Goal: Information Seeking & Learning: Learn about a topic

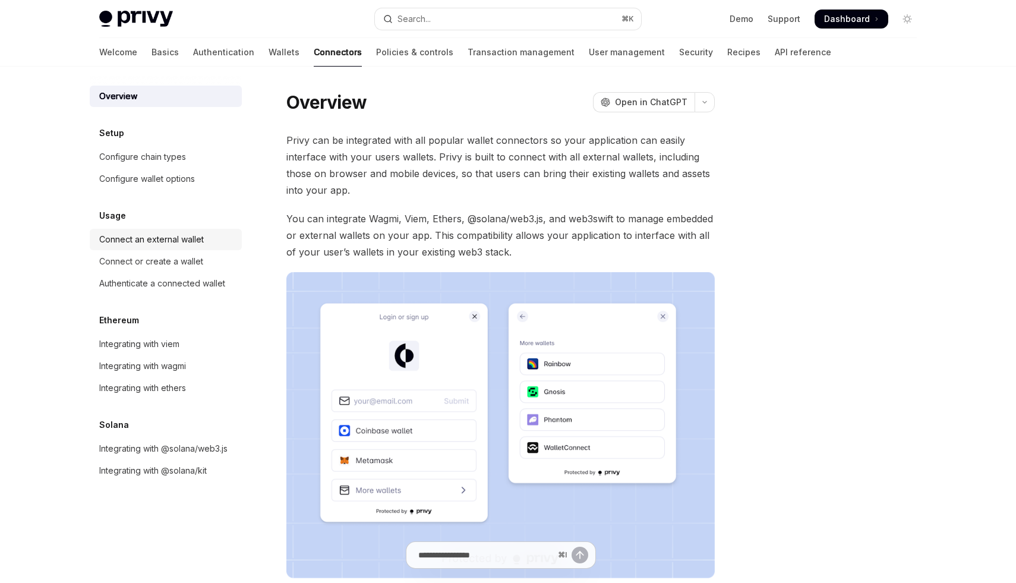
click at [126, 238] on div "Connect an external wallet" at bounding box center [151, 239] width 105 height 14
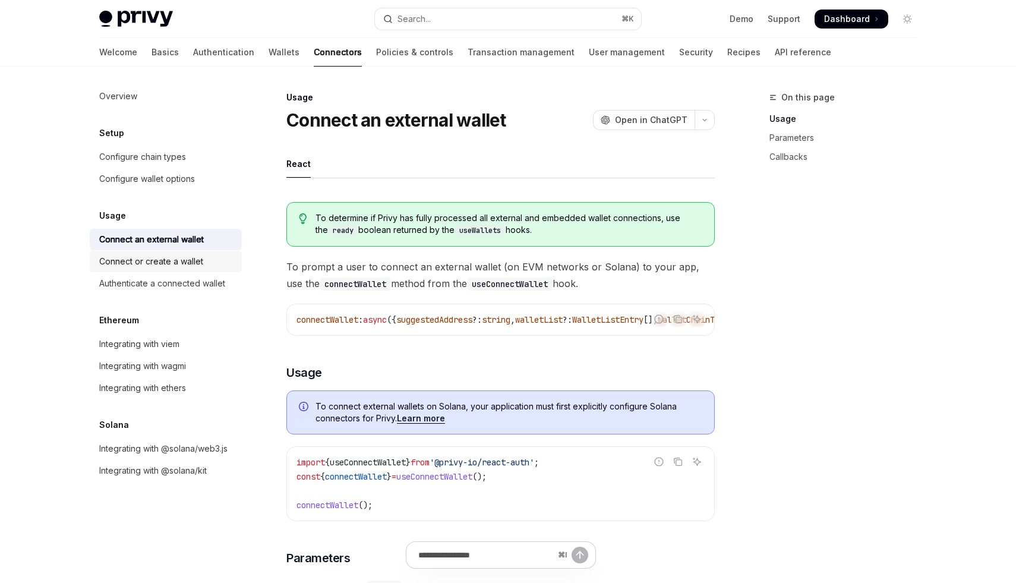
click at [121, 253] on link "Connect or create a wallet" at bounding box center [166, 261] width 152 height 21
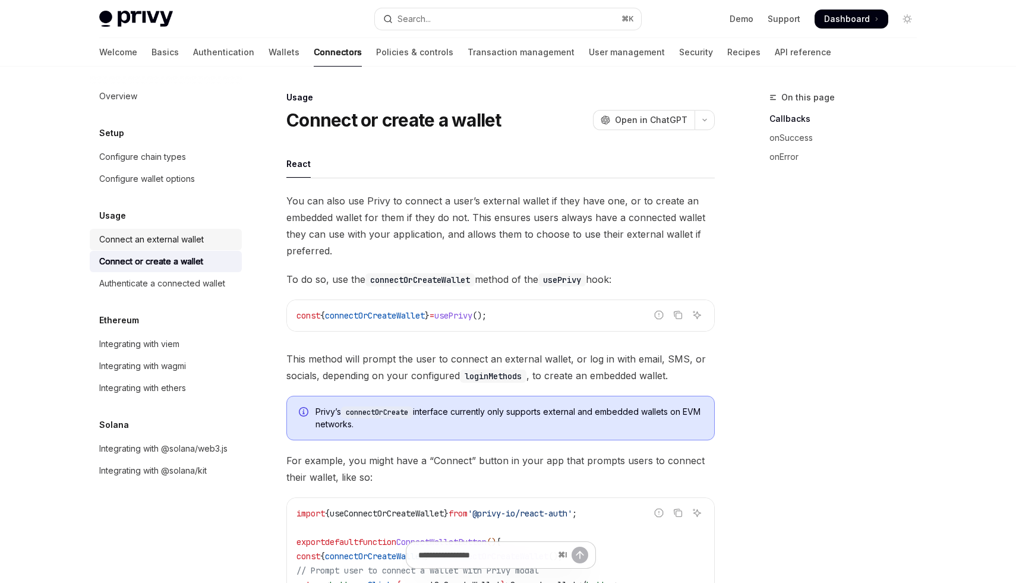
click at [149, 230] on link "Connect an external wallet" at bounding box center [166, 239] width 152 height 21
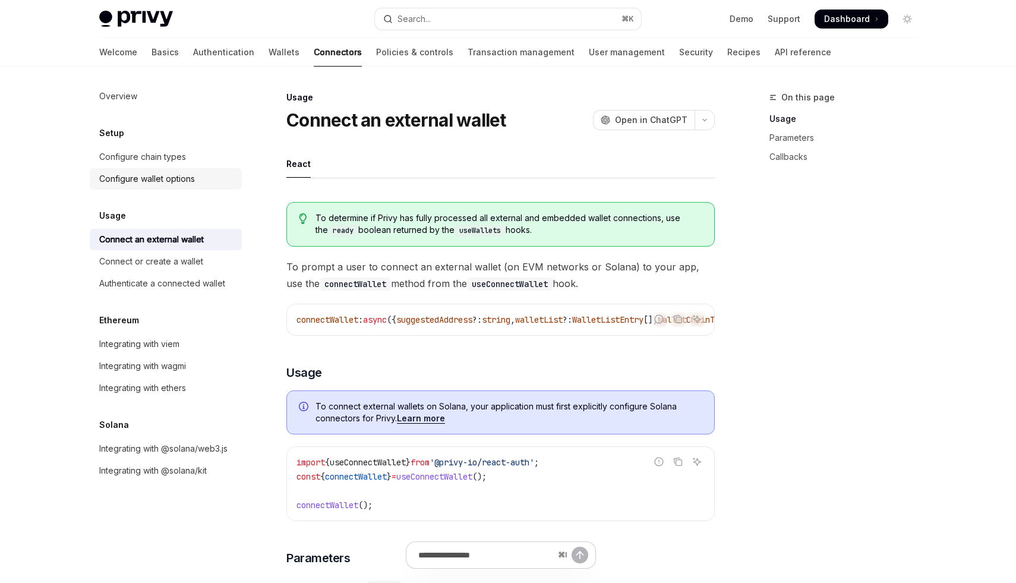
click at [149, 183] on div "Configure wallet options" at bounding box center [147, 179] width 96 height 14
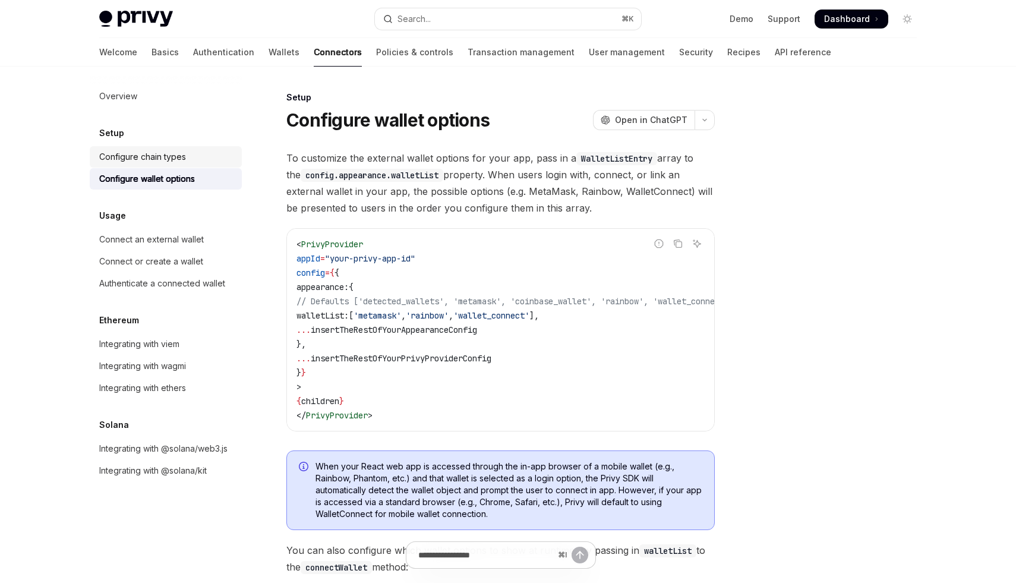
click at [150, 155] on div "Configure chain types" at bounding box center [142, 157] width 87 height 14
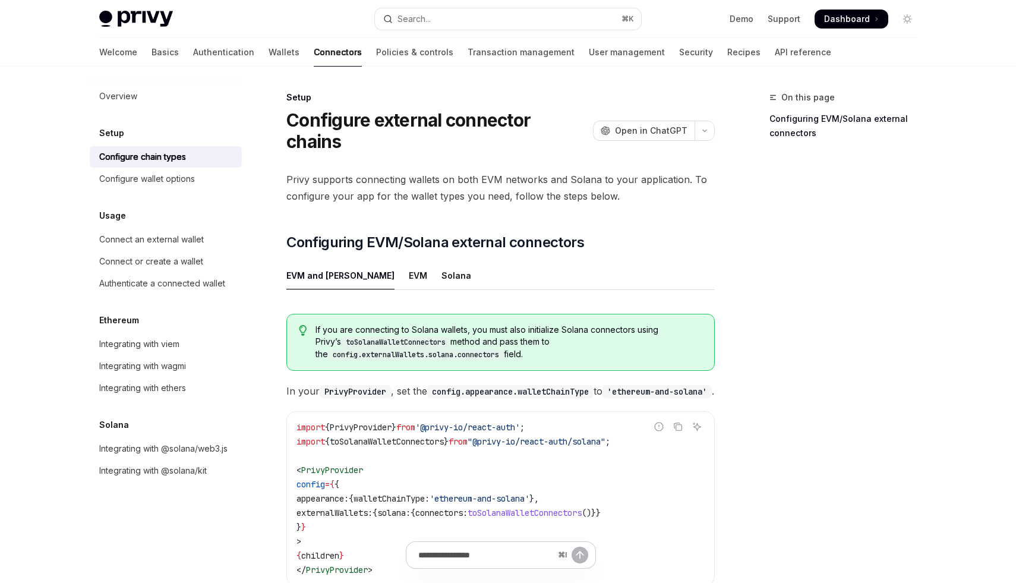
click at [172, 124] on div "Overview Setup Configure chain types Configure wallet options Usage Connect an …" at bounding box center [166, 284] width 152 height 396
click at [172, 104] on link "Overview" at bounding box center [166, 96] width 152 height 21
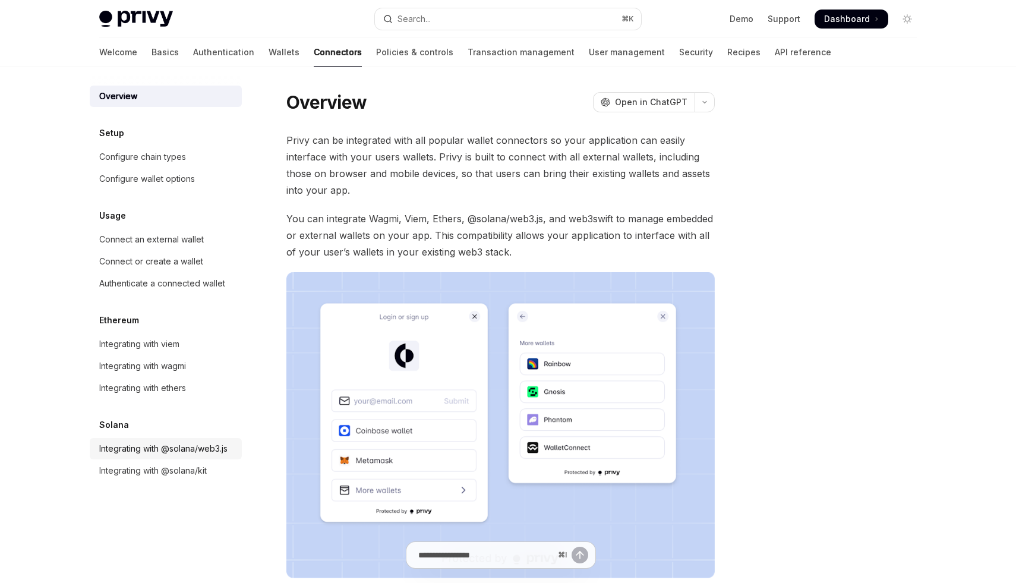
click at [141, 442] on div "Integrating with @solana/web3.js" at bounding box center [163, 449] width 128 height 14
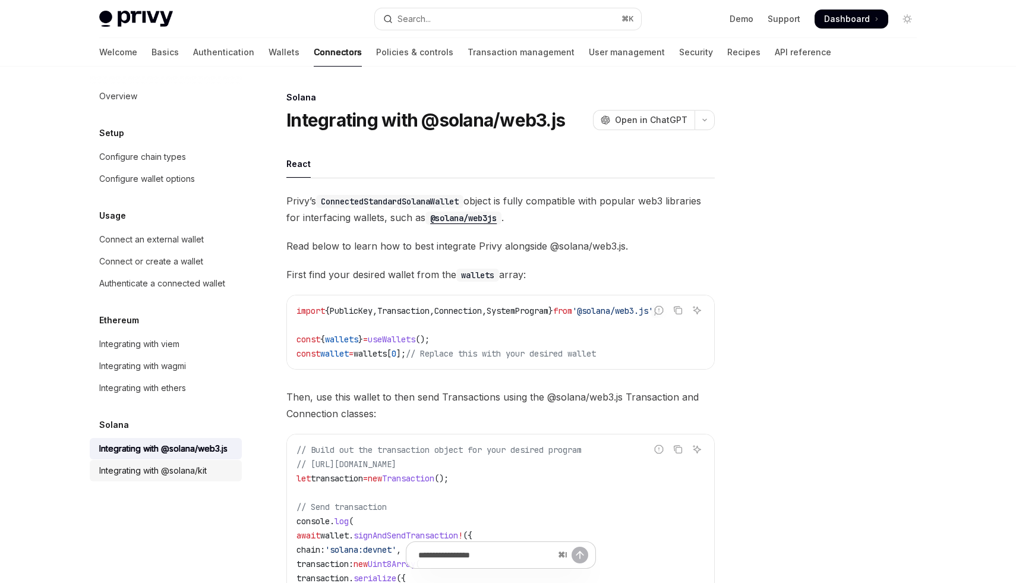
click at [141, 477] on div "Integrating with @solana/kit" at bounding box center [153, 471] width 108 height 14
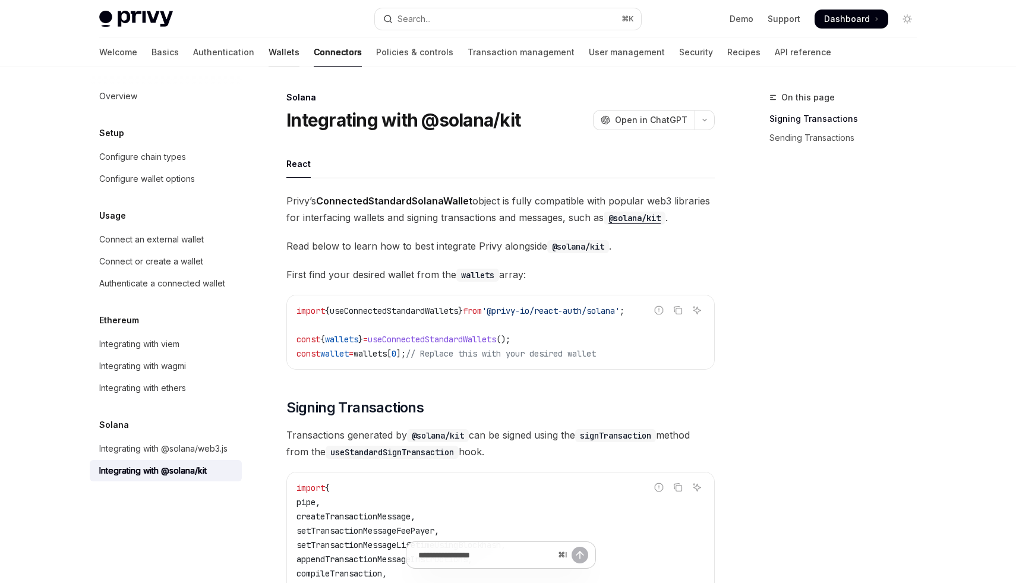
click at [269, 58] on link "Wallets" at bounding box center [284, 52] width 31 height 29
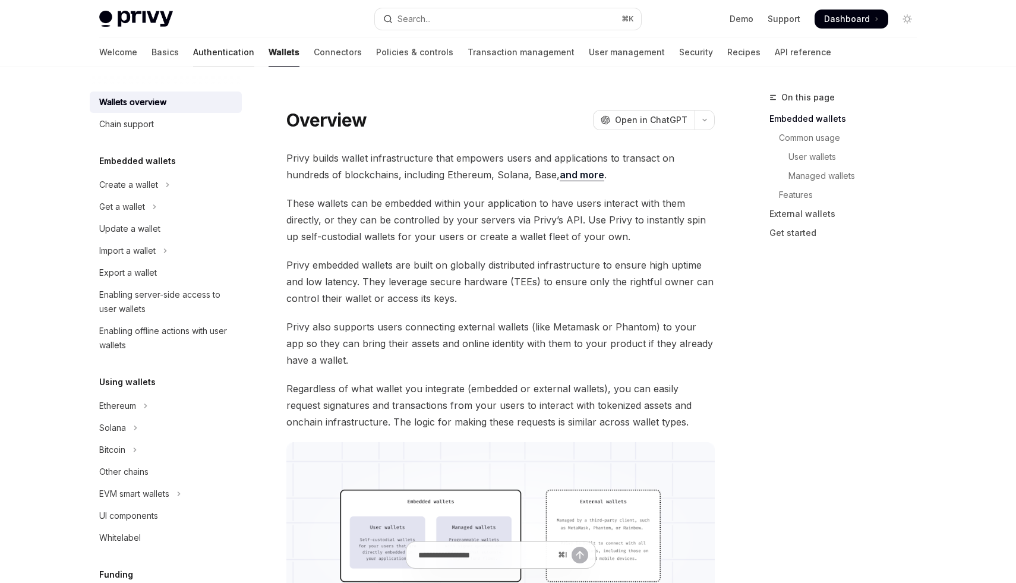
click at [193, 59] on link "Authentication" at bounding box center [223, 52] width 61 height 29
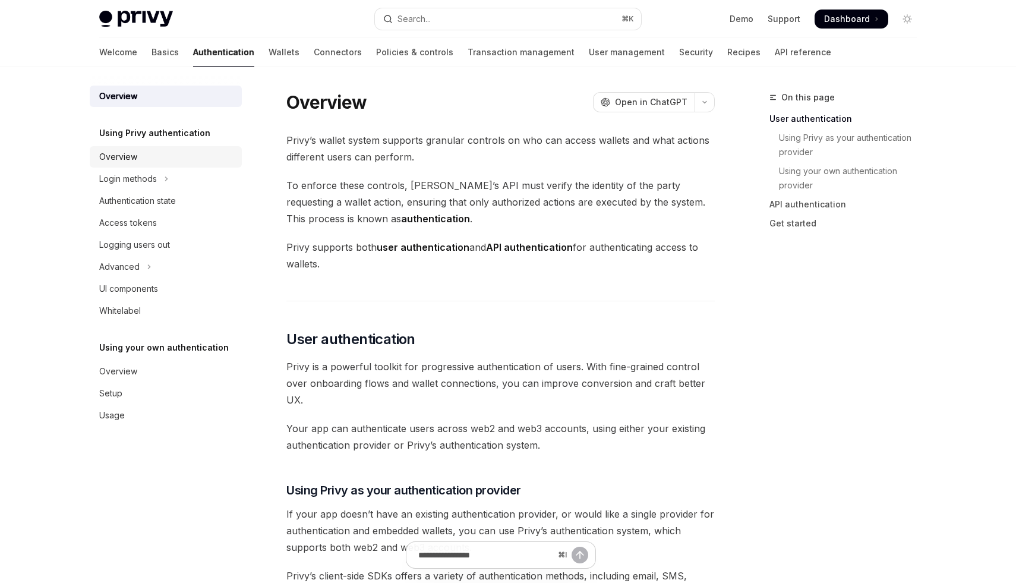
click at [168, 148] on link "Overview" at bounding box center [166, 156] width 152 height 21
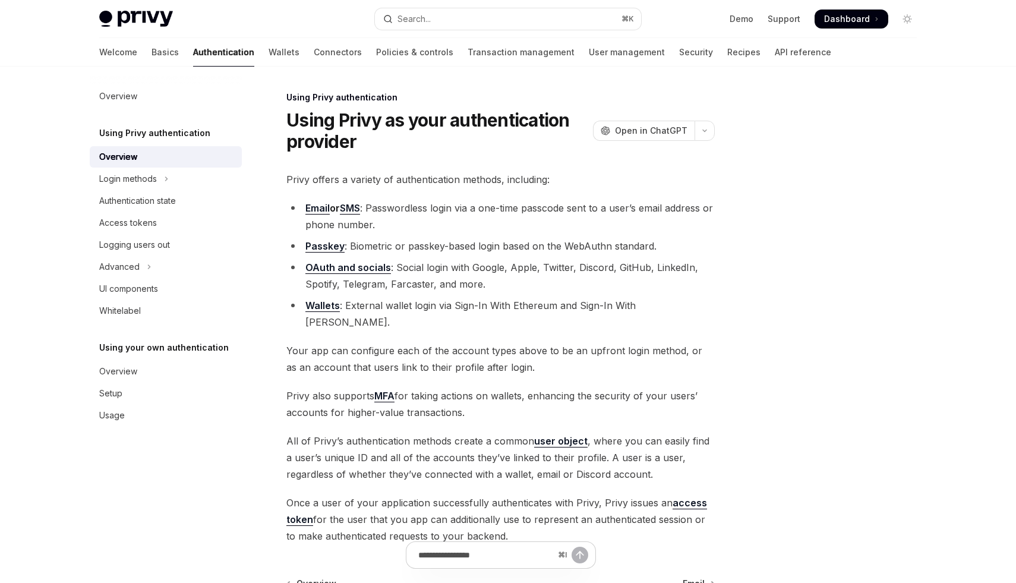
click at [317, 209] on link "Email" at bounding box center [318, 208] width 24 height 12
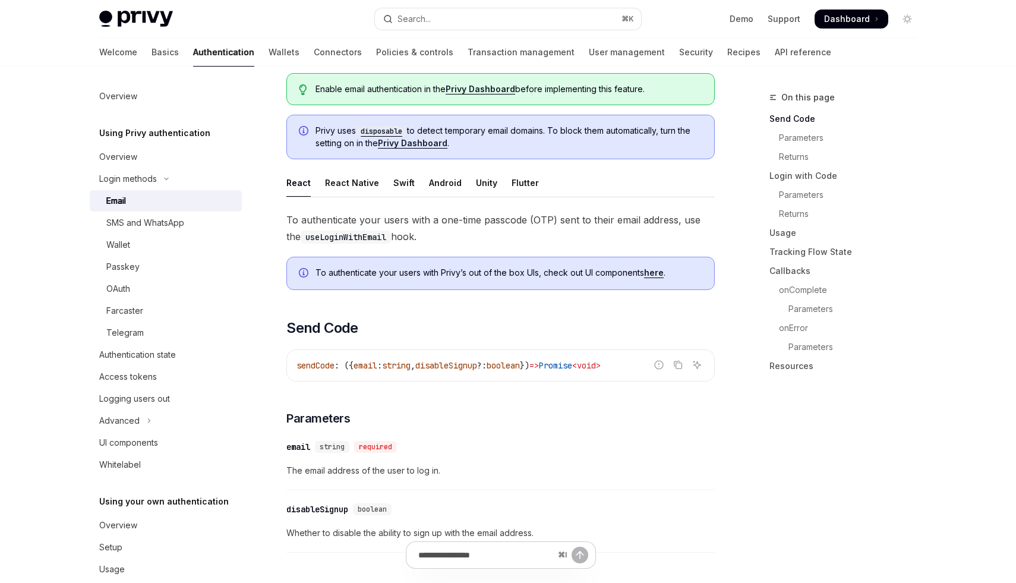
scroll to position [75, 0]
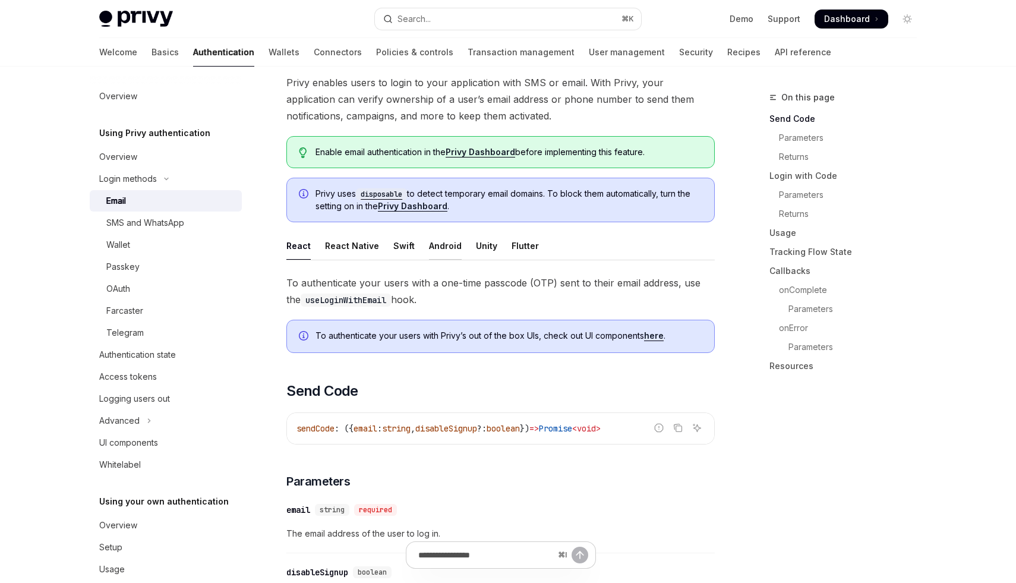
click at [442, 248] on div "Android" at bounding box center [445, 246] width 33 height 28
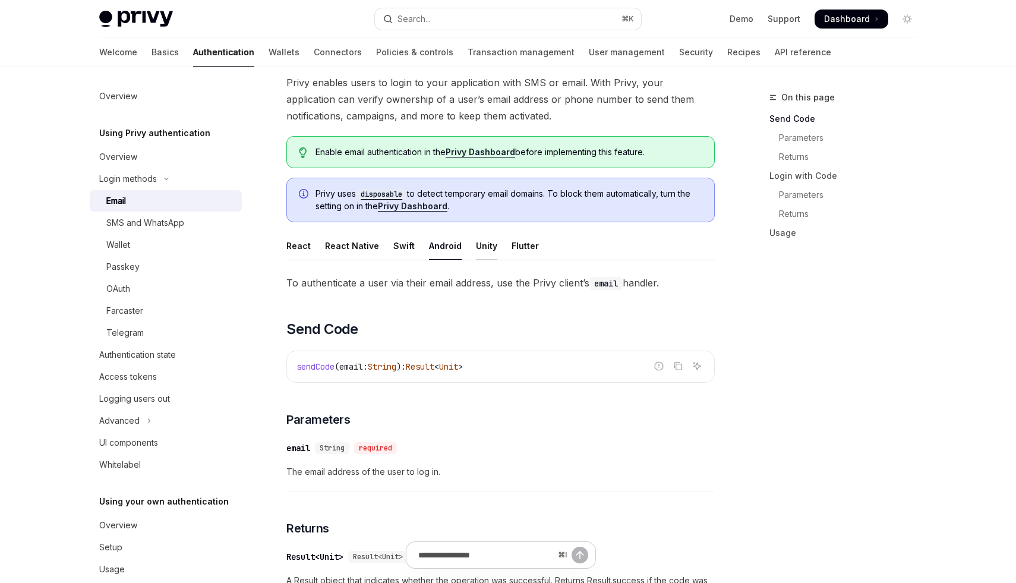
click at [481, 245] on div "Unity" at bounding box center [486, 246] width 21 height 28
click at [382, 245] on ul "React React Native Swift Android Unity Flutter" at bounding box center [501, 246] width 429 height 29
click at [366, 245] on div "React Native" at bounding box center [352, 246] width 54 height 28
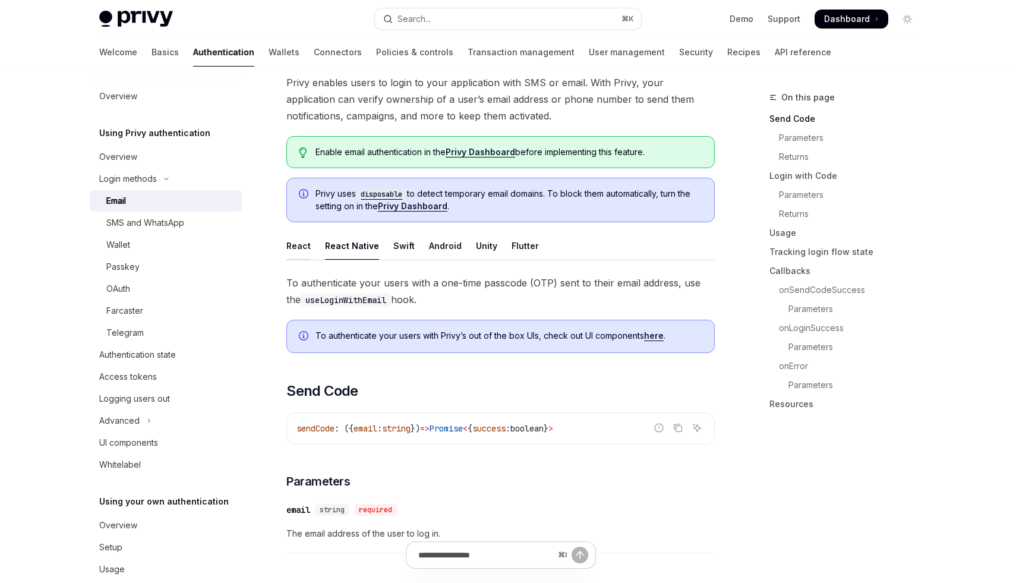
click at [305, 244] on div "React" at bounding box center [299, 246] width 24 height 28
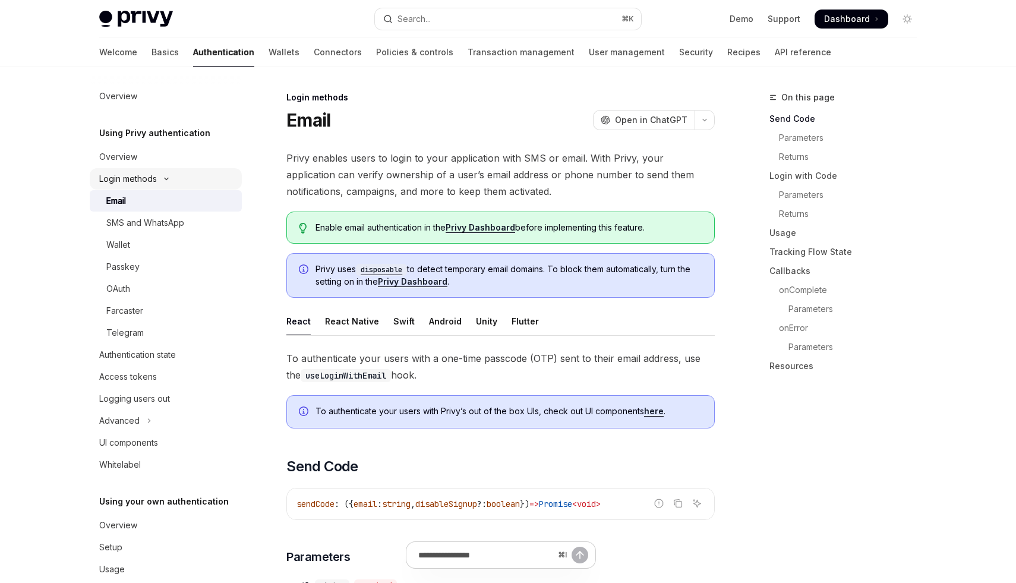
click at [158, 174] on button "Login methods" at bounding box center [166, 178] width 152 height 21
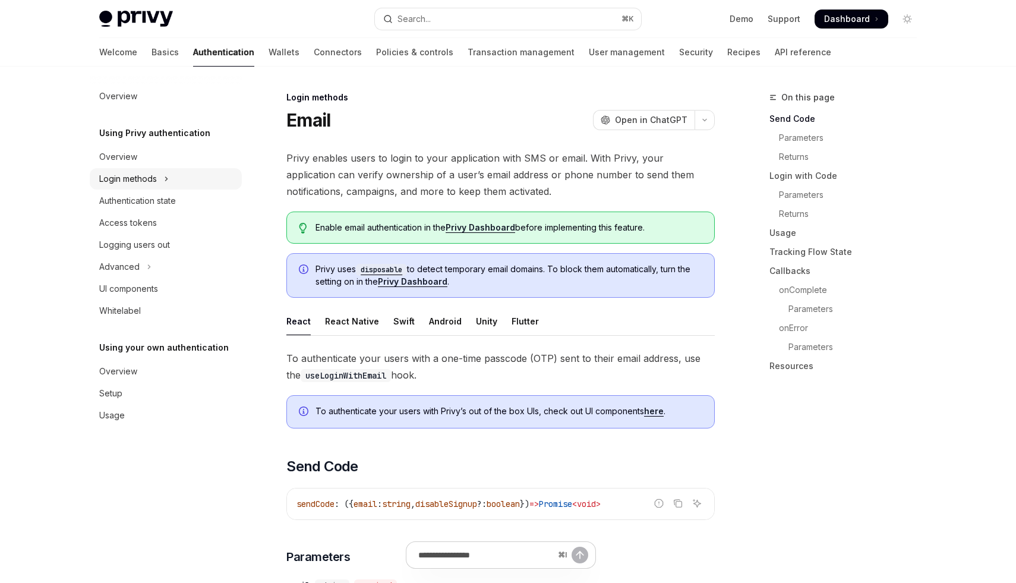
click at [153, 180] on div "Login methods" at bounding box center [128, 179] width 58 height 14
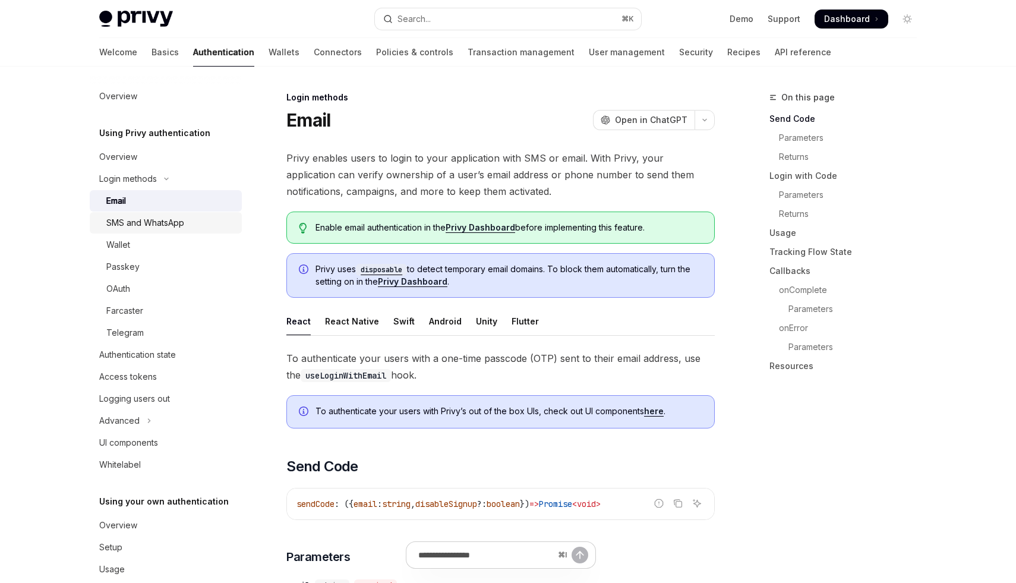
click at [133, 221] on div "SMS and WhatsApp" at bounding box center [145, 223] width 78 height 14
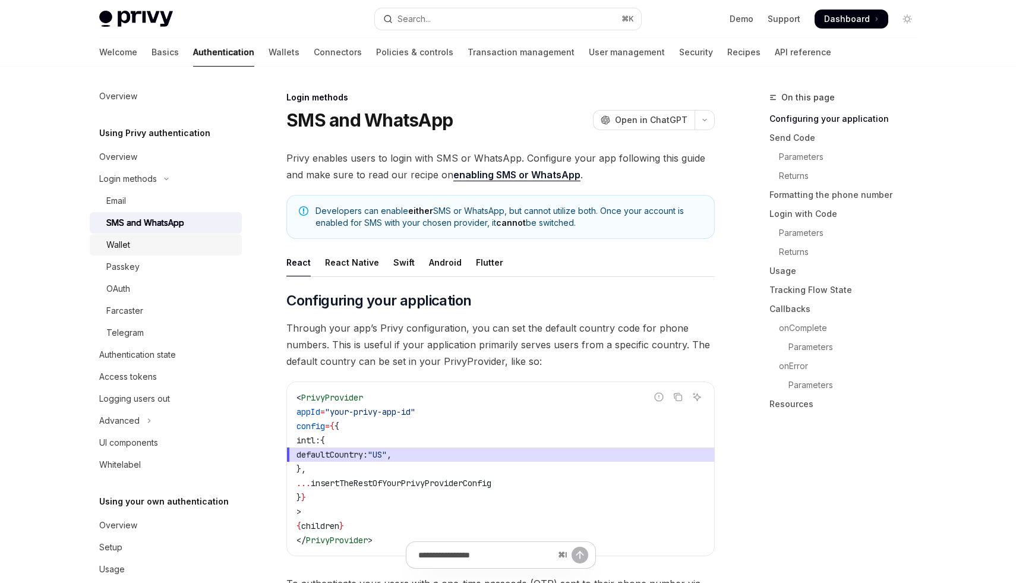
click at [131, 240] on div "Wallet" at bounding box center [170, 245] width 128 height 14
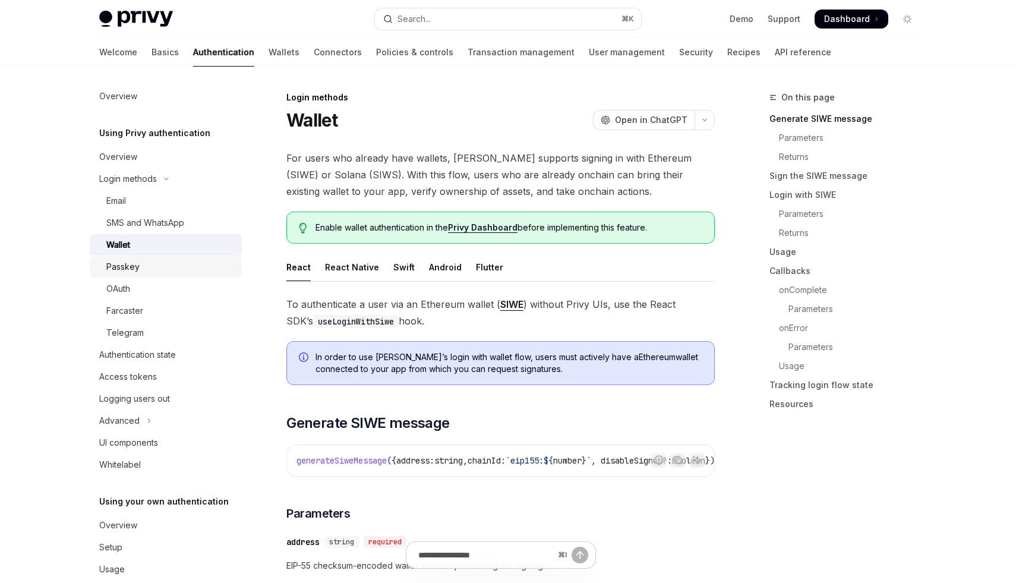
click at [131, 270] on div "Passkey" at bounding box center [122, 267] width 33 height 14
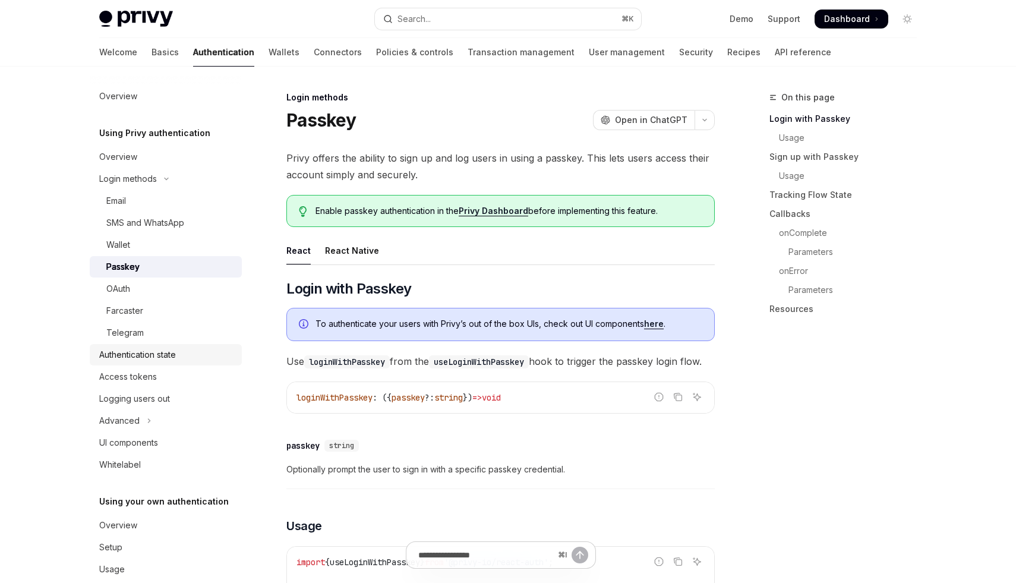
click at [129, 358] on div "Authentication state" at bounding box center [137, 355] width 77 height 14
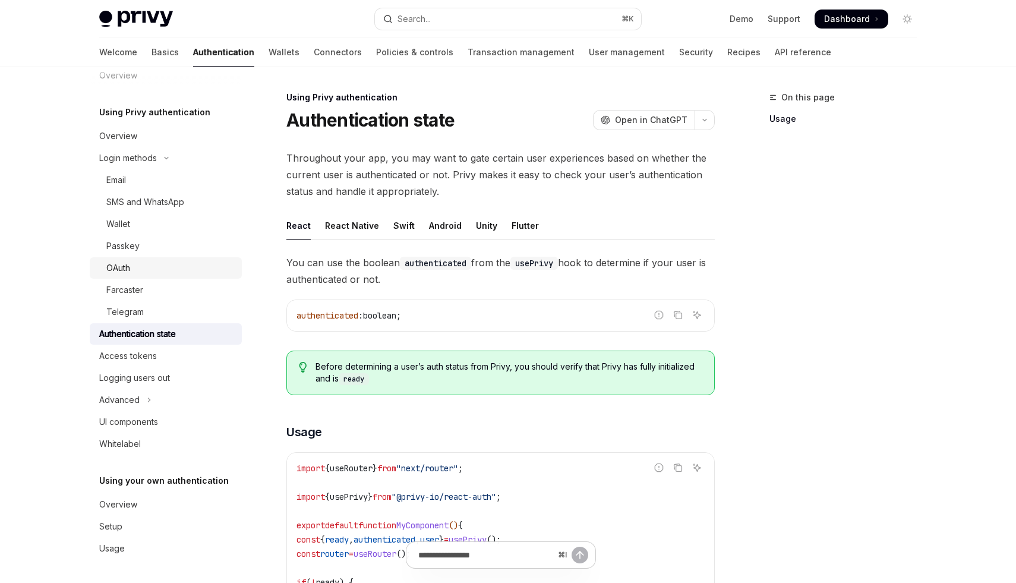
scroll to position [51, 0]
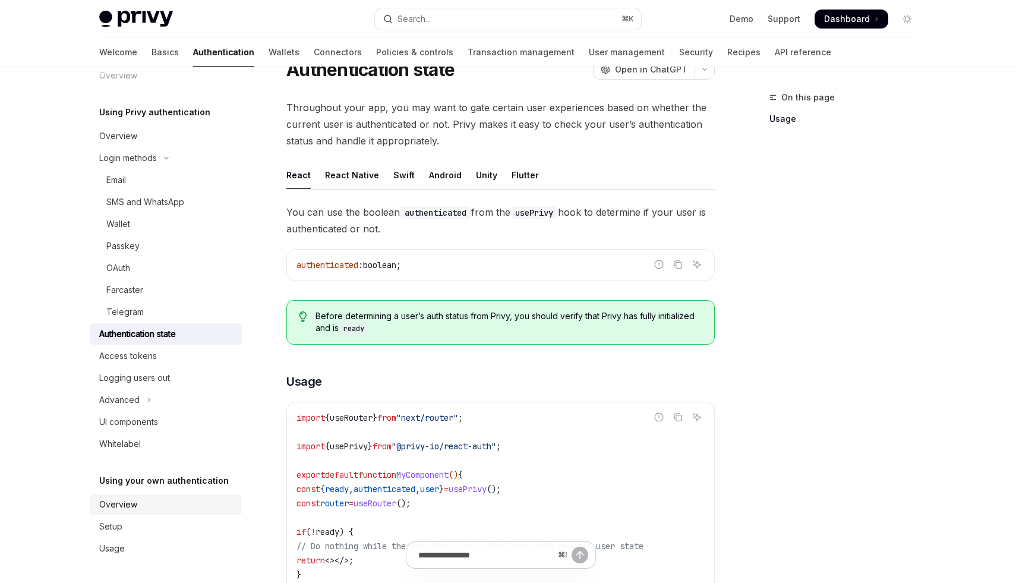
click at [131, 510] on div "Overview" at bounding box center [118, 505] width 38 height 14
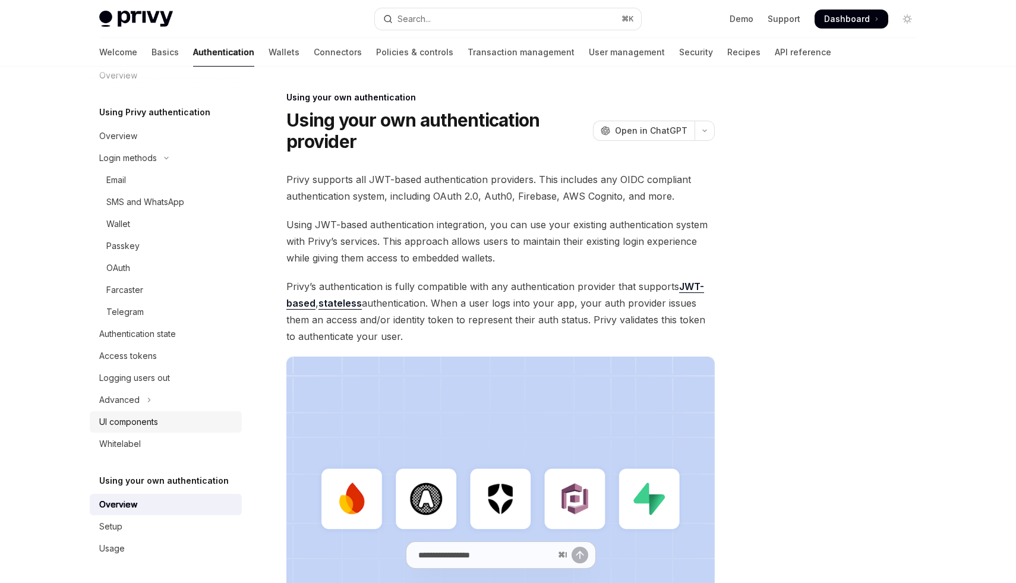
scroll to position [71, 0]
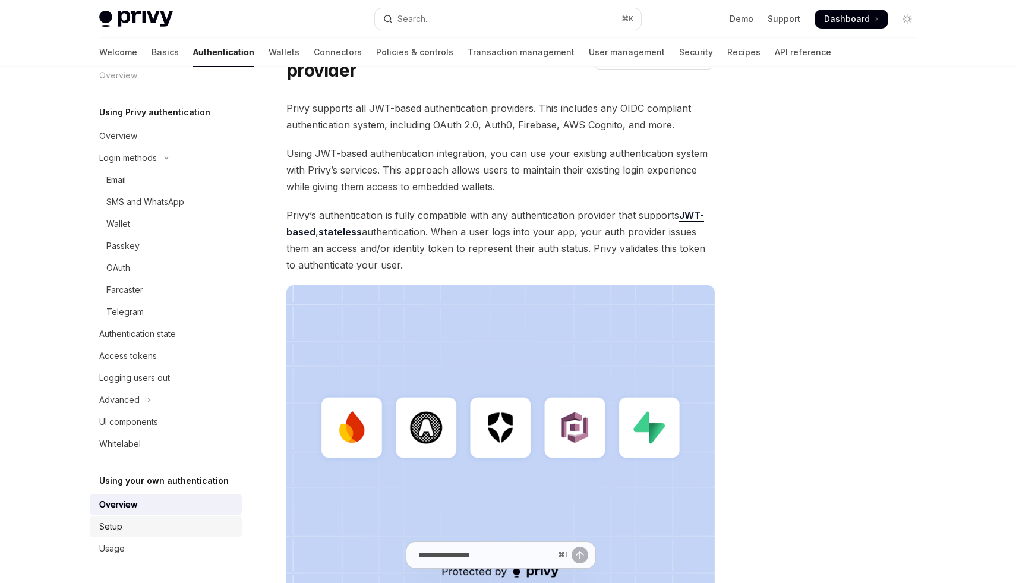
click at [110, 534] on link "Setup" at bounding box center [166, 526] width 152 height 21
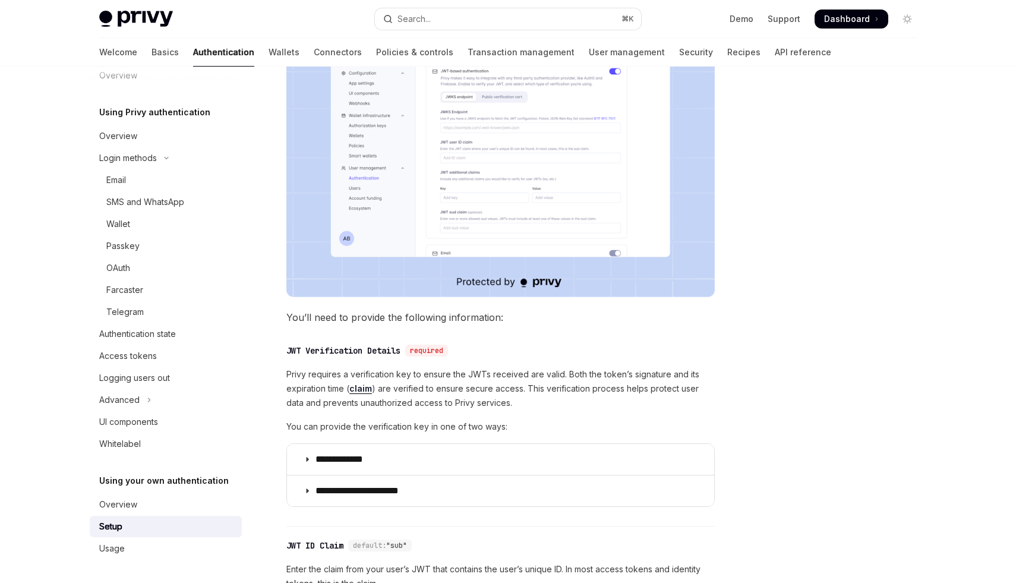
scroll to position [530, 0]
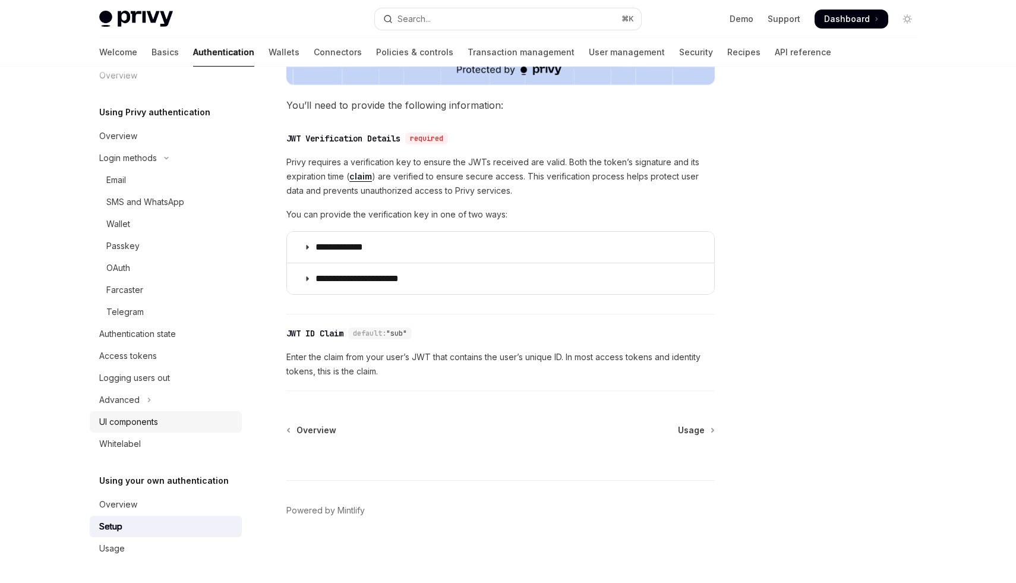
click at [139, 418] on div "UI components" at bounding box center [128, 422] width 59 height 14
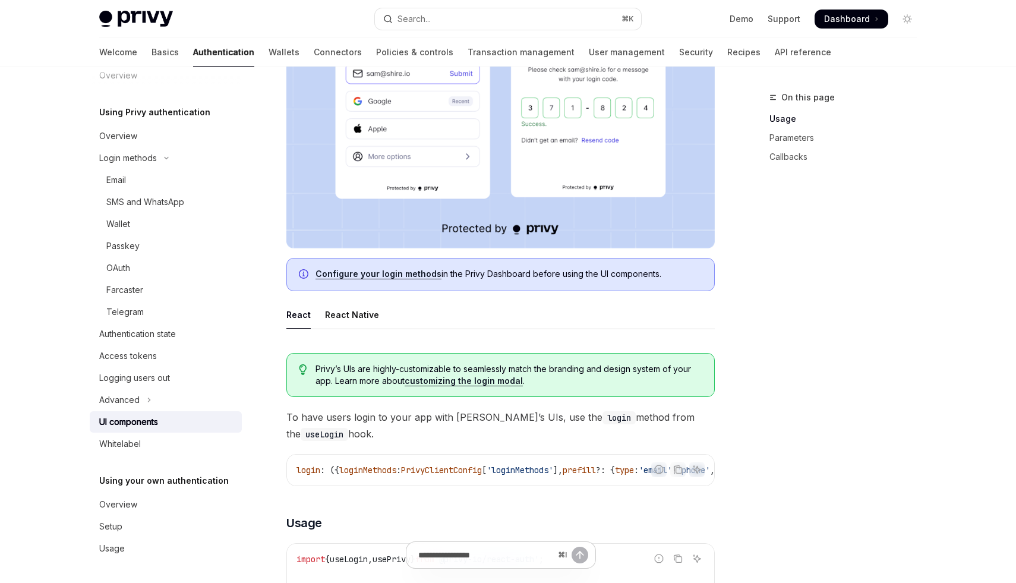
scroll to position [371, 0]
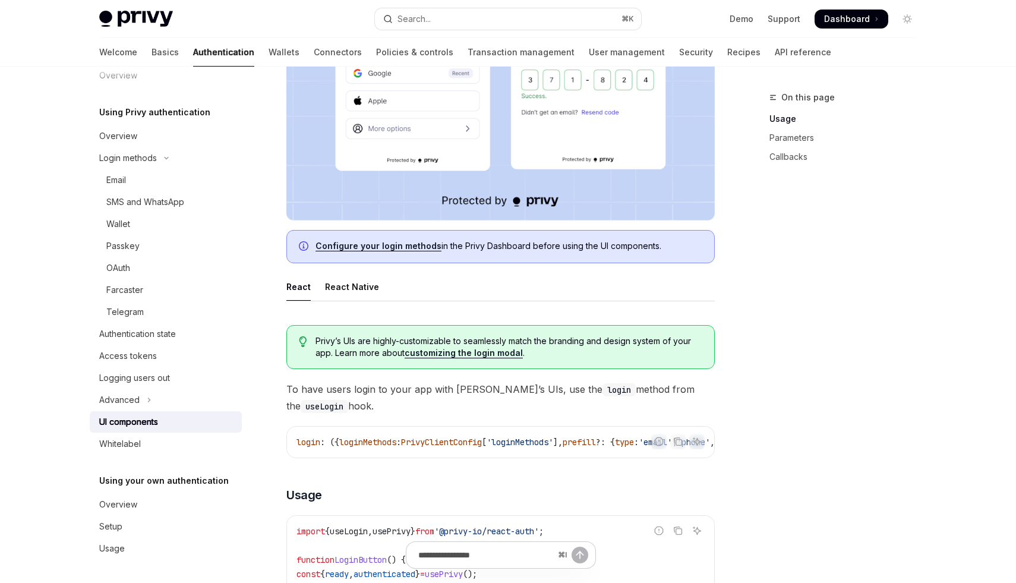
click at [411, 246] on link "Configure your login methods" at bounding box center [379, 246] width 126 height 11
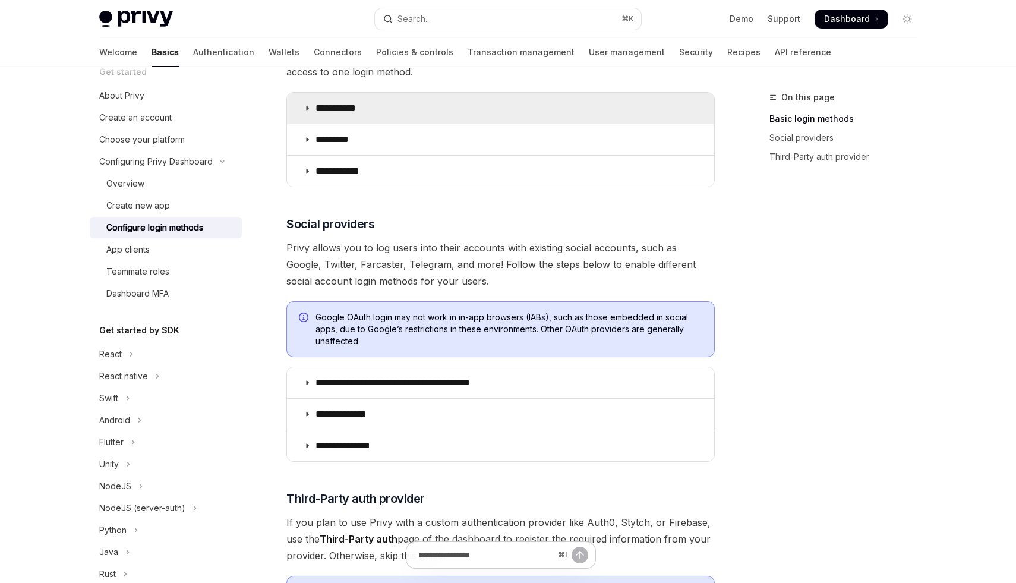
scroll to position [207, 0]
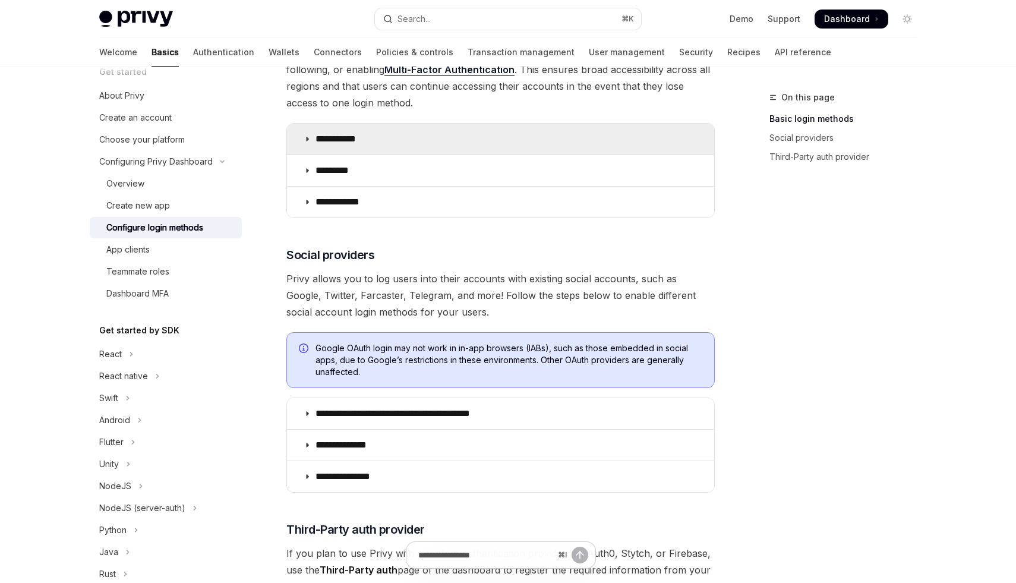
click at [403, 130] on summary "**********" at bounding box center [500, 139] width 427 height 31
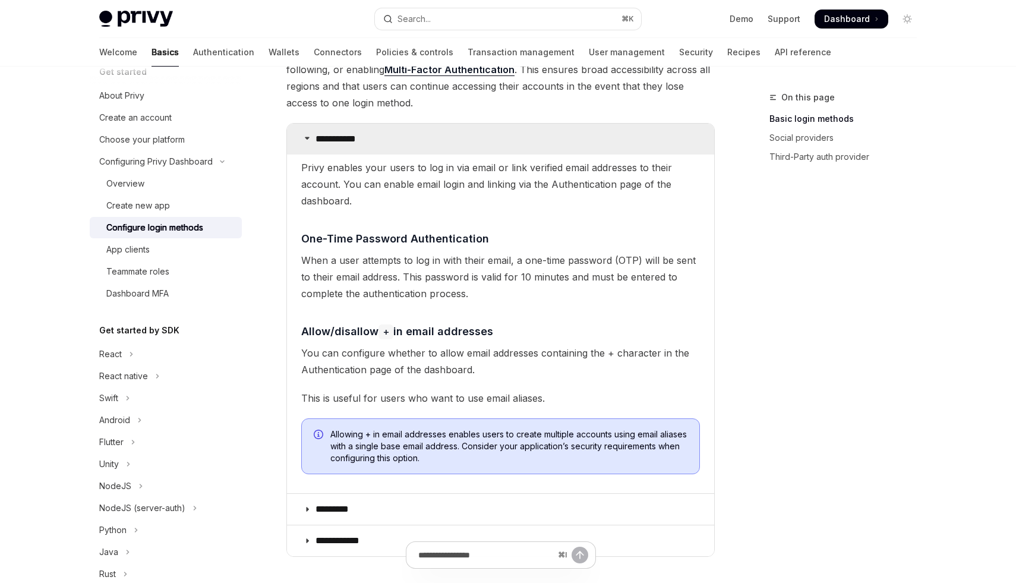
click at [386, 134] on summary "**********" at bounding box center [500, 139] width 427 height 31
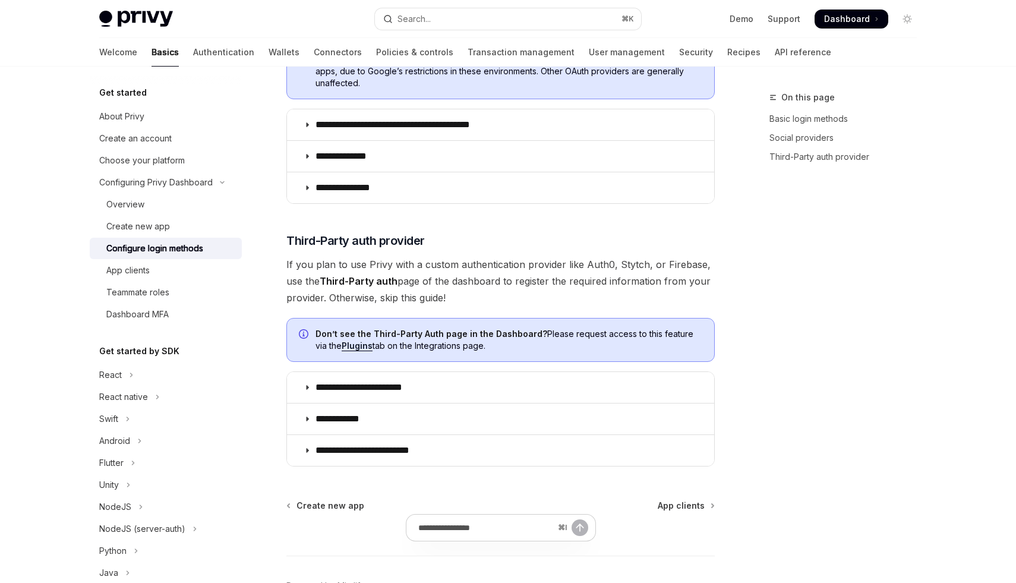
scroll to position [441, 0]
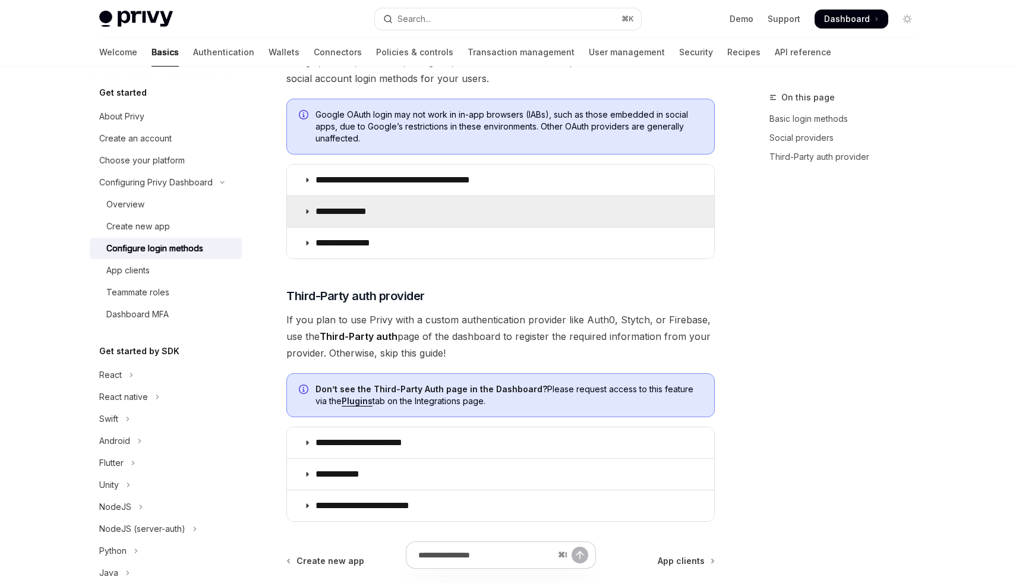
click at [364, 209] on p "**********" at bounding box center [349, 212] width 67 height 12
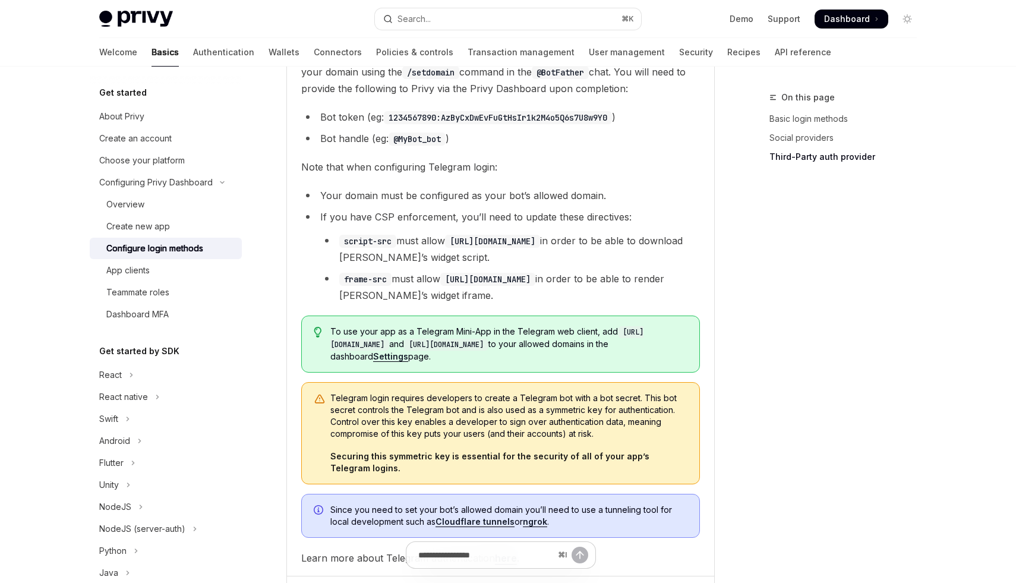
scroll to position [655, 0]
drag, startPoint x: 565, startPoint y: 392, endPoint x: 628, endPoint y: 393, distance: 62.4
click at [628, 393] on span "Telegram login requires developers to create a Telegram bot with a bot secret. …" at bounding box center [509, 416] width 357 height 48
drag, startPoint x: 355, startPoint y: 404, endPoint x: 624, endPoint y: 410, distance: 268.1
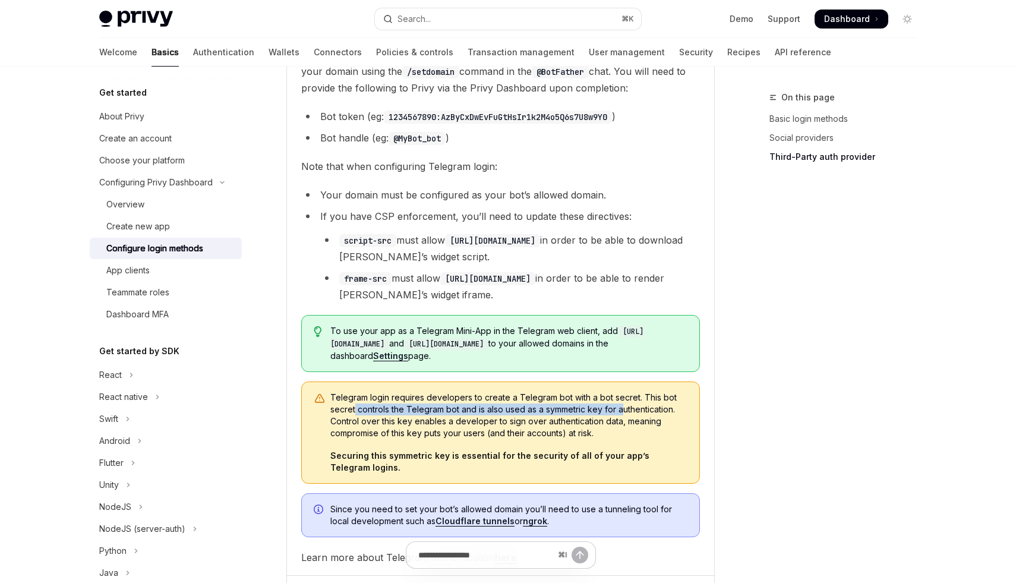
click at [624, 410] on span "Telegram login requires developers to create a Telegram bot with a bot secret. …" at bounding box center [509, 416] width 357 height 48
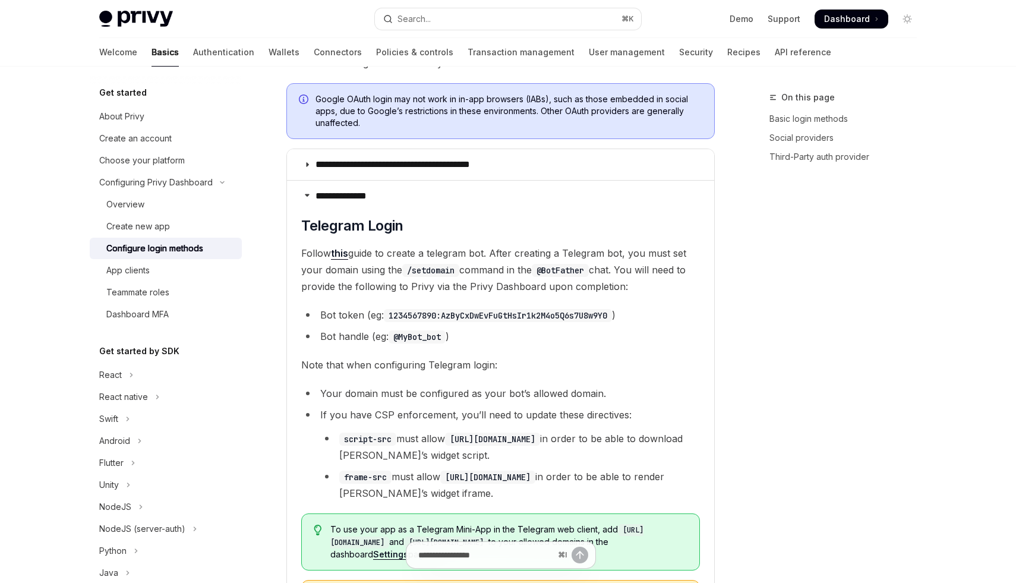
scroll to position [389, 0]
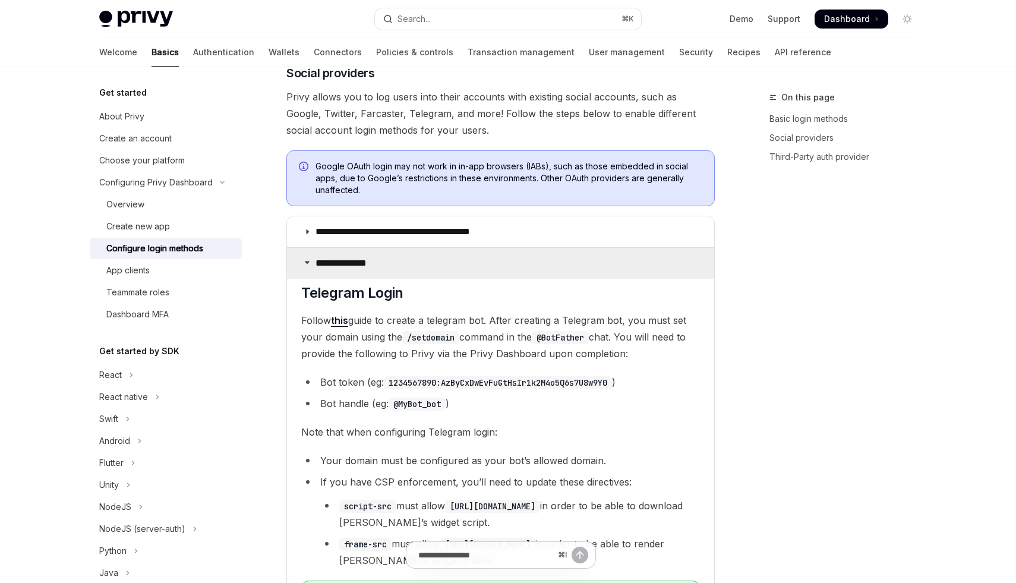
click at [453, 265] on summary "**********" at bounding box center [500, 263] width 427 height 31
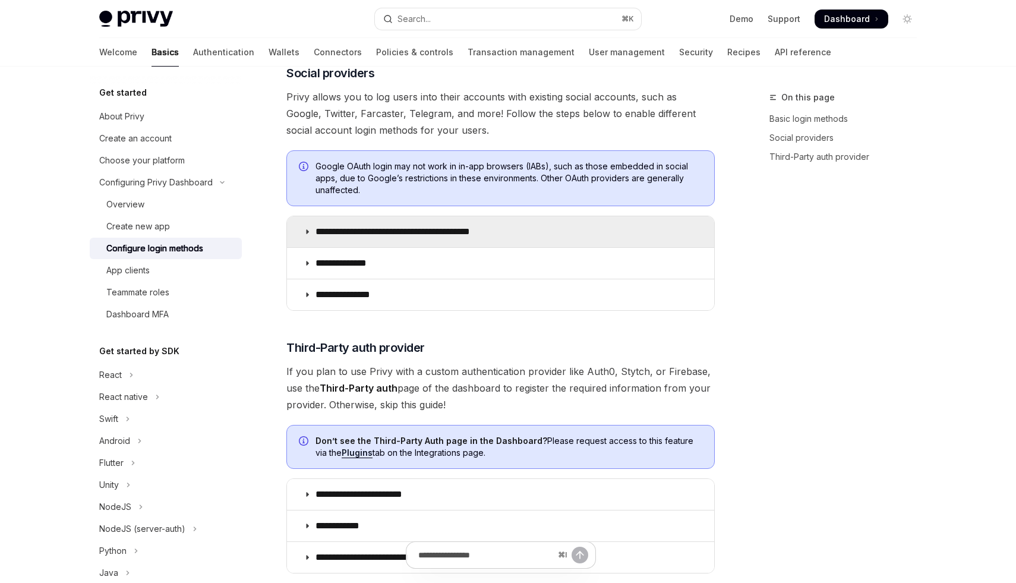
click at [455, 229] on p "**********" at bounding box center [414, 232] width 196 height 12
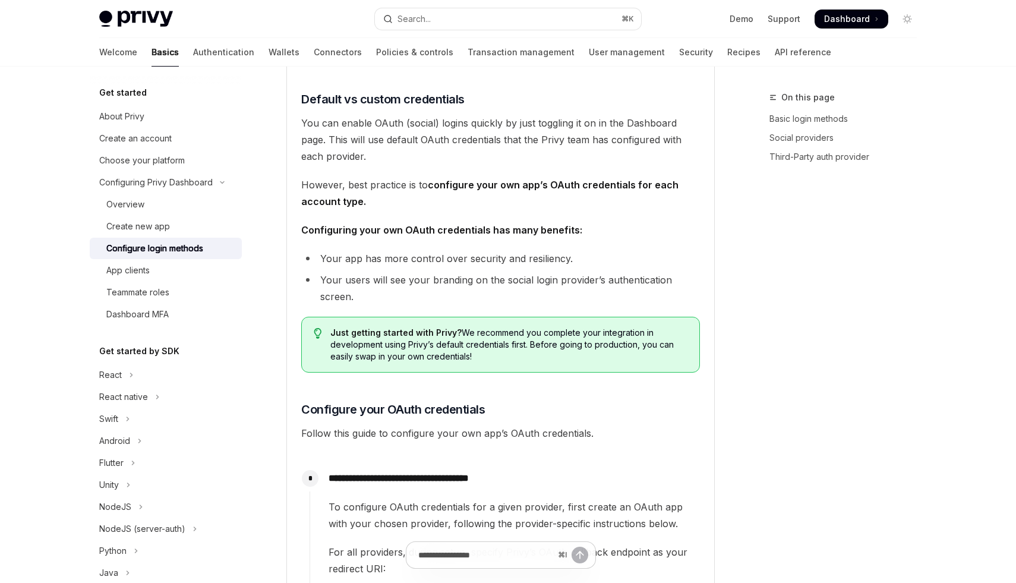
scroll to position [677, 0]
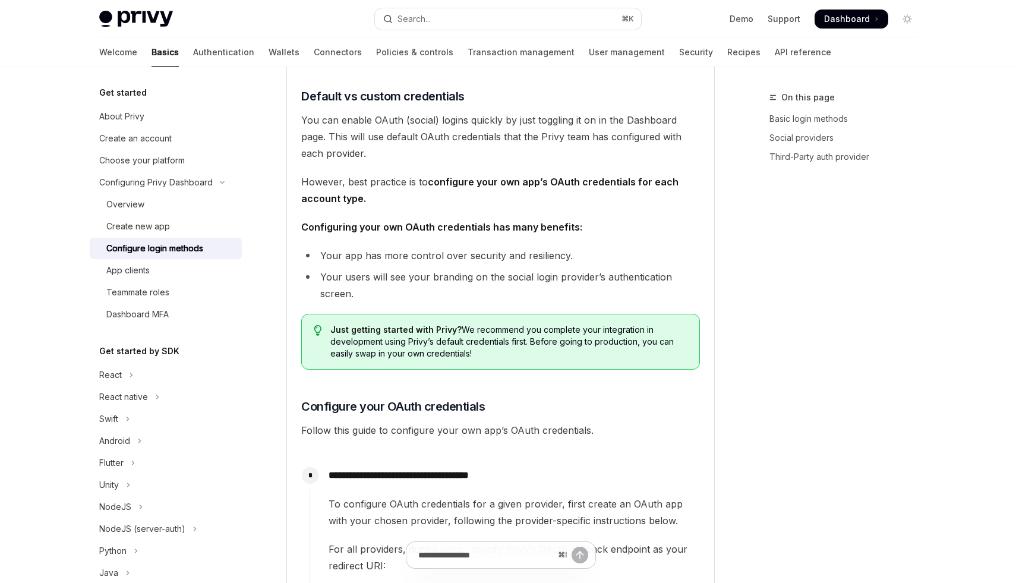
click at [123, 257] on link "Configure login methods" at bounding box center [166, 248] width 152 height 21
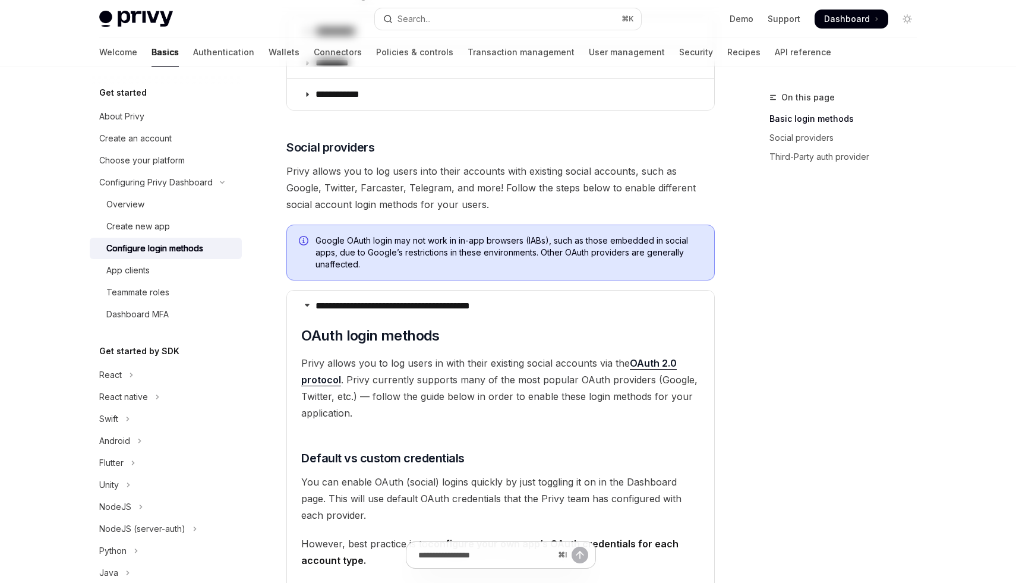
click at [140, 238] on link "Configure login methods" at bounding box center [166, 248] width 152 height 21
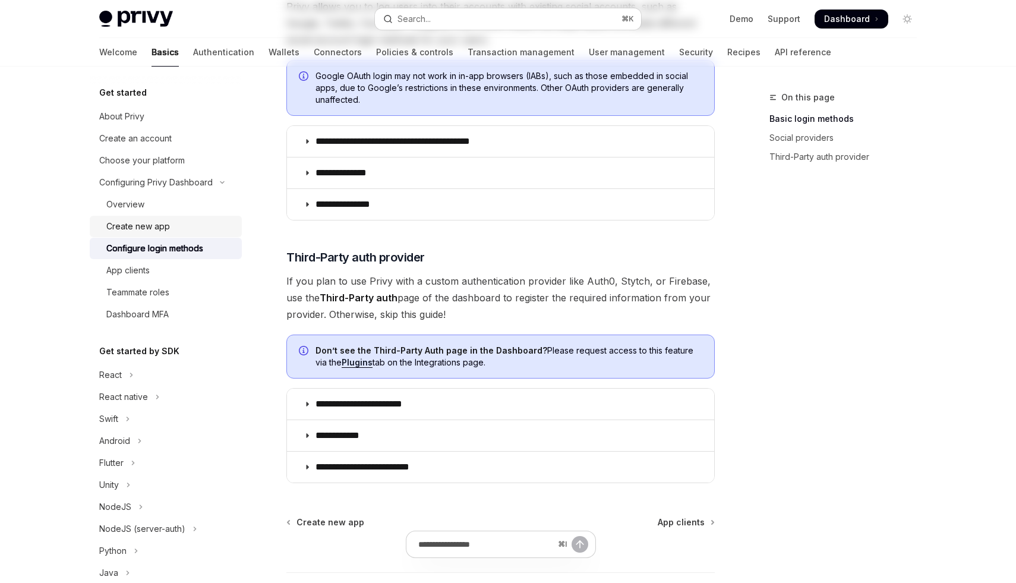
scroll to position [7, 0]
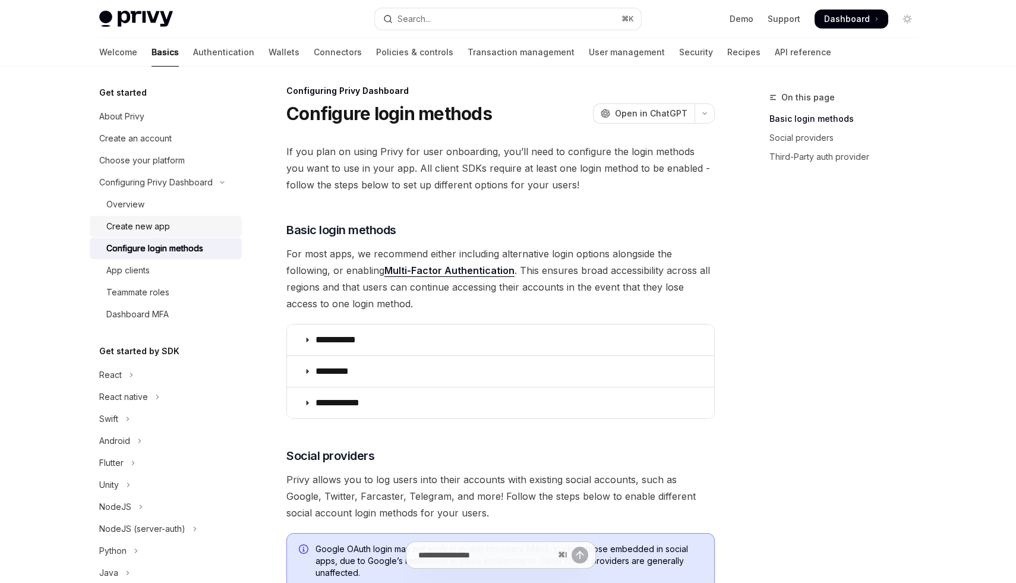
click at [148, 226] on div "Create new app" at bounding box center [138, 226] width 64 height 14
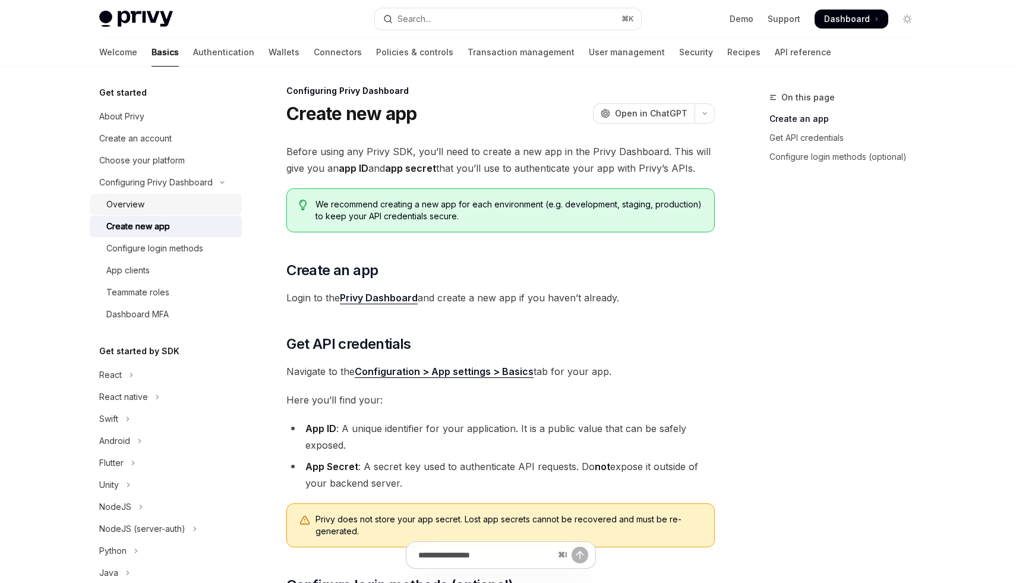
click at [155, 207] on div "Overview" at bounding box center [170, 204] width 128 height 14
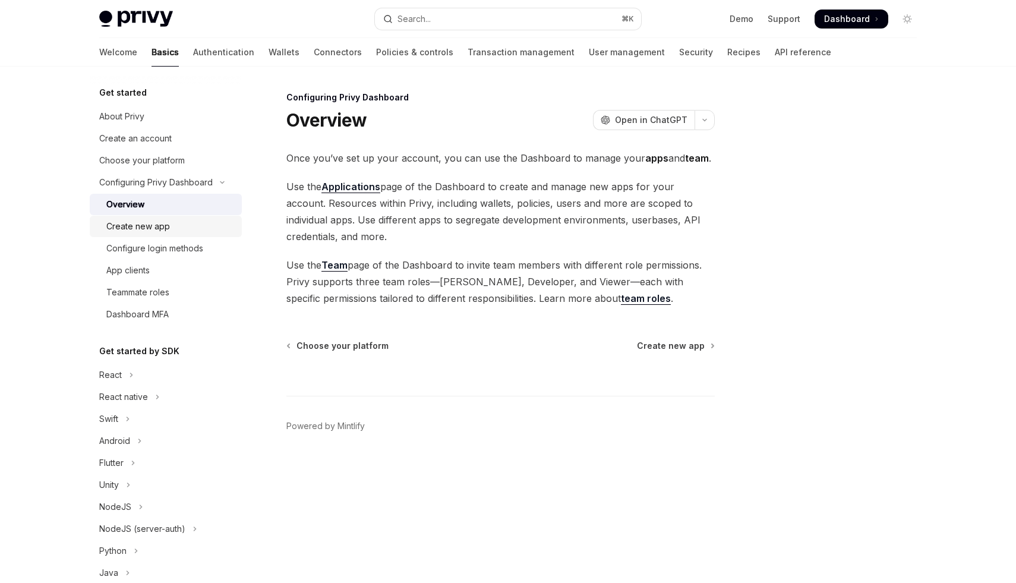
click at [152, 226] on div "Create new app" at bounding box center [138, 226] width 64 height 14
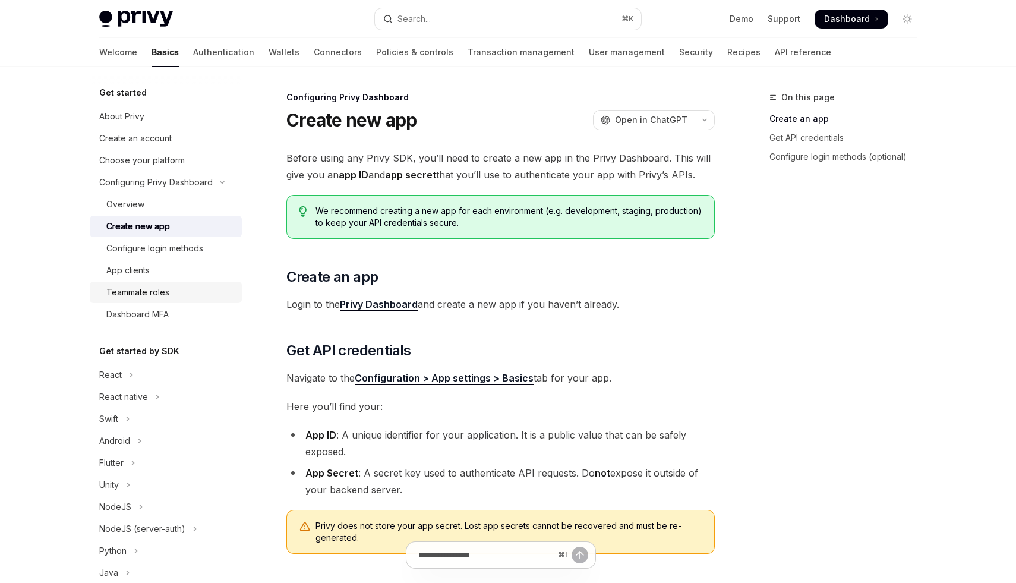
click at [170, 298] on div "Teammate roles" at bounding box center [170, 292] width 128 height 14
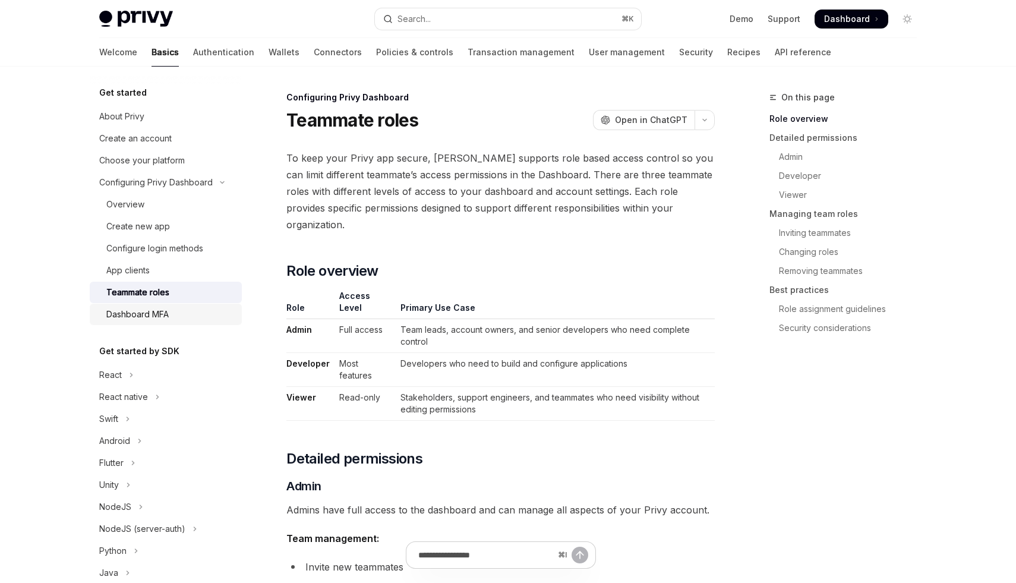
click at [170, 320] on div "Dashboard MFA" at bounding box center [170, 314] width 128 height 14
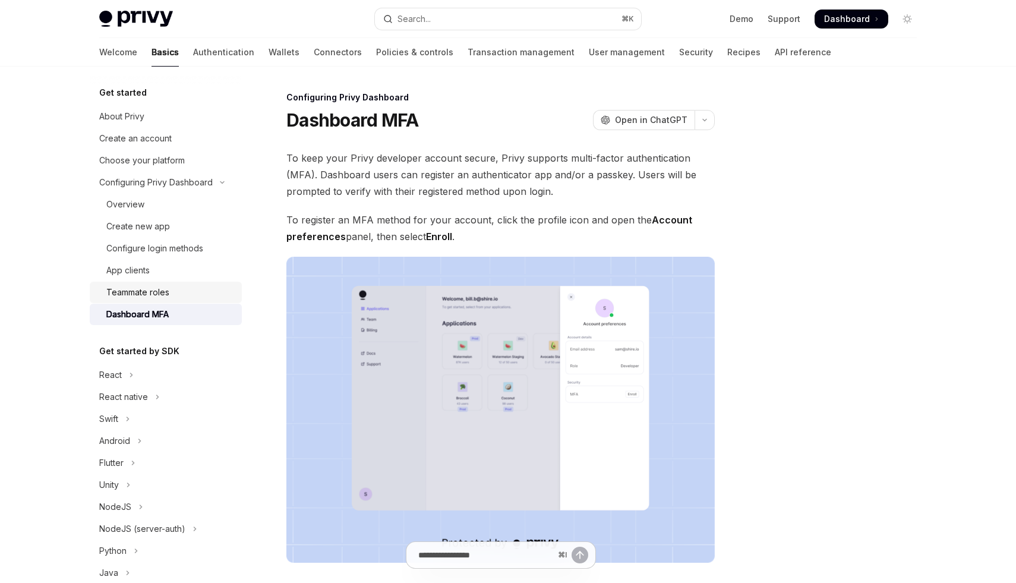
click at [139, 282] on link "Teammate roles" at bounding box center [166, 292] width 152 height 21
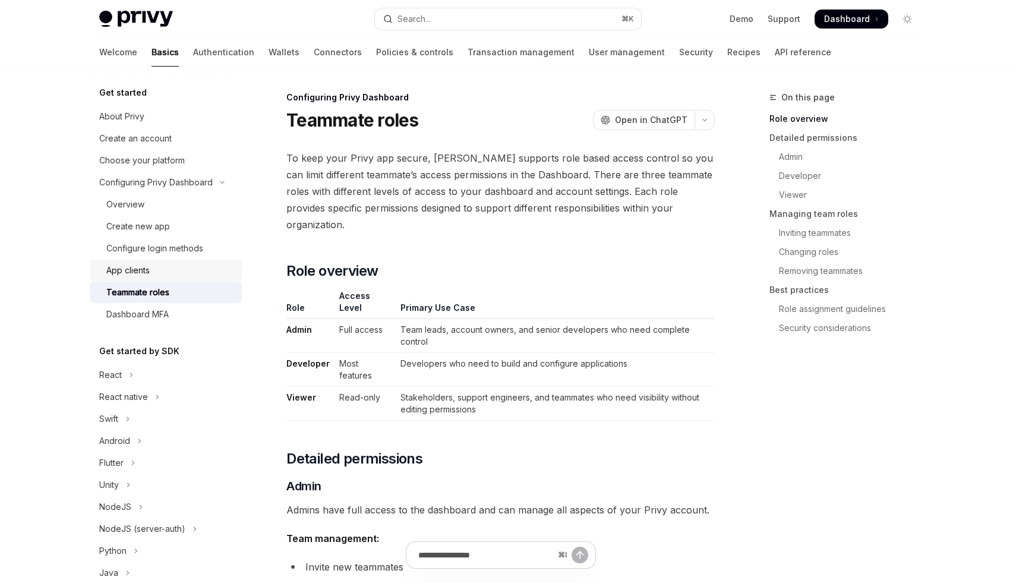
click at [128, 265] on div "App clients" at bounding box center [127, 270] width 43 height 14
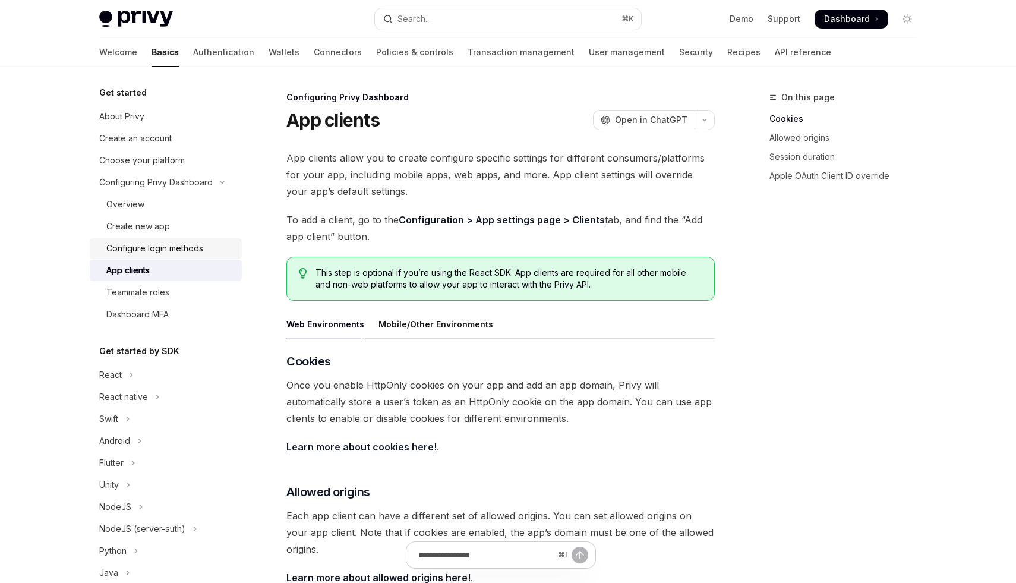
click at [147, 244] on div "Configure login methods" at bounding box center [154, 248] width 97 height 14
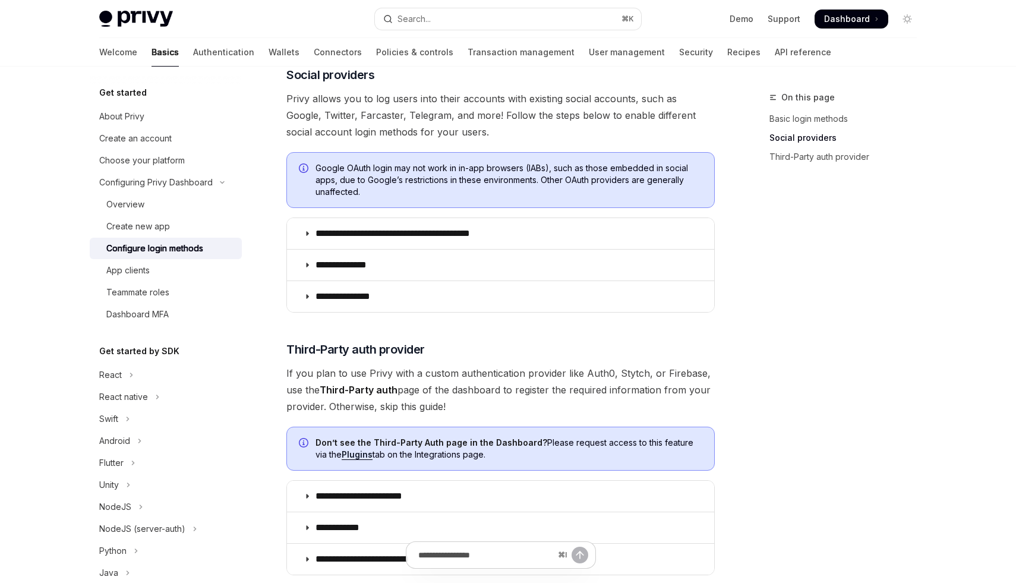
scroll to position [395, 0]
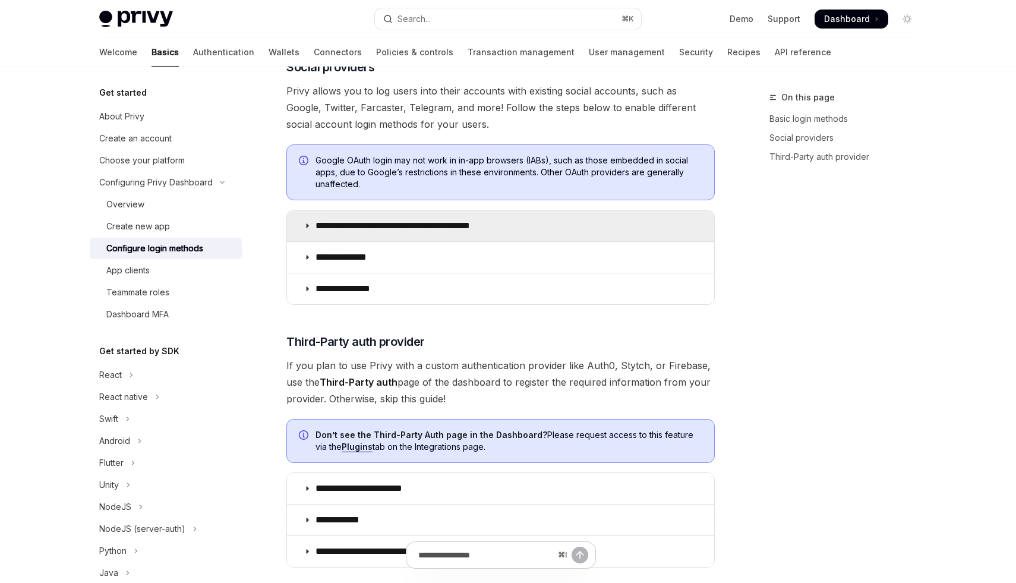
click at [443, 228] on p "**********" at bounding box center [414, 226] width 196 height 12
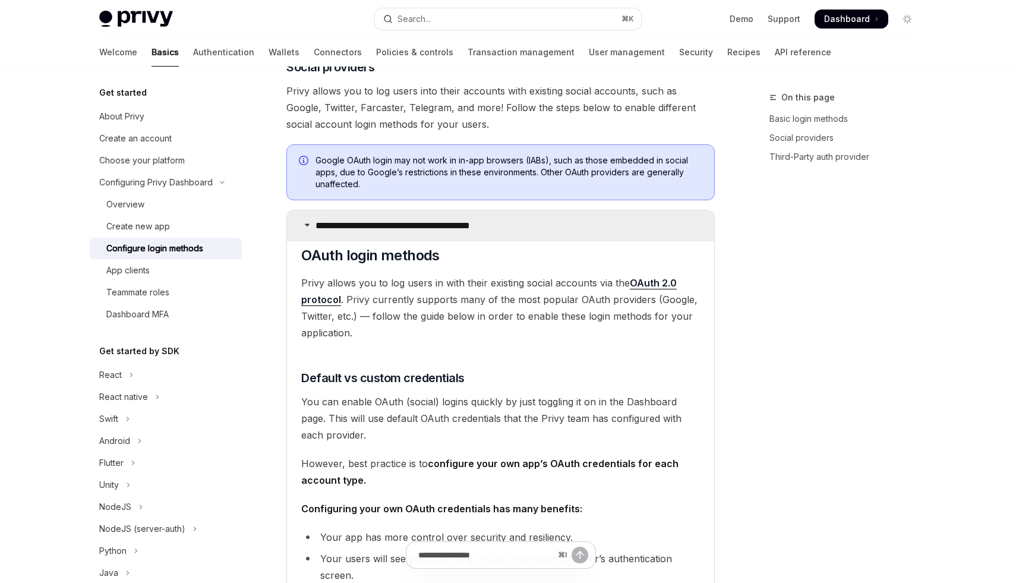
click at [433, 227] on p "**********" at bounding box center [414, 226] width 196 height 12
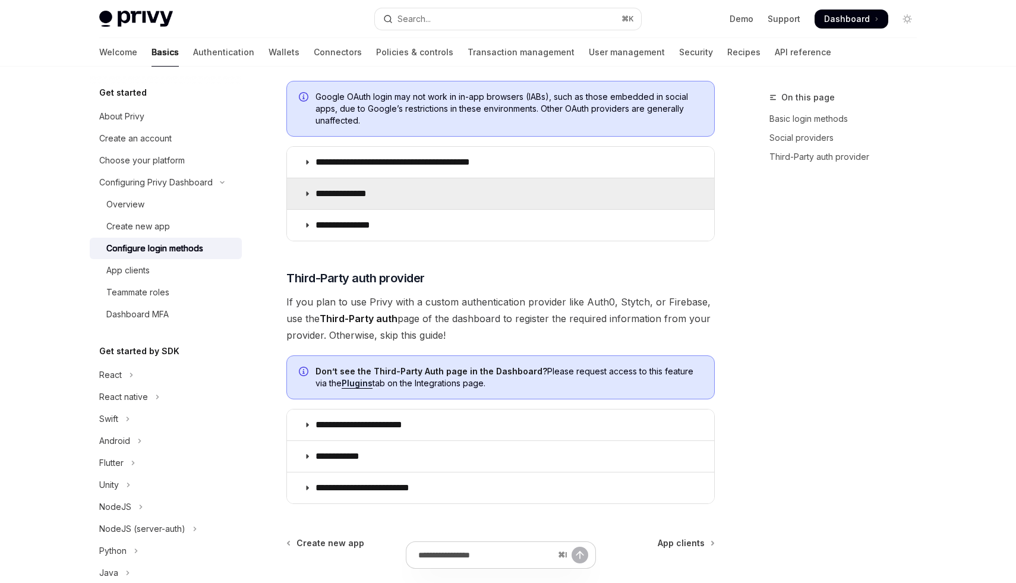
click at [439, 198] on summary "**********" at bounding box center [500, 193] width 427 height 31
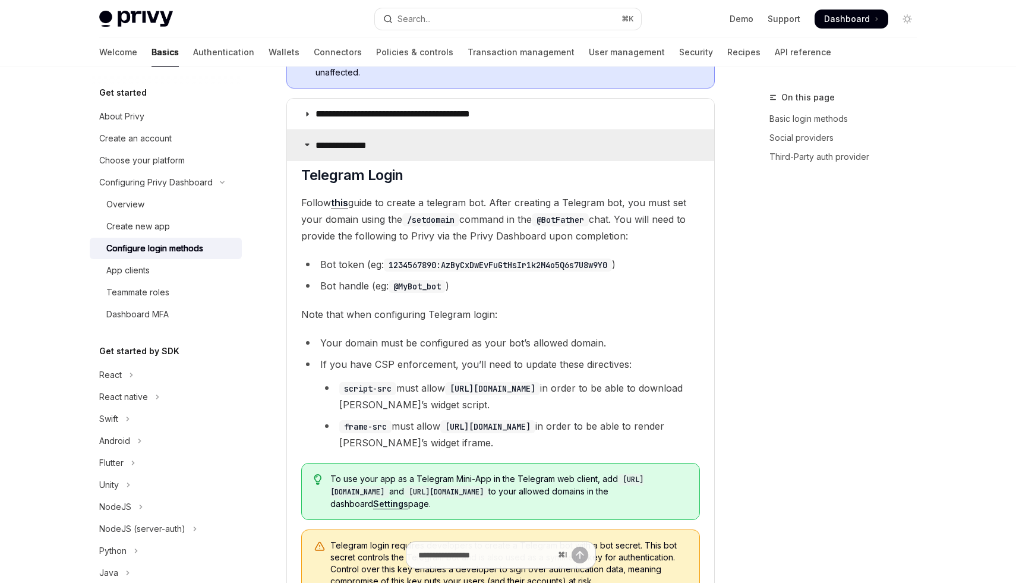
scroll to position [513, 0]
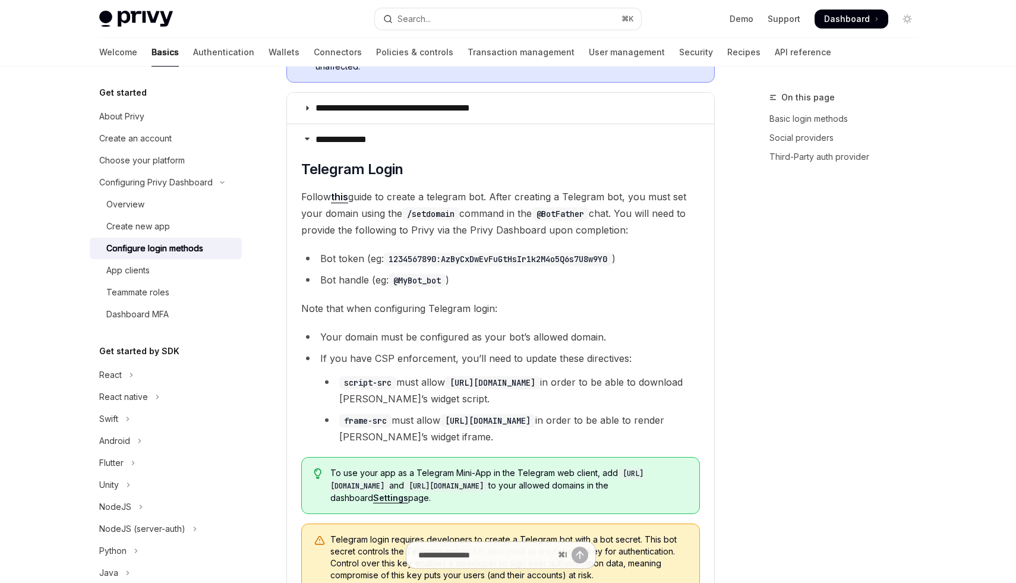
click at [343, 194] on link "this" at bounding box center [339, 197] width 17 height 12
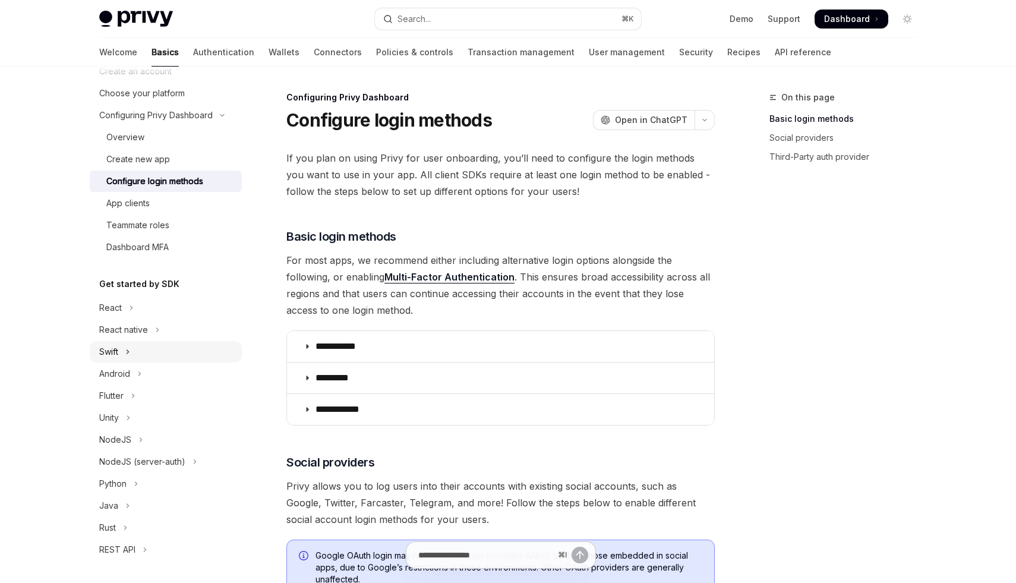
scroll to position [0, 0]
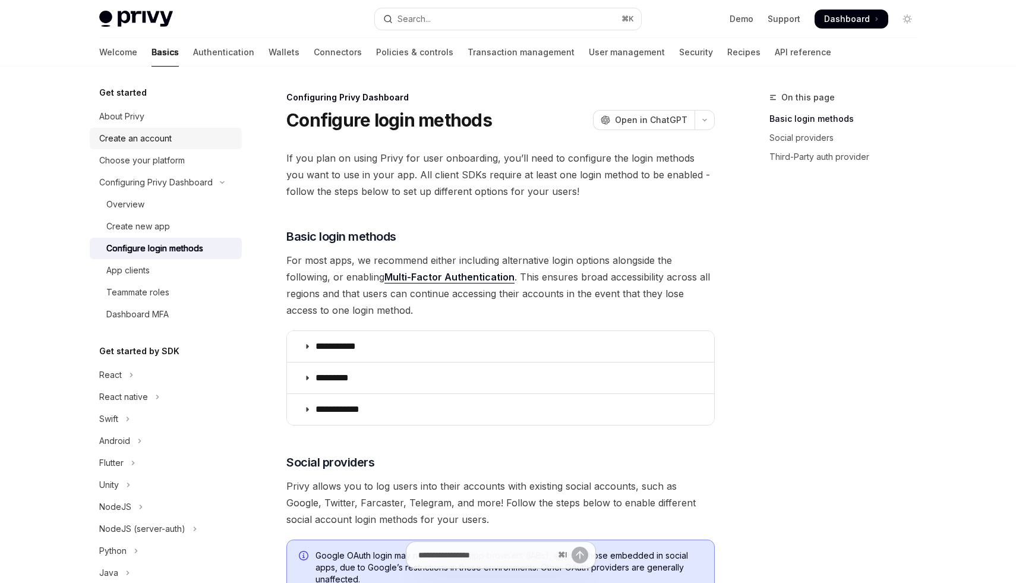
click at [159, 131] on div "Create an account" at bounding box center [135, 138] width 73 height 14
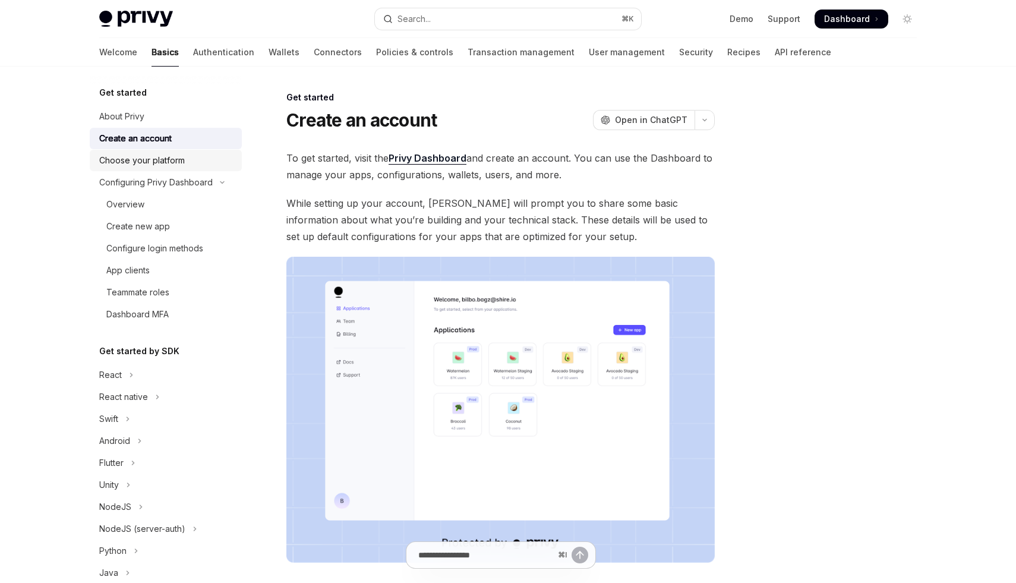
click at [155, 159] on div "Choose your platform" at bounding box center [142, 160] width 86 height 14
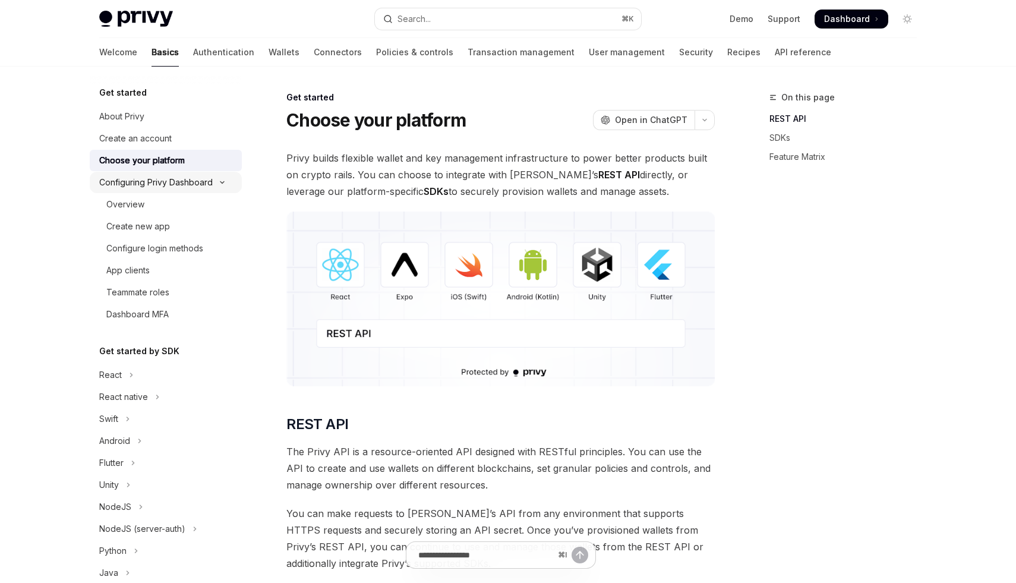
click at [184, 172] on button "Configuring Privy Dashboard" at bounding box center [166, 182] width 152 height 21
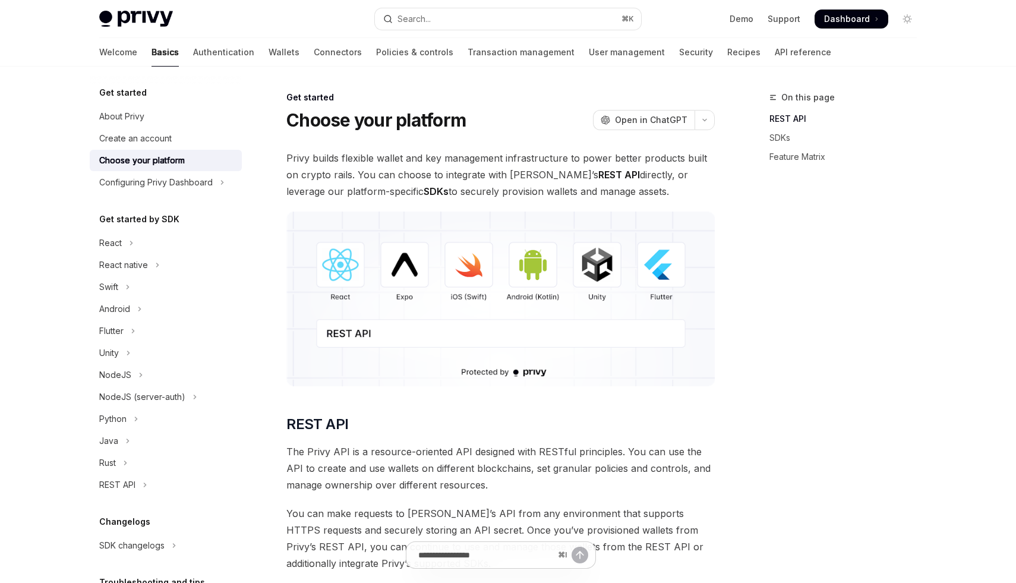
click at [181, 96] on div "Get started" at bounding box center [166, 93] width 152 height 14
click at [174, 115] on div "About Privy" at bounding box center [167, 116] width 136 height 14
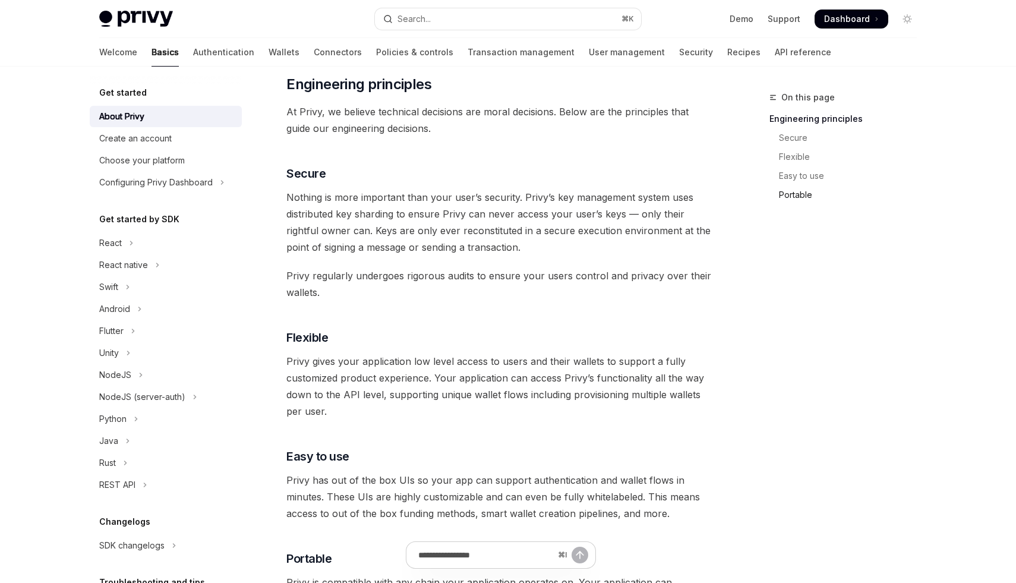
scroll to position [382, 0]
click at [839, 287] on div "On this page Engineering principles Secure Flexible Easy to use Portable" at bounding box center [836, 336] width 181 height 493
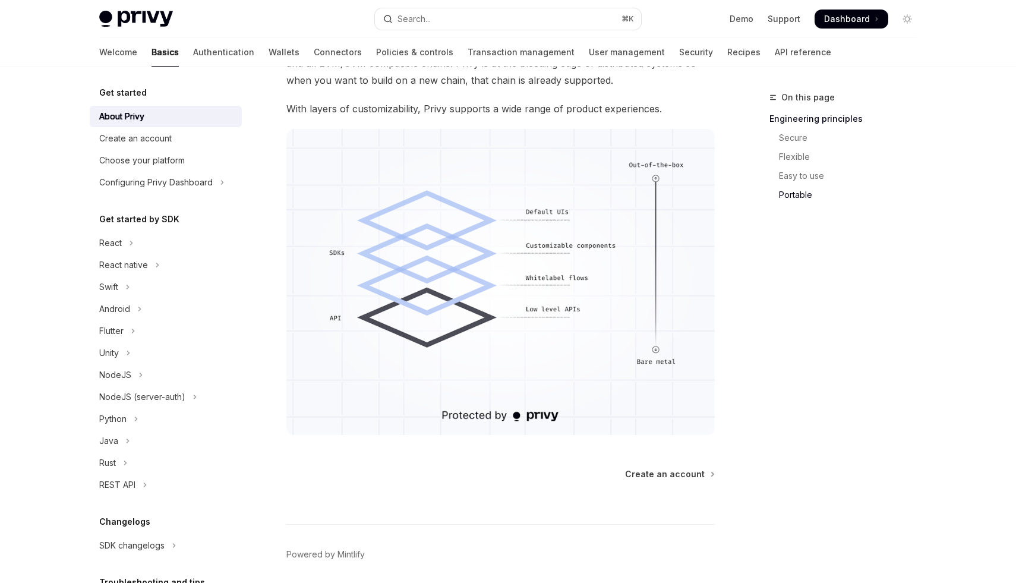
scroll to position [980, 0]
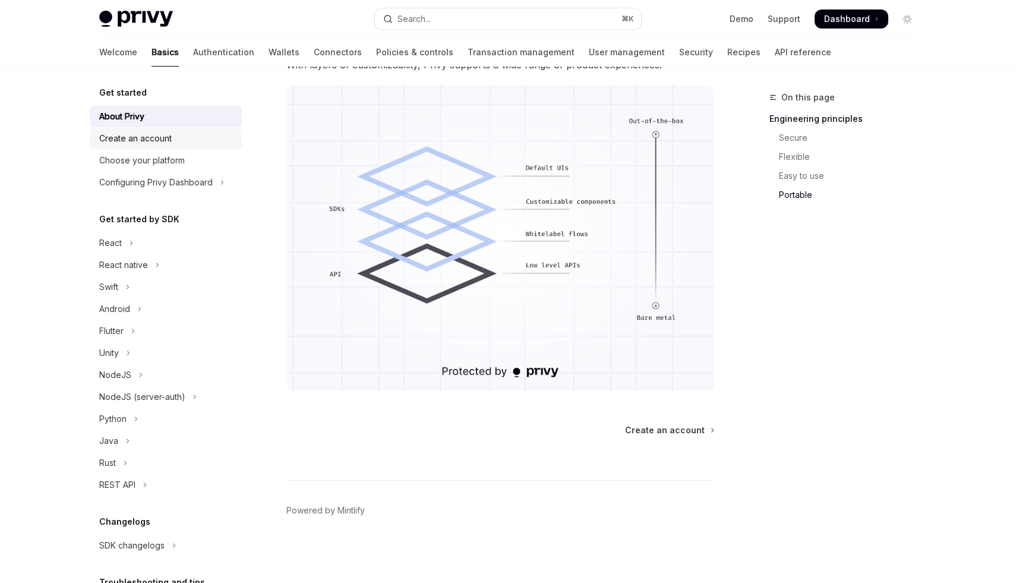
click at [151, 143] on div "Create an account" at bounding box center [135, 138] width 73 height 14
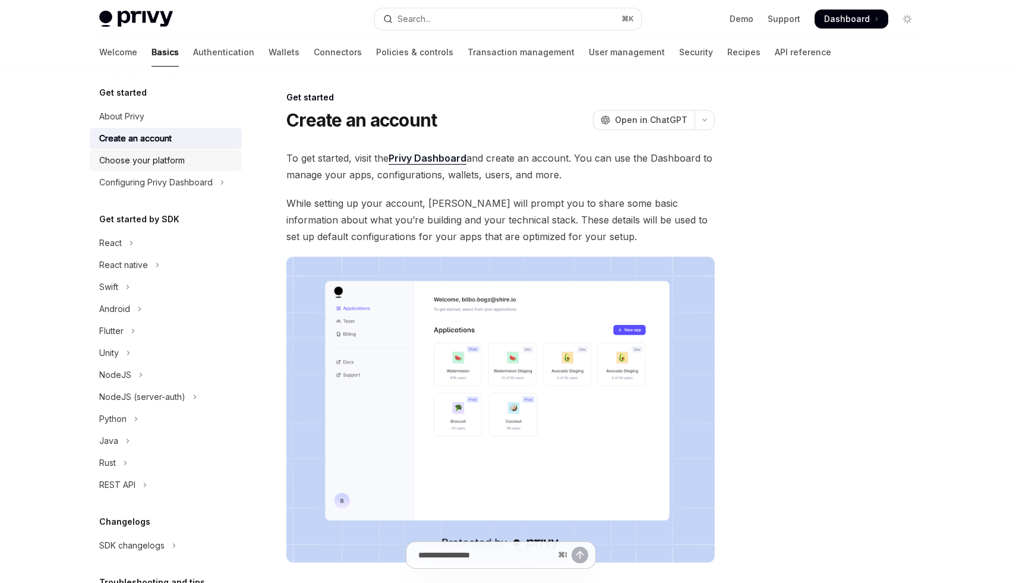
click at [163, 153] on div "Choose your platform" at bounding box center [142, 160] width 86 height 14
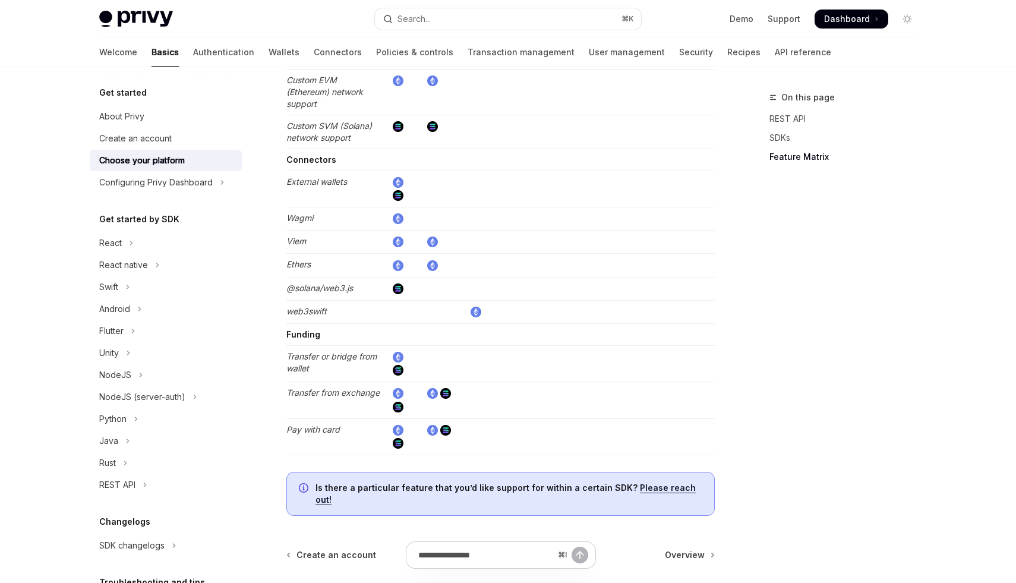
scroll to position [2116, 0]
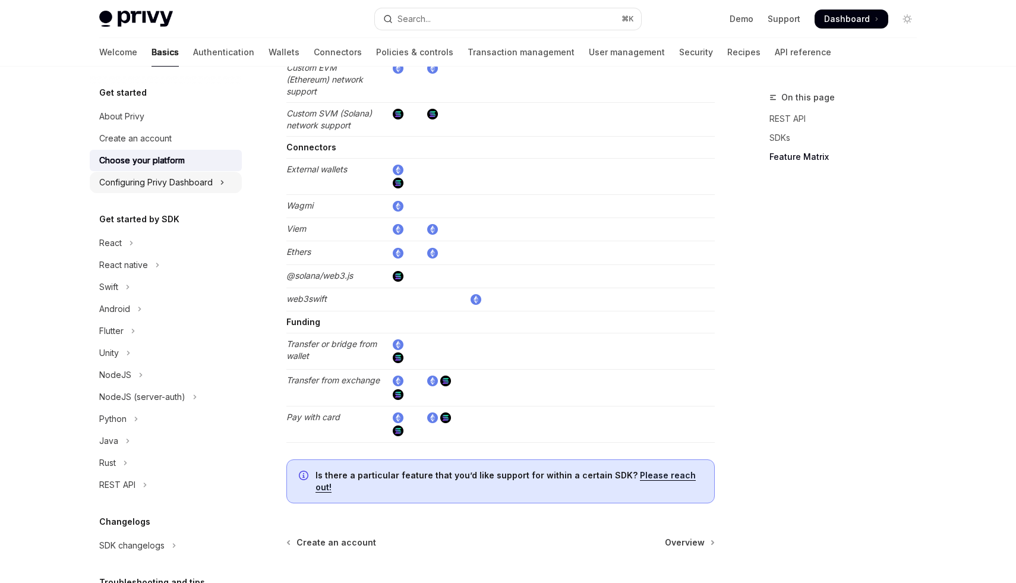
click at [159, 178] on div "Configuring Privy Dashboard" at bounding box center [156, 182] width 114 height 14
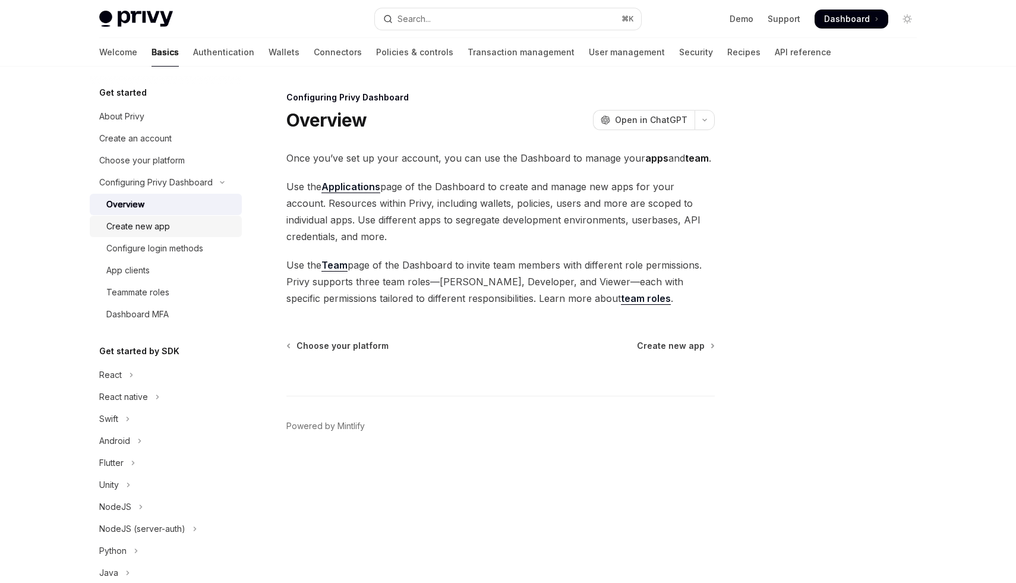
click at [168, 229] on div "Create new app" at bounding box center [138, 226] width 64 height 14
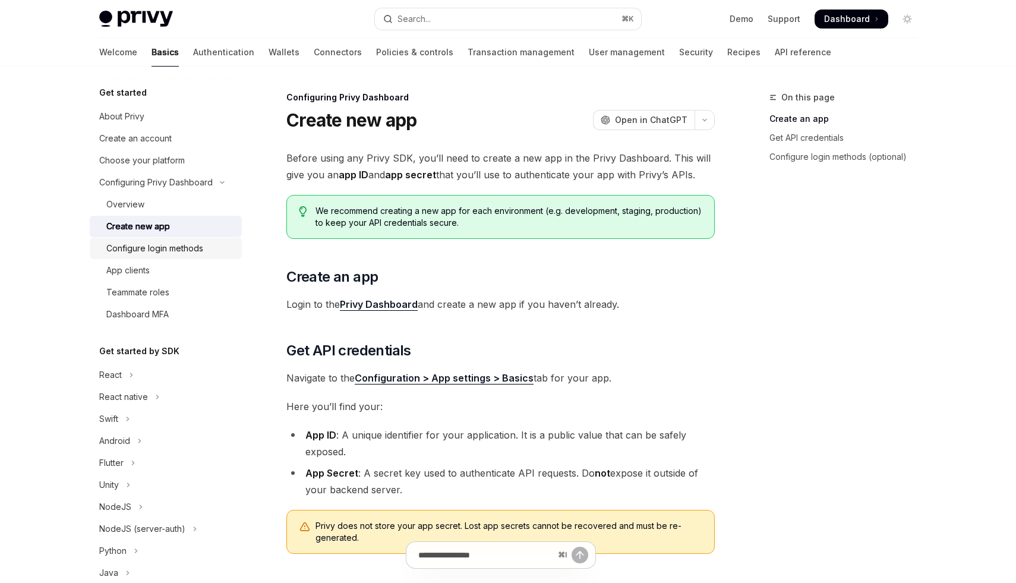
click at [197, 253] on div "Configure login methods" at bounding box center [154, 248] width 97 height 14
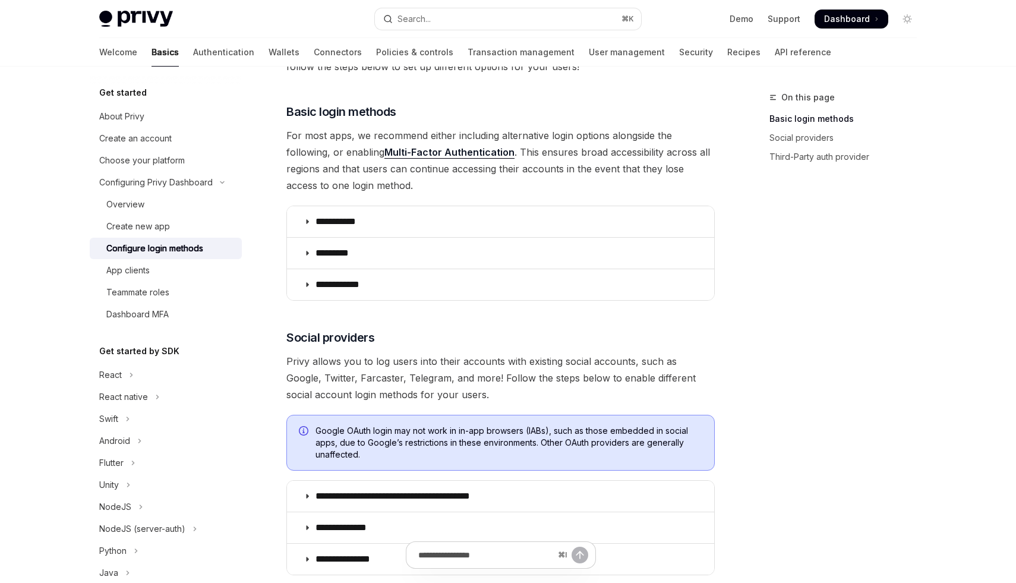
scroll to position [166, 0]
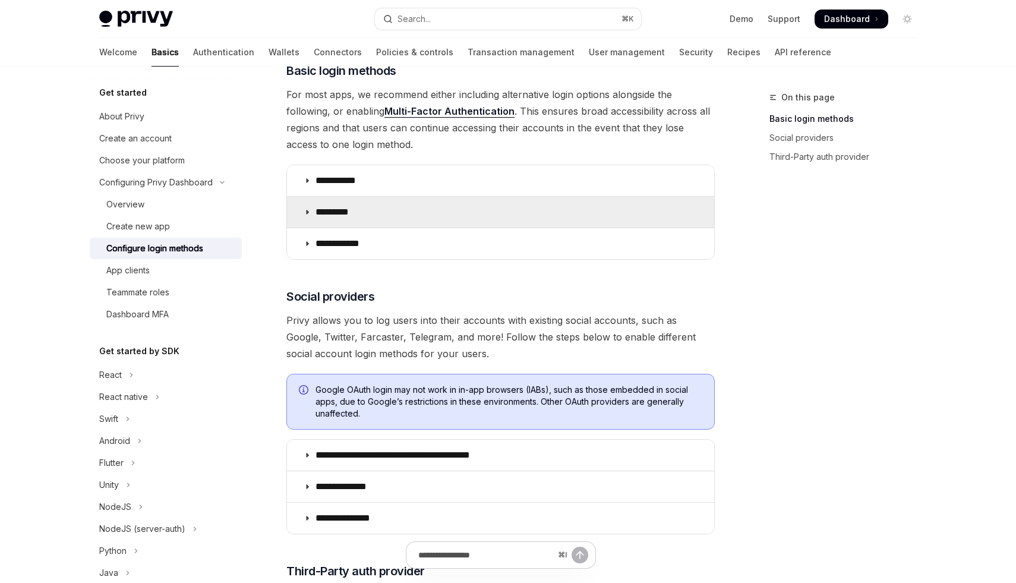
click at [399, 207] on summary "*********" at bounding box center [500, 212] width 427 height 31
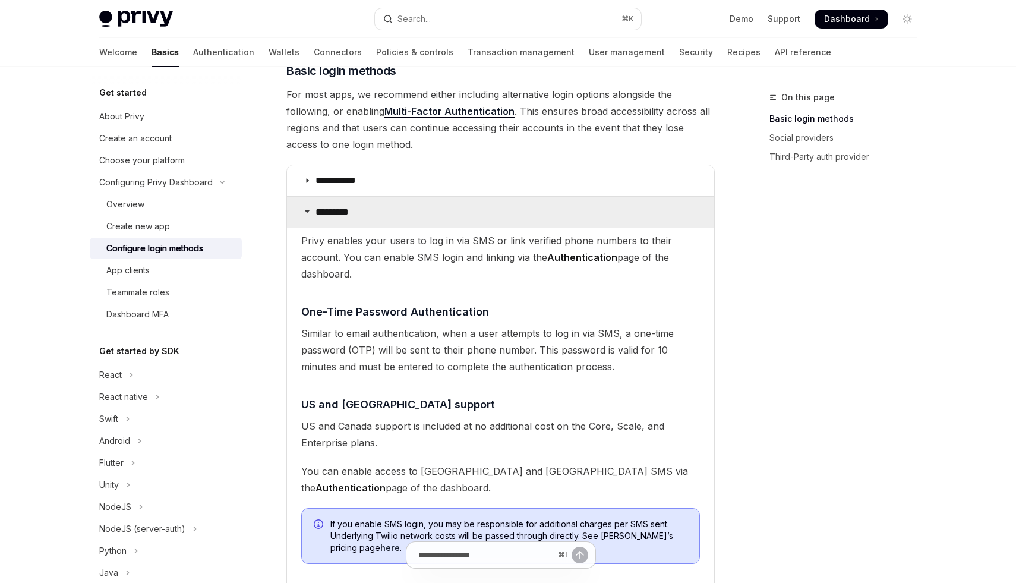
click at [393, 211] on summary "*********" at bounding box center [500, 212] width 427 height 31
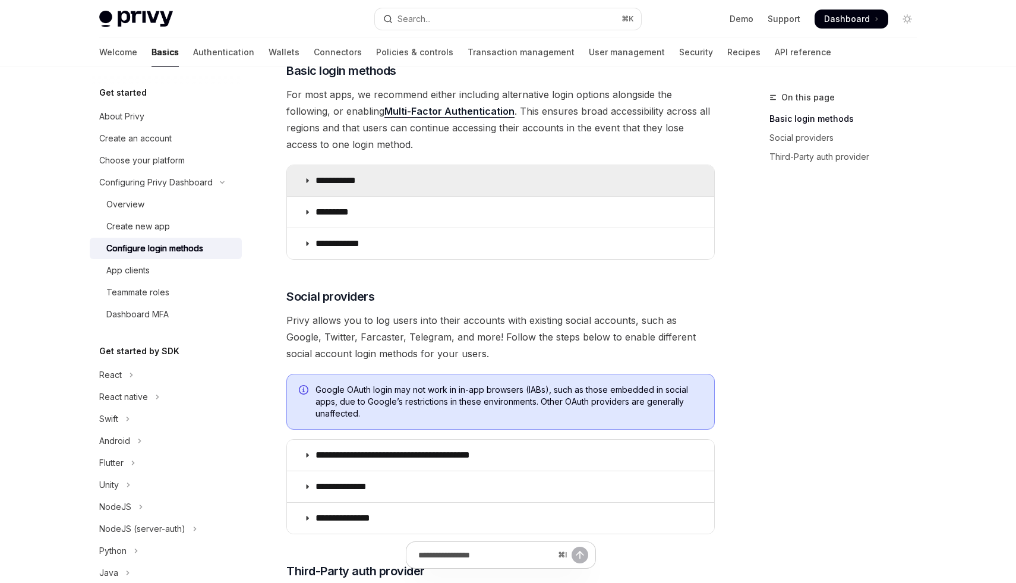
click at [396, 181] on summary "**********" at bounding box center [500, 180] width 427 height 31
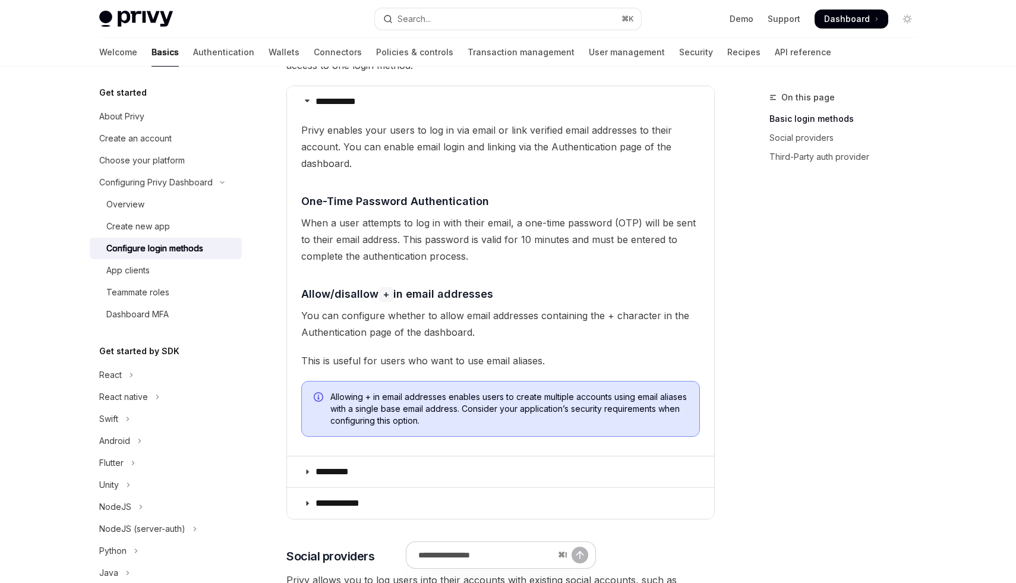
scroll to position [253, 0]
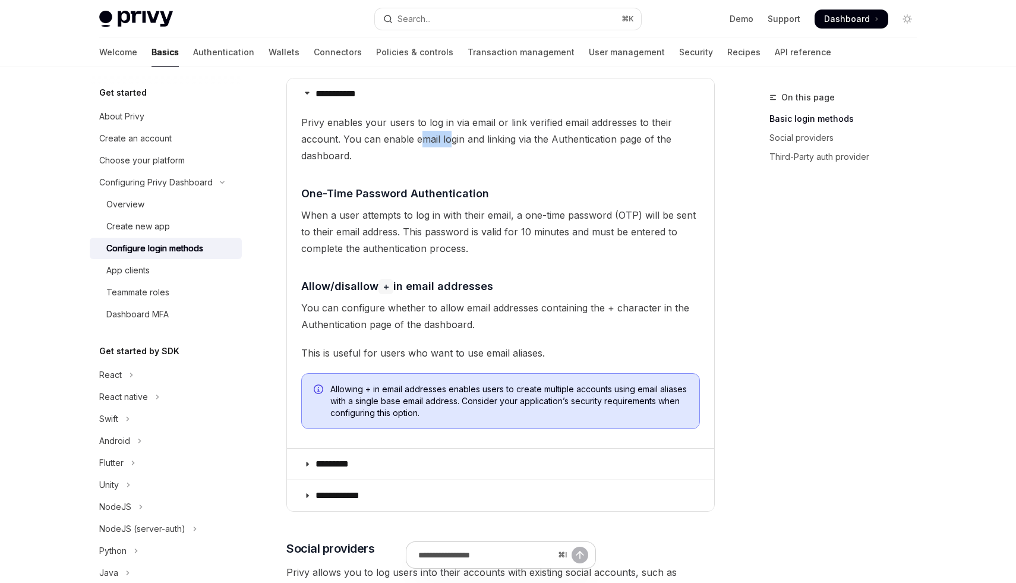
drag, startPoint x: 421, startPoint y: 142, endPoint x: 454, endPoint y: 142, distance: 32.7
click at [448, 142] on span "Privy enables your users to log in via email or link verified email addresses t…" at bounding box center [500, 139] width 399 height 50
drag, startPoint x: 467, startPoint y: 141, endPoint x: 531, endPoint y: 141, distance: 64.8
click at [531, 141] on span "Privy enables your users to log in via email or link verified email addresses t…" at bounding box center [500, 139] width 399 height 50
drag, startPoint x: 542, startPoint y: 133, endPoint x: 579, endPoint y: 134, distance: 36.9
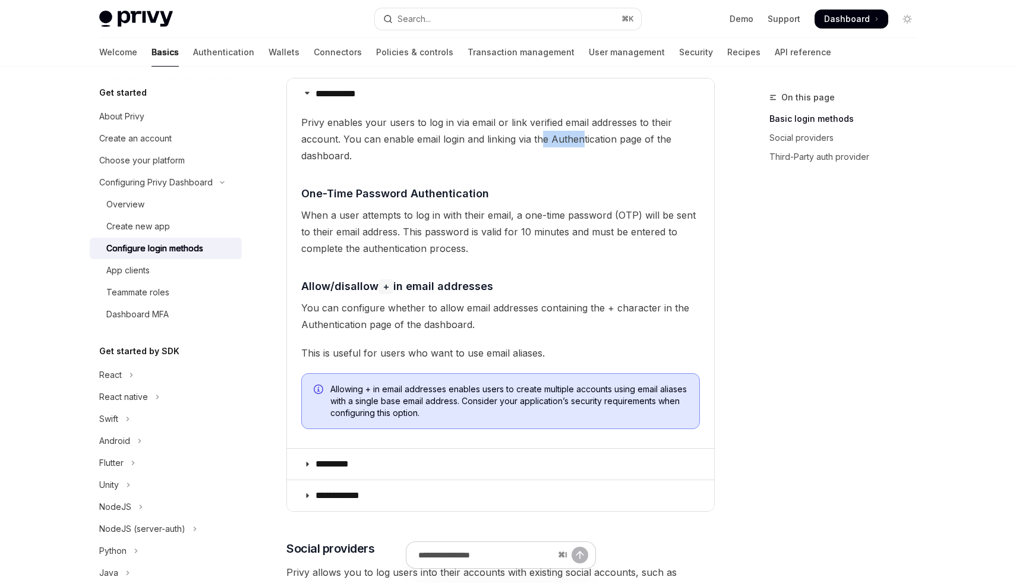
click at [580, 133] on span "Privy enables your users to log in via email or link verified email addresses t…" at bounding box center [500, 139] width 399 height 50
drag, startPoint x: 622, startPoint y: 139, endPoint x: 660, endPoint y: 140, distance: 37.5
click at [659, 140] on span "Privy enables your users to log in via email or link verified email addresses t…" at bounding box center [500, 139] width 399 height 50
click at [660, 140] on span "Privy enables your users to log in via email or link verified email addresses t…" at bounding box center [500, 139] width 399 height 50
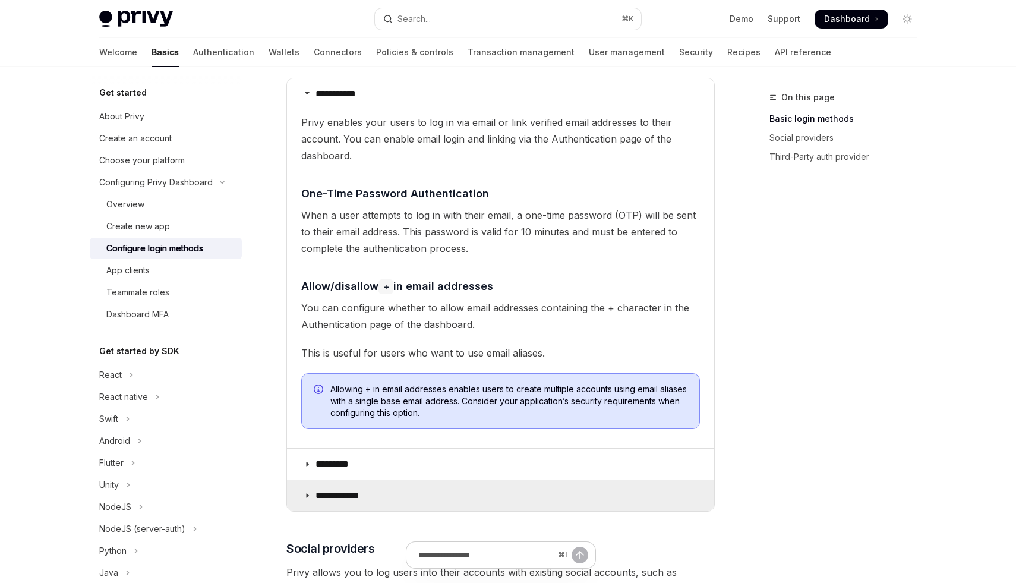
click at [470, 492] on summary "**********" at bounding box center [500, 495] width 427 height 31
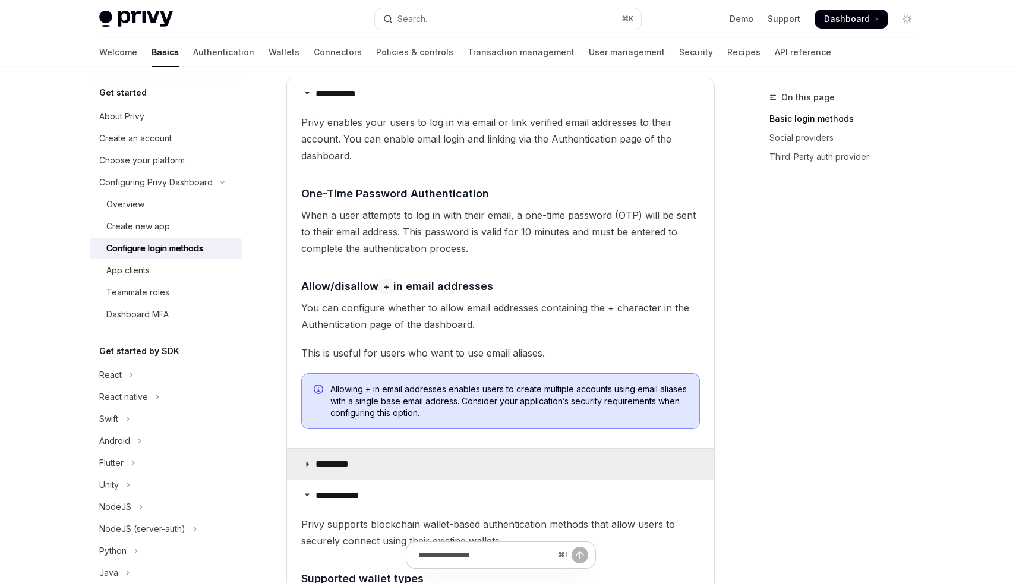
click at [489, 462] on summary "*********" at bounding box center [500, 464] width 427 height 31
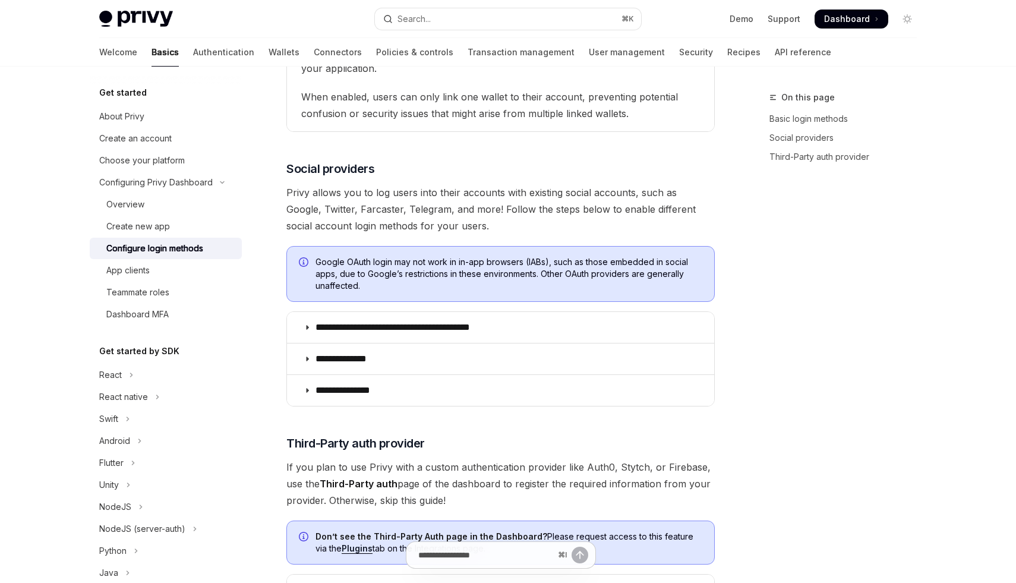
scroll to position [1396, 0]
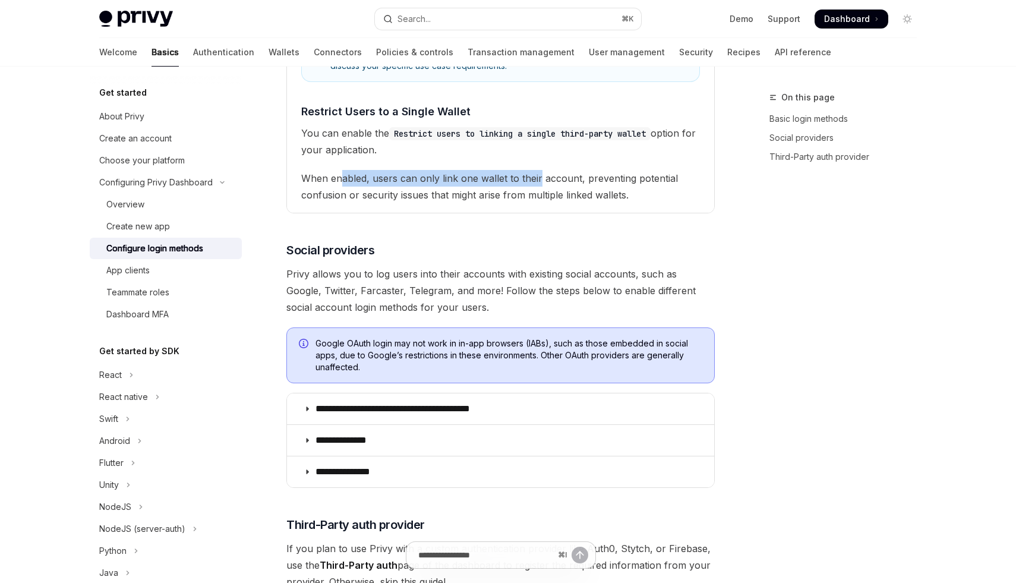
drag, startPoint x: 343, startPoint y: 165, endPoint x: 539, endPoint y: 162, distance: 195.6
click at [539, 170] on span "When enabled, users can only link one wallet to their account, preventing poten…" at bounding box center [500, 186] width 399 height 33
drag, startPoint x: 543, startPoint y: 162, endPoint x: 583, endPoint y: 162, distance: 40.4
click at [583, 170] on span "When enabled, users can only link one wallet to their account, preventing poten…" at bounding box center [500, 186] width 399 height 33
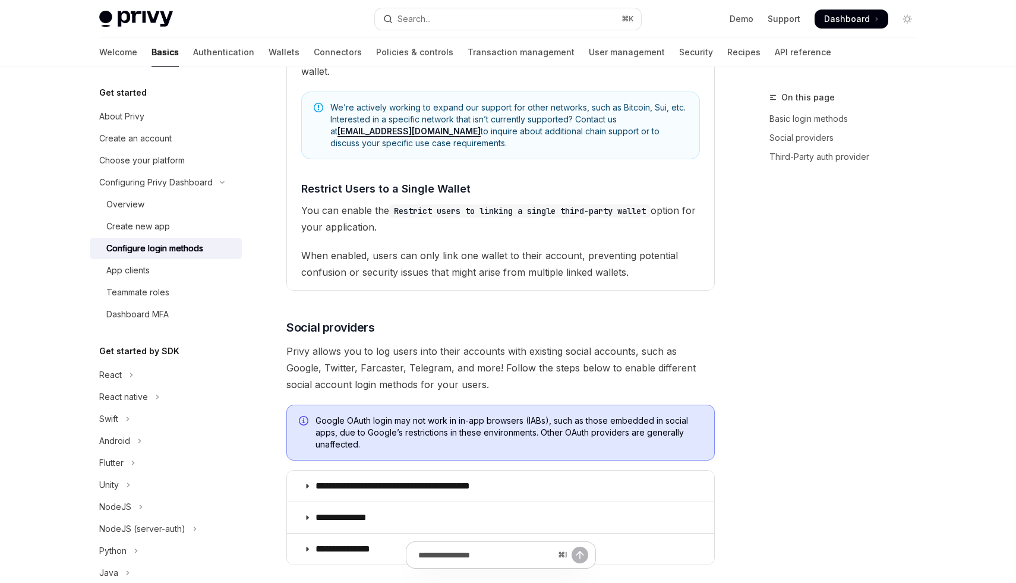
click at [369, 210] on span "You can enable the Restrict users to linking a single third-party wallet option…" at bounding box center [500, 218] width 399 height 33
drag, startPoint x: 335, startPoint y: 170, endPoint x: 440, endPoint y: 173, distance: 105.8
click at [440, 181] on span "Restrict Users to a Single Wallet" at bounding box center [385, 189] width 169 height 16
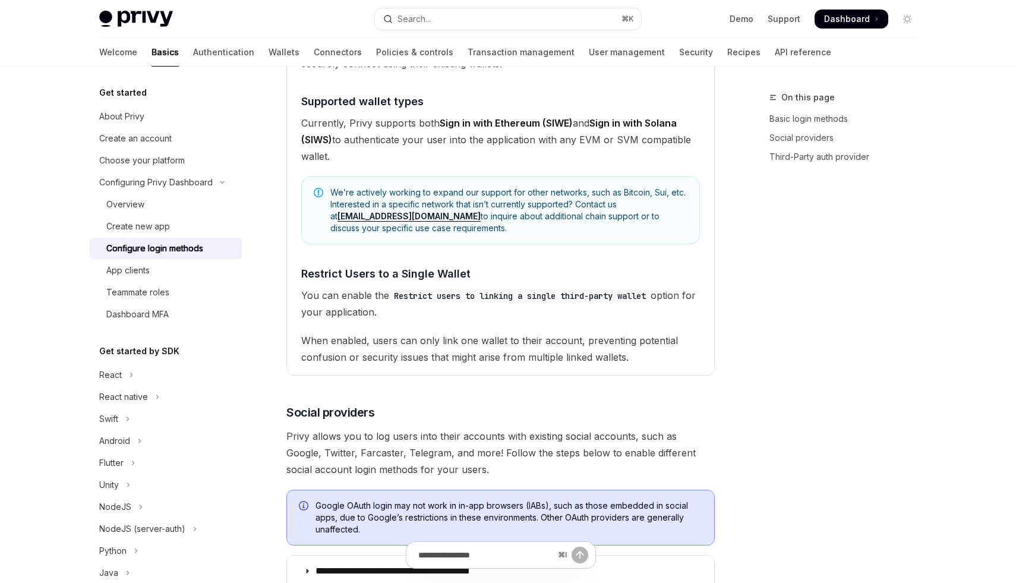
scroll to position [1241, 0]
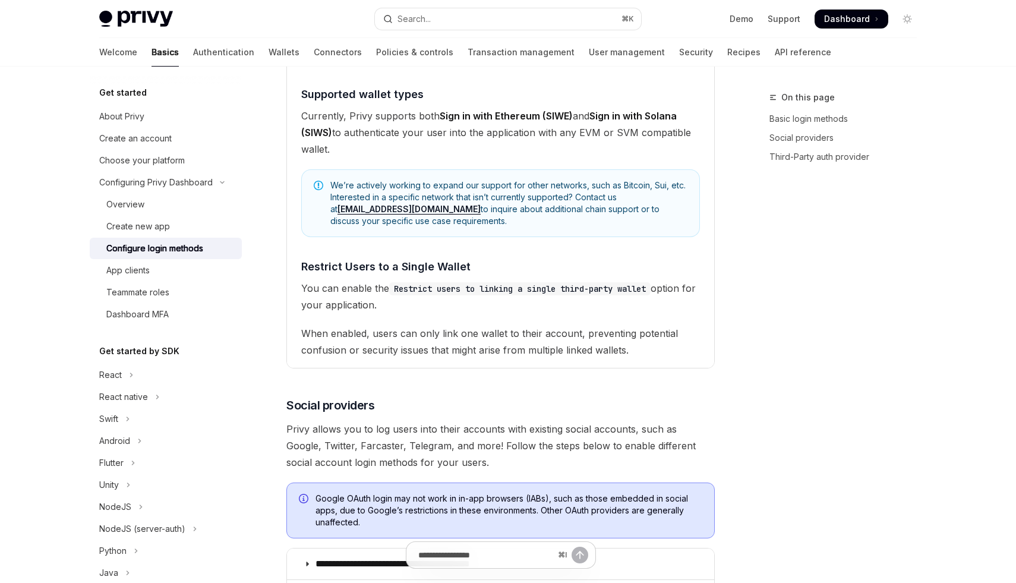
click at [545, 282] on code "Restrict users to linking a single third-party wallet" at bounding box center [520, 288] width 262 height 13
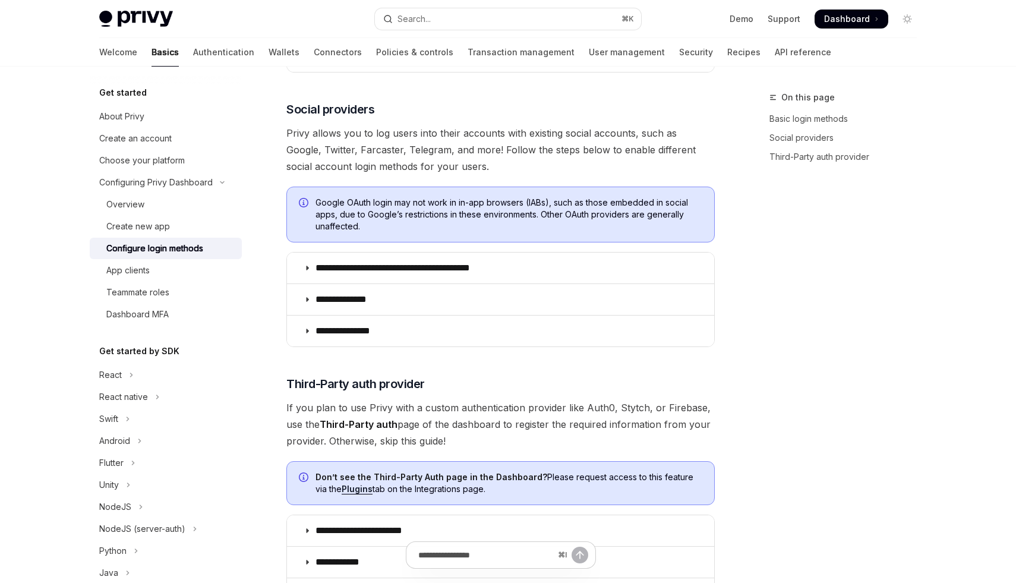
scroll to position [1539, 0]
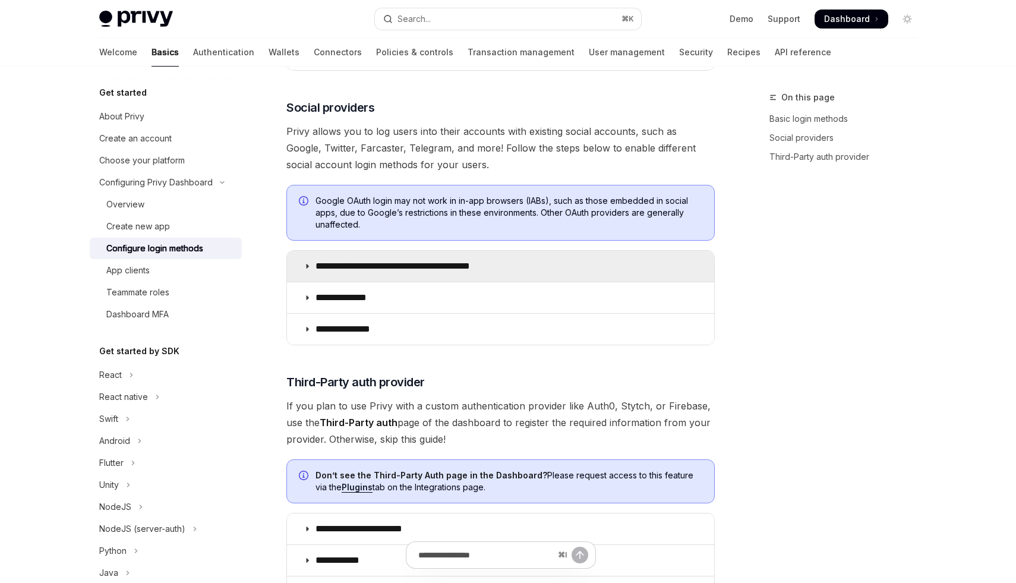
click at [382, 260] on p "**********" at bounding box center [414, 266] width 196 height 12
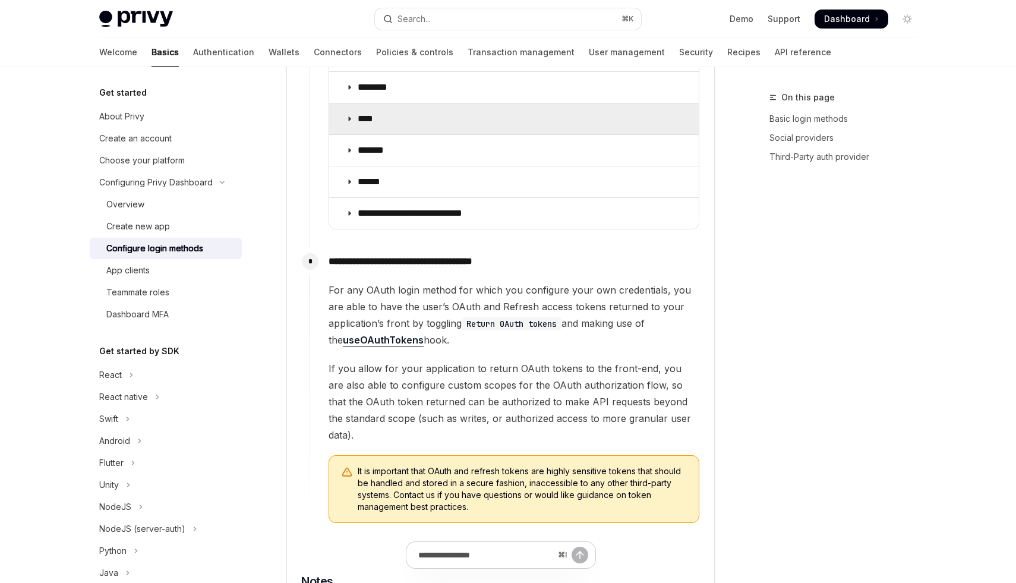
scroll to position [2634, 0]
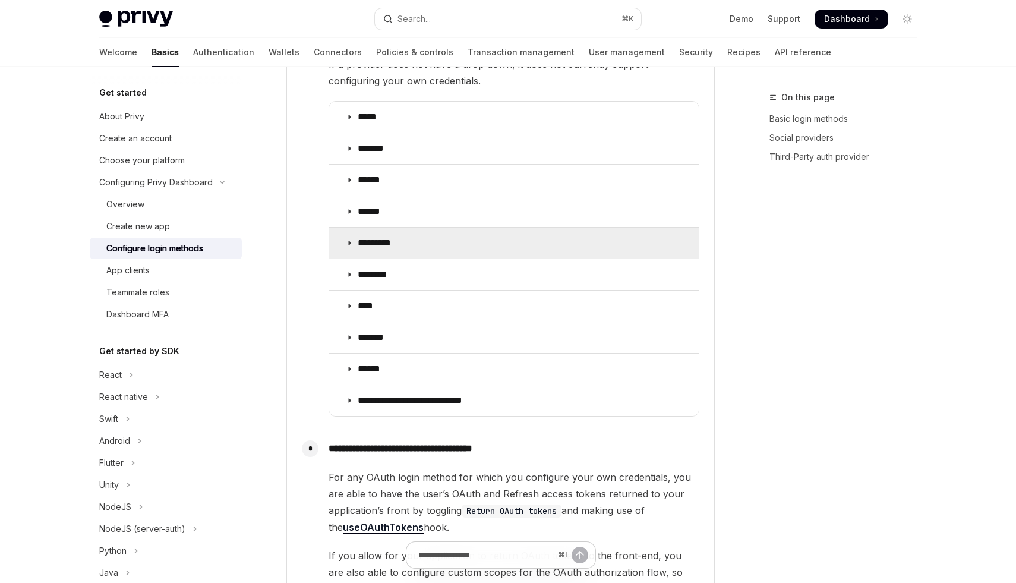
click at [387, 228] on summary "*********" at bounding box center [514, 243] width 370 height 31
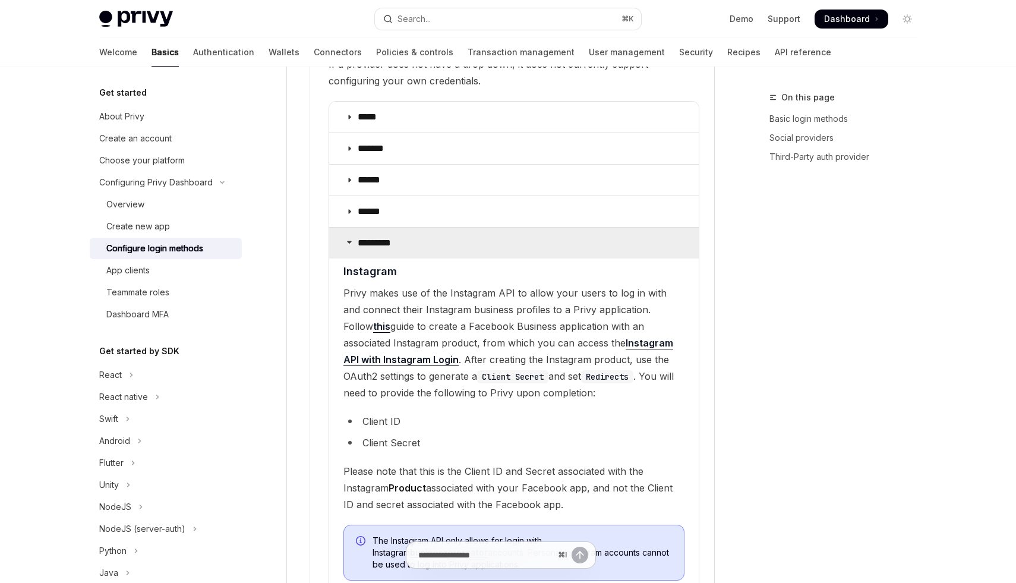
click at [388, 237] on p "*********" at bounding box center [381, 243] width 46 height 12
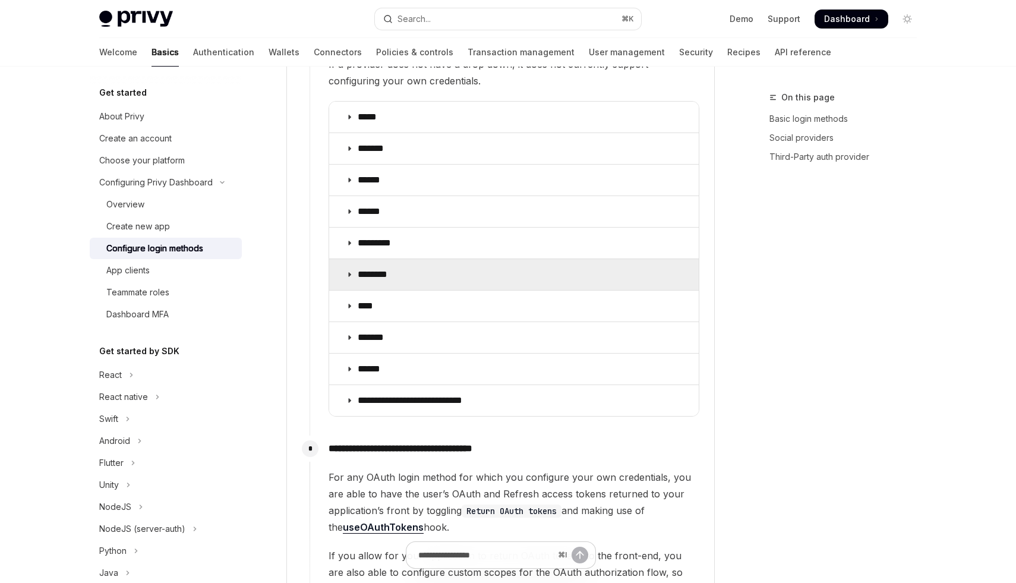
click at [388, 269] on p "********" at bounding box center [377, 275] width 39 height 12
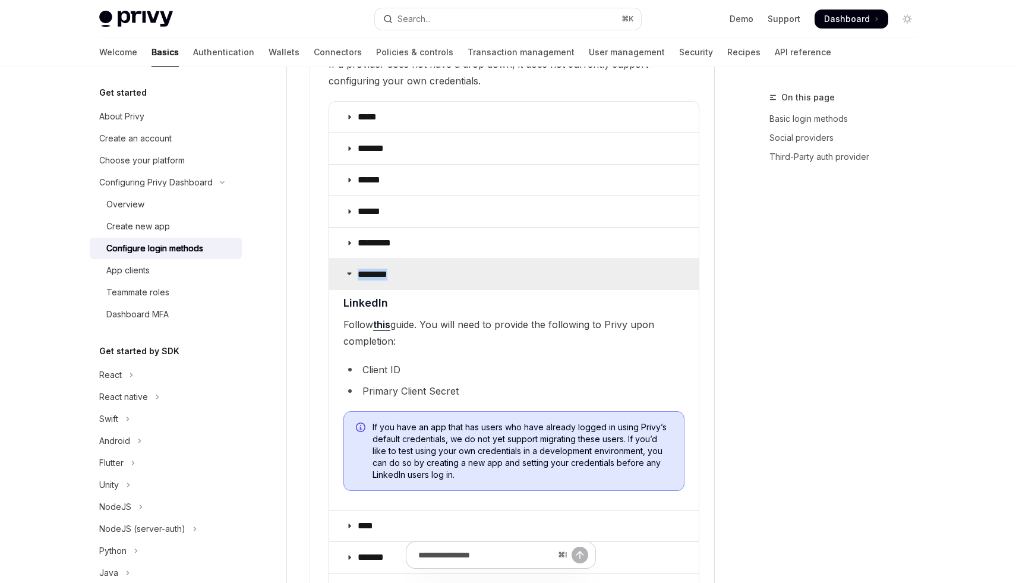
click at [388, 269] on p "********" at bounding box center [377, 275] width 39 height 12
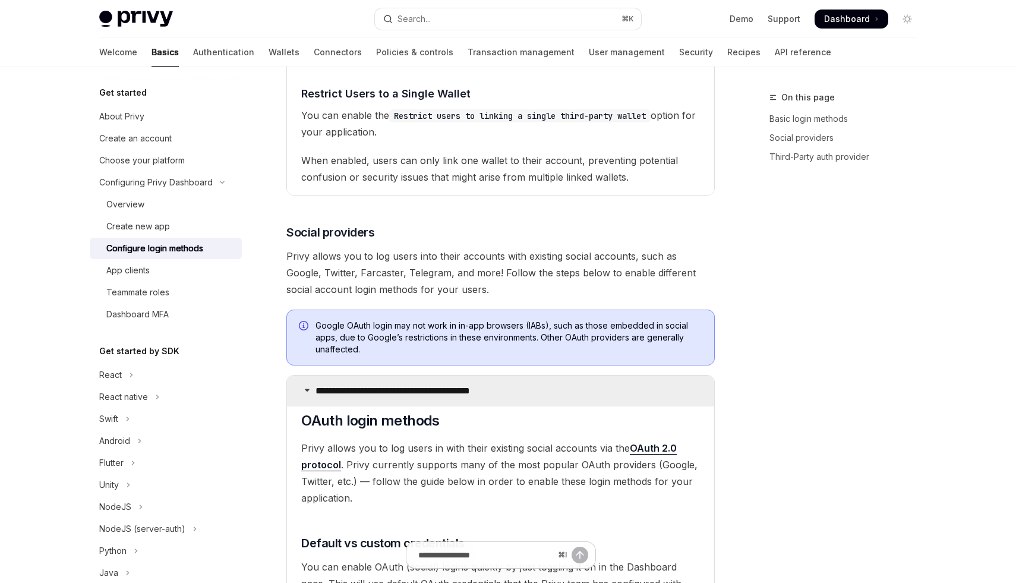
click at [366, 385] on p "**********" at bounding box center [414, 391] width 196 height 12
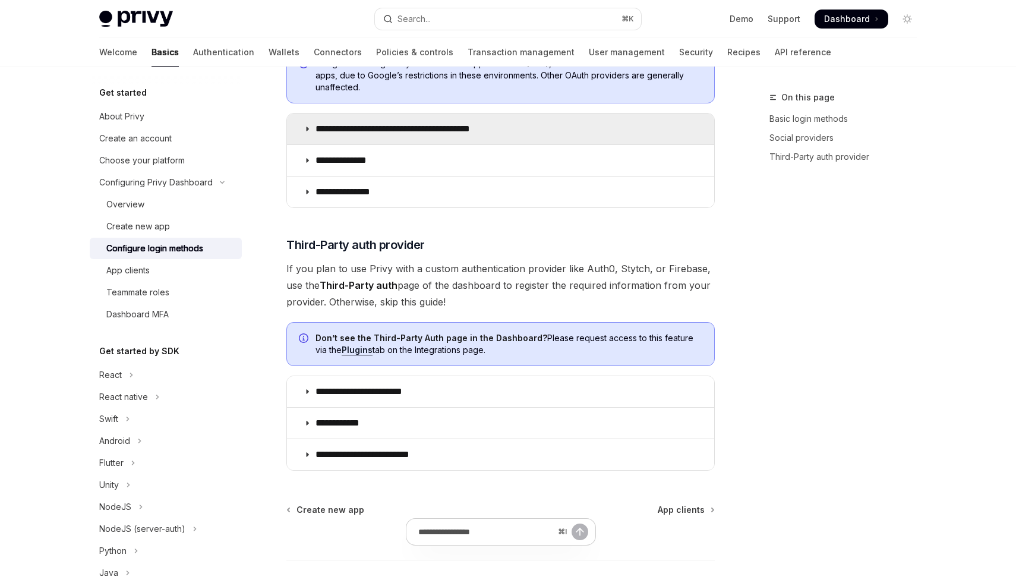
scroll to position [1678, 0]
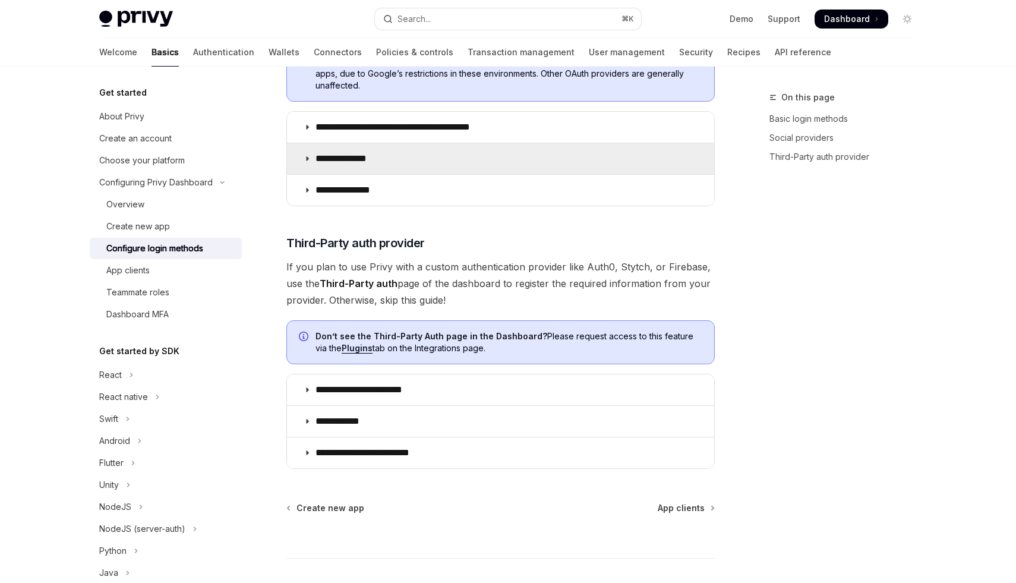
click at [360, 153] on p "**********" at bounding box center [349, 159] width 67 height 12
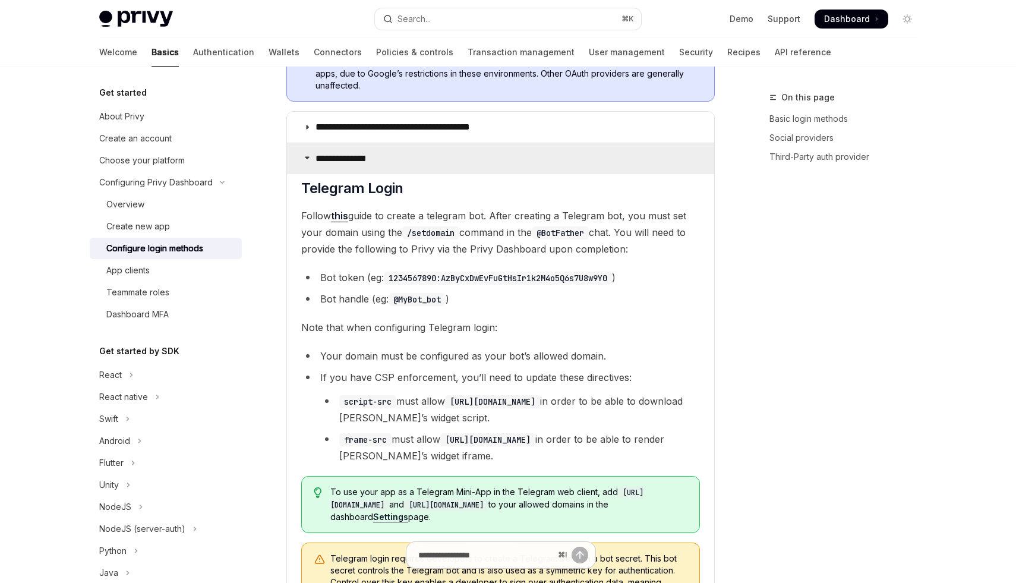
click at [358, 150] on summary "**********" at bounding box center [500, 158] width 427 height 31
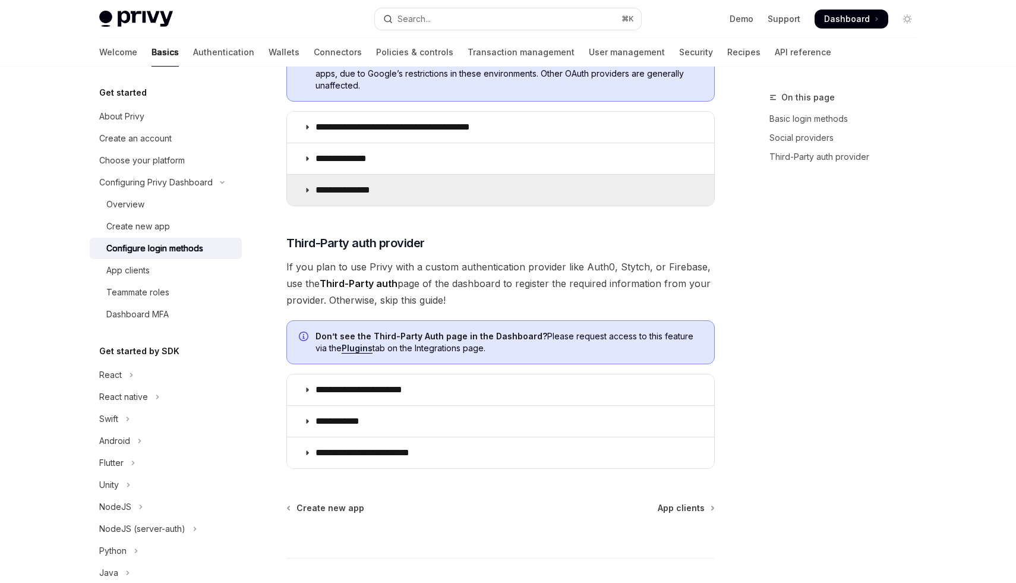
click at [350, 182] on summary "**********" at bounding box center [500, 190] width 427 height 31
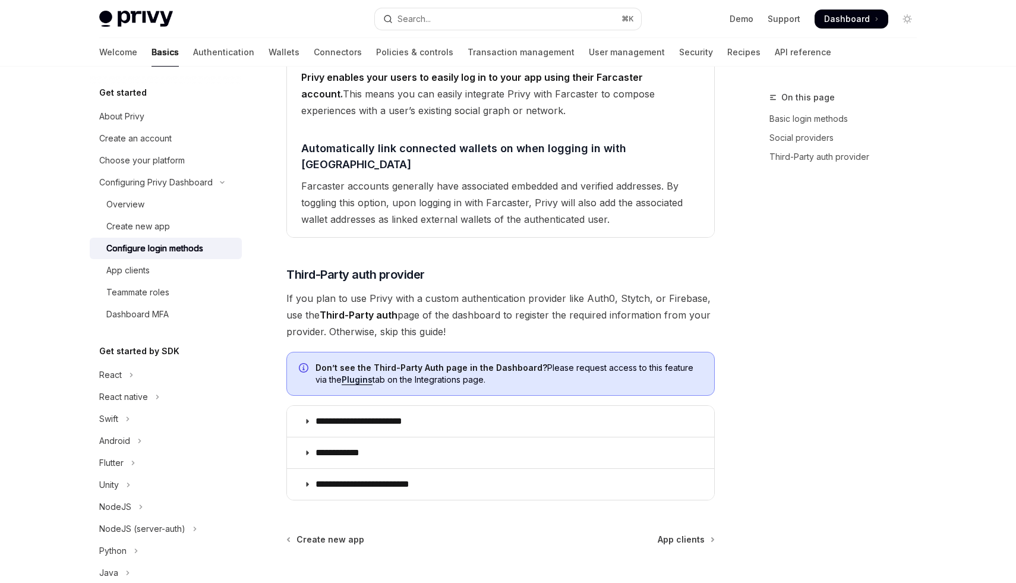
scroll to position [2003, 0]
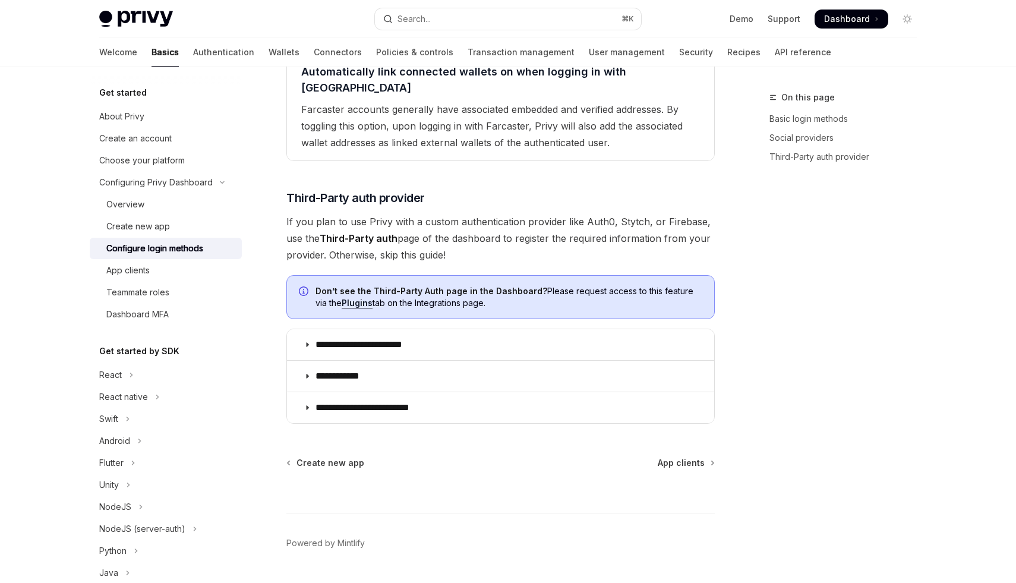
click at [924, 318] on div "On this page Basic login methods Social providers Third-Party auth provider" at bounding box center [836, 336] width 181 height 493
click at [141, 274] on div "App clients" at bounding box center [127, 270] width 43 height 14
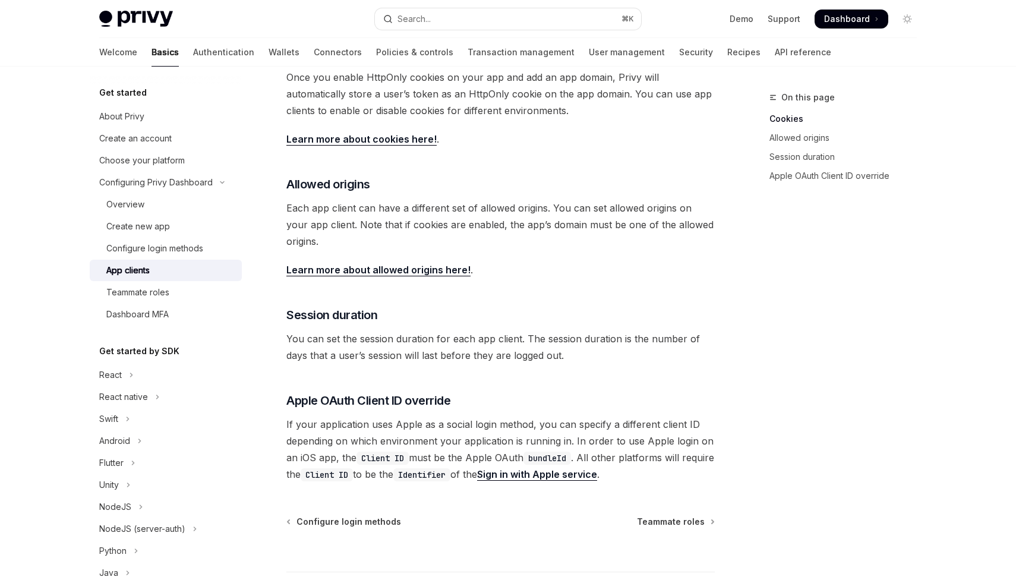
scroll to position [399, 0]
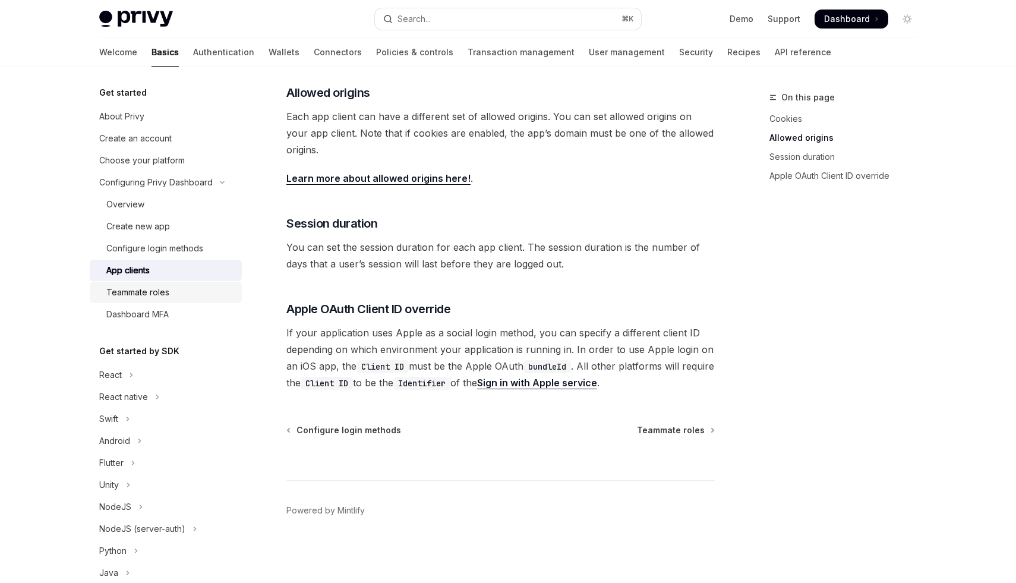
click at [147, 297] on div "Teammate roles" at bounding box center [137, 292] width 63 height 14
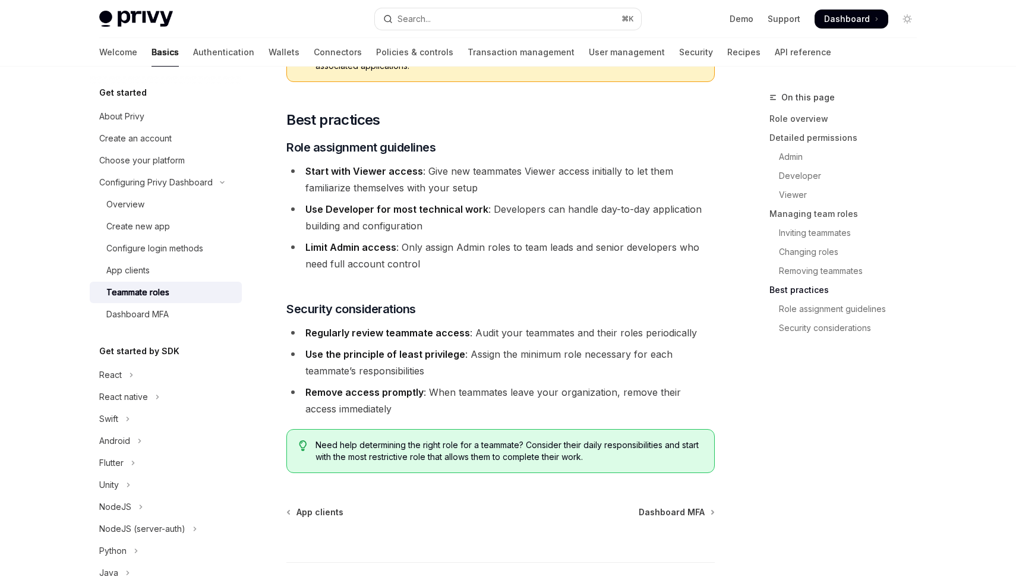
scroll to position [2053, 0]
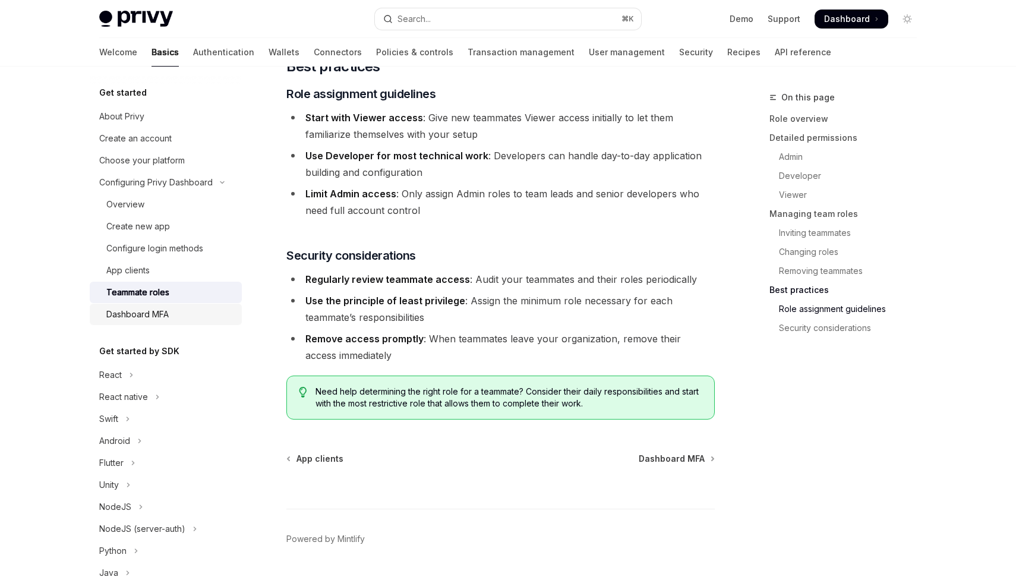
click at [208, 321] on div "Dashboard MFA" at bounding box center [170, 314] width 128 height 14
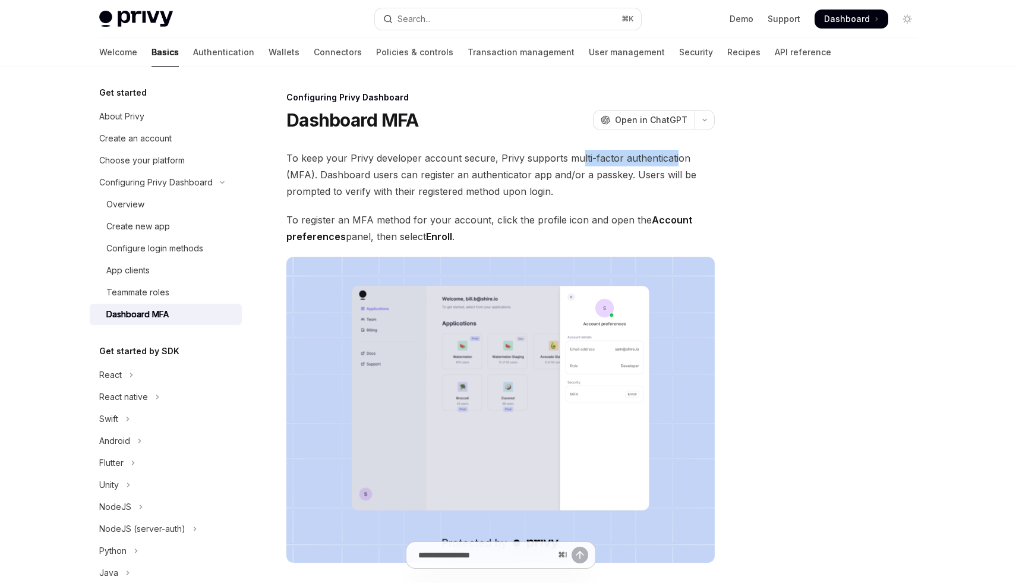
drag, startPoint x: 576, startPoint y: 159, endPoint x: 670, endPoint y: 156, distance: 93.9
click at [671, 156] on span "To keep your Privy developer account secure, Privy supports multi-factor authen…" at bounding box center [501, 175] width 429 height 50
click at [670, 156] on span "To keep your Privy developer account secure, Privy supports multi-factor authen…" at bounding box center [501, 175] width 429 height 50
drag, startPoint x: 394, startPoint y: 179, endPoint x: 418, endPoint y: 179, distance: 24.4
click at [414, 179] on span "To keep your Privy developer account secure, Privy supports multi-factor authen…" at bounding box center [501, 175] width 429 height 50
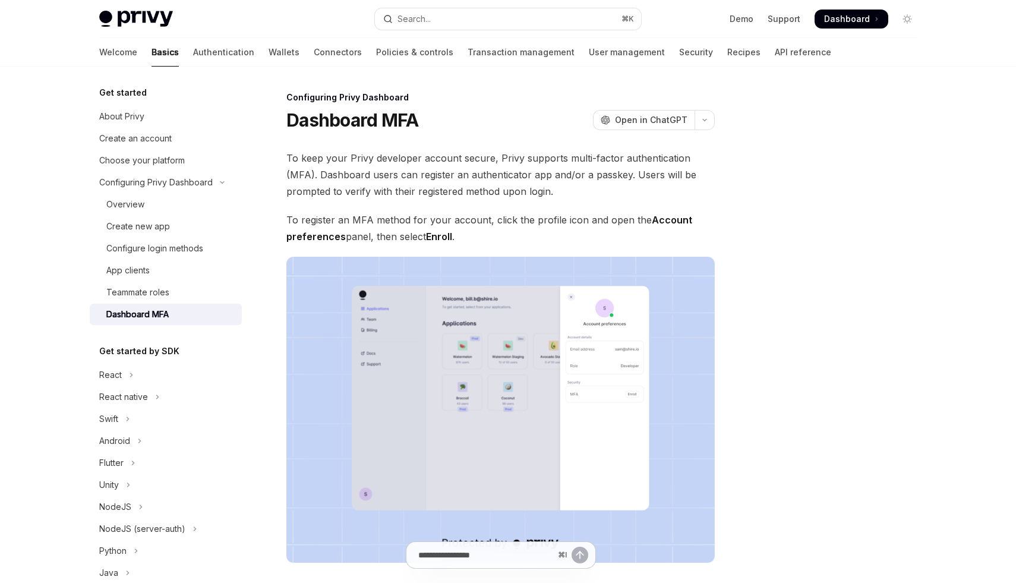
click at [453, 179] on span "To keep your Privy developer account secure, Privy supports multi-factor authen…" at bounding box center [501, 175] width 429 height 50
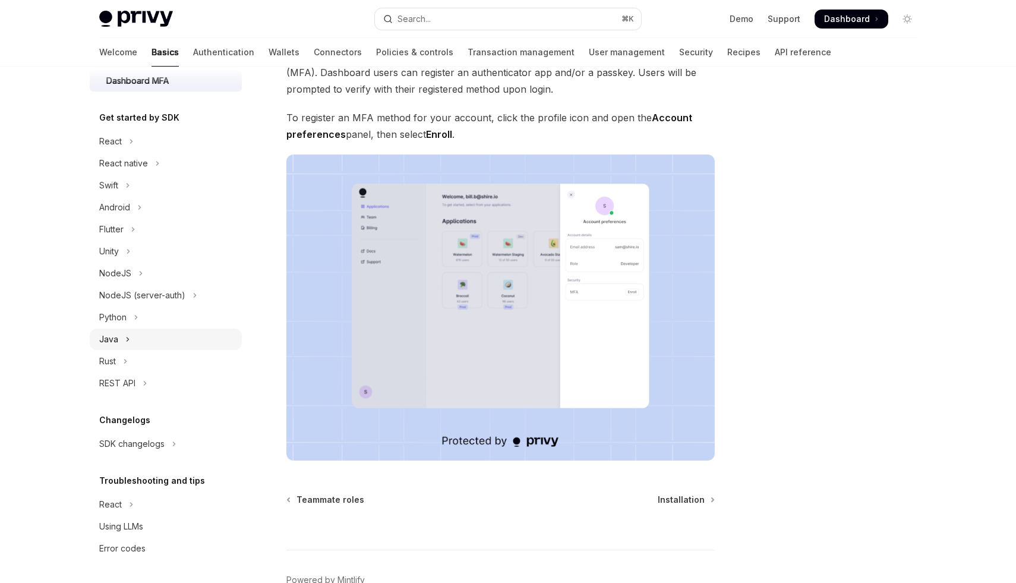
scroll to position [124, 0]
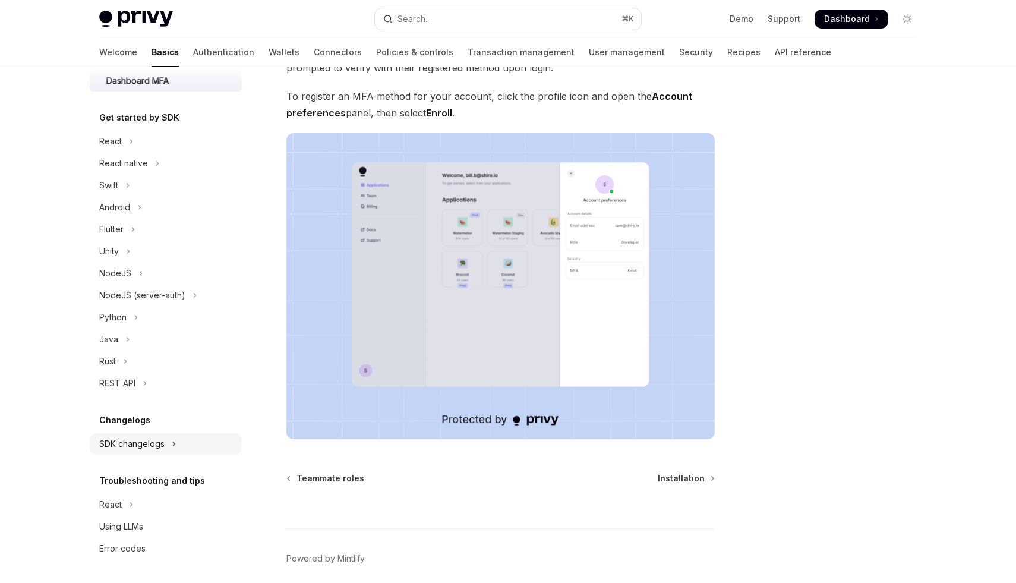
click at [143, 451] on div "SDK changelogs" at bounding box center [131, 444] width 65 height 14
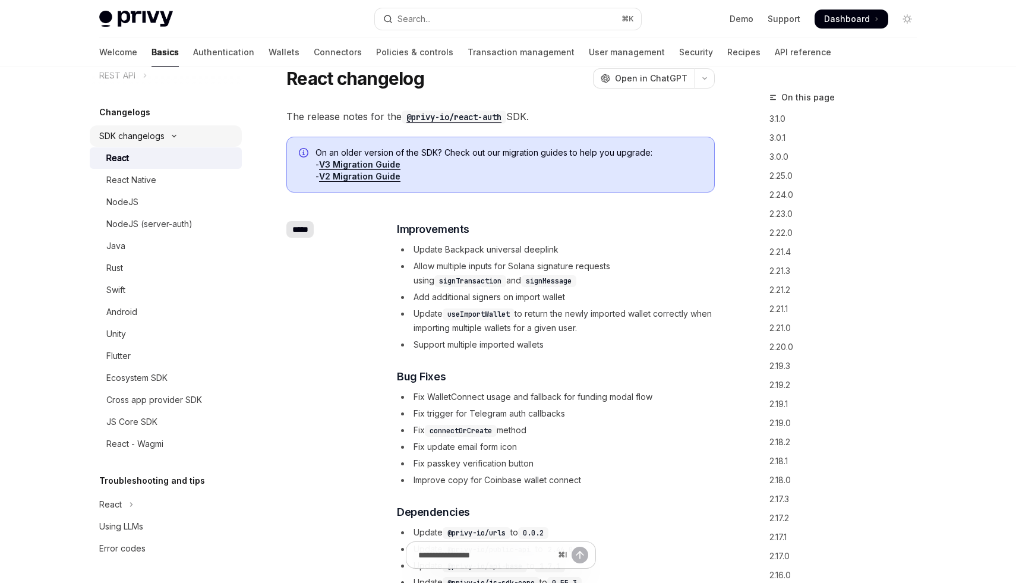
scroll to position [45, 0]
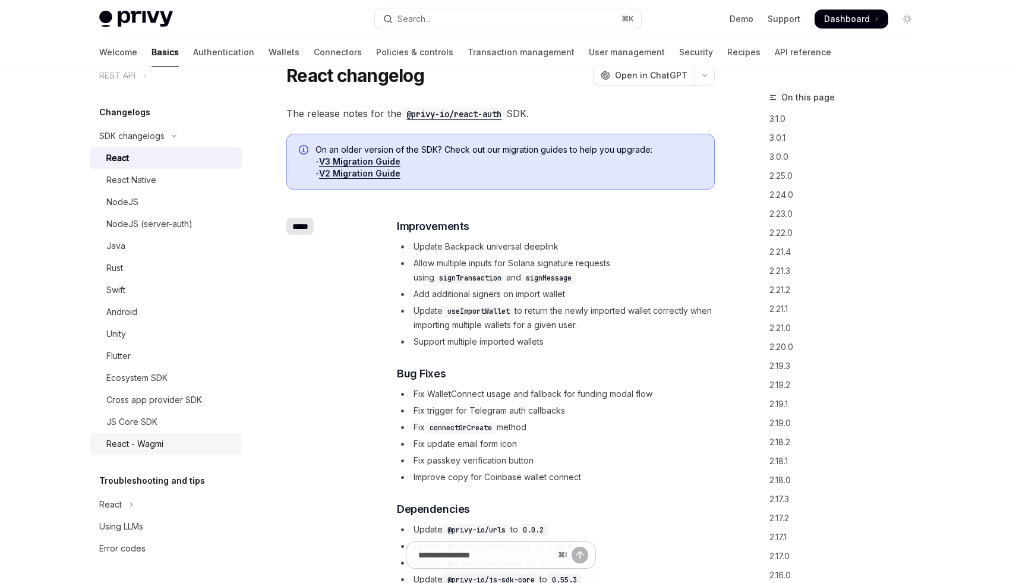
click at [150, 443] on div "React - Wagmi" at bounding box center [134, 444] width 57 height 14
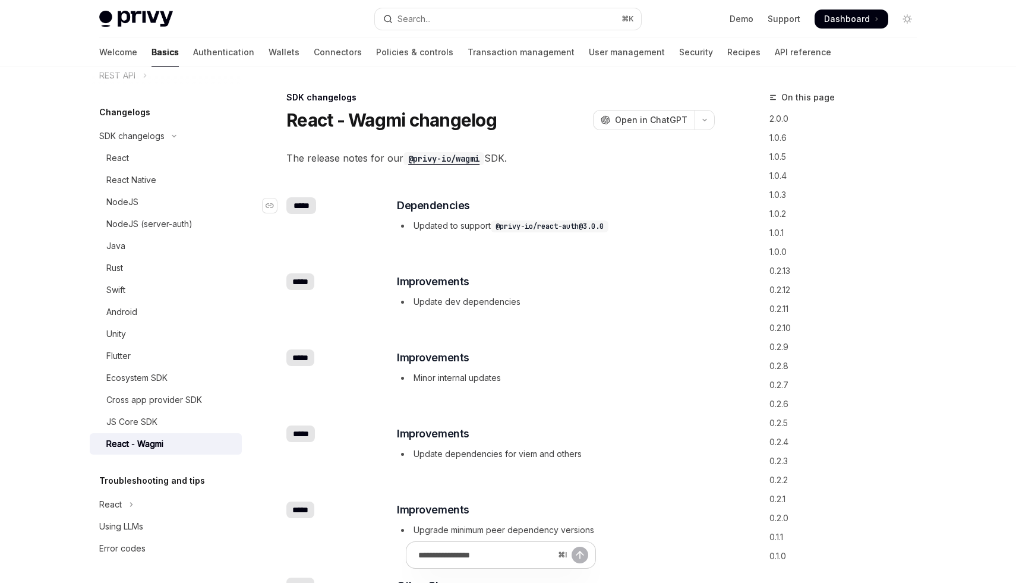
click at [303, 200] on div "*****" at bounding box center [302, 205] width 30 height 17
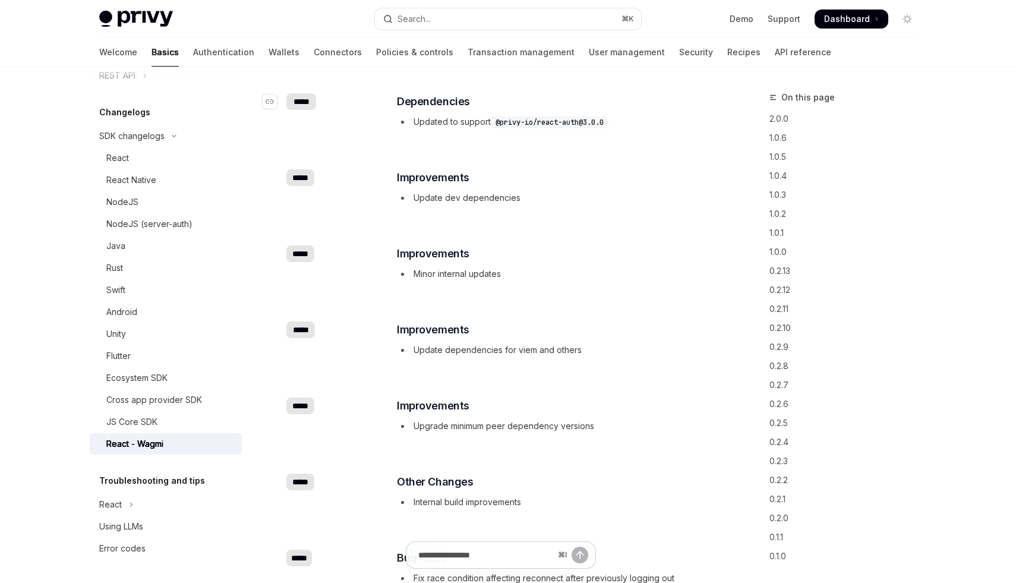
scroll to position [107, 0]
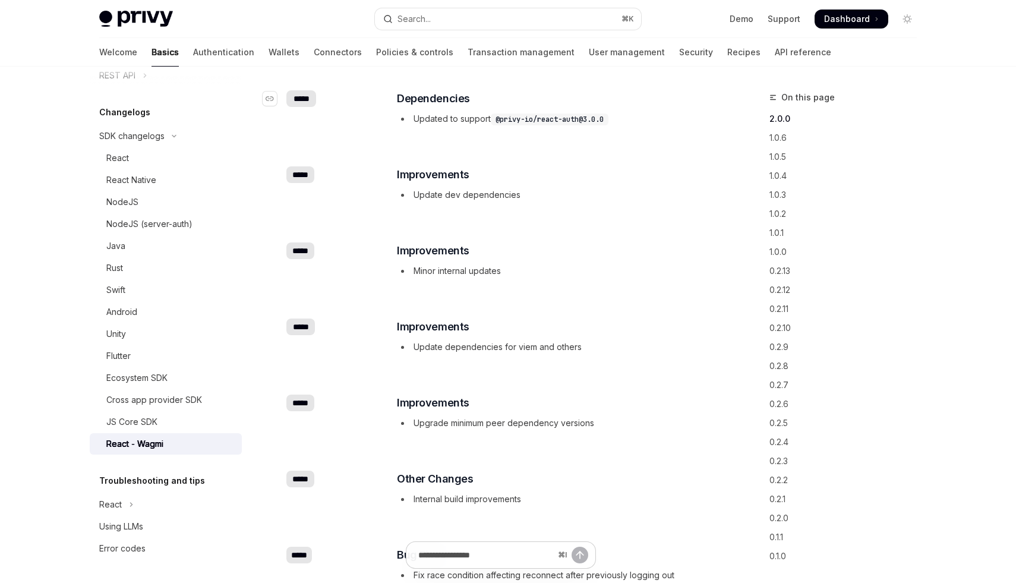
click at [303, 95] on div "*****" at bounding box center [302, 98] width 30 height 17
click at [304, 171] on div "*****" at bounding box center [301, 174] width 28 height 17
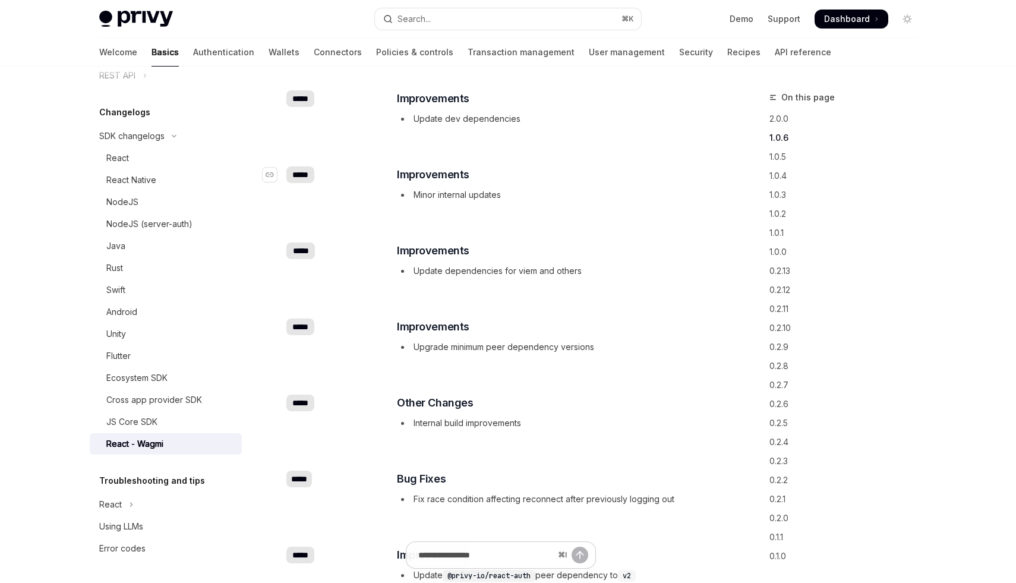
click at [304, 175] on div "*****" at bounding box center [301, 174] width 28 height 17
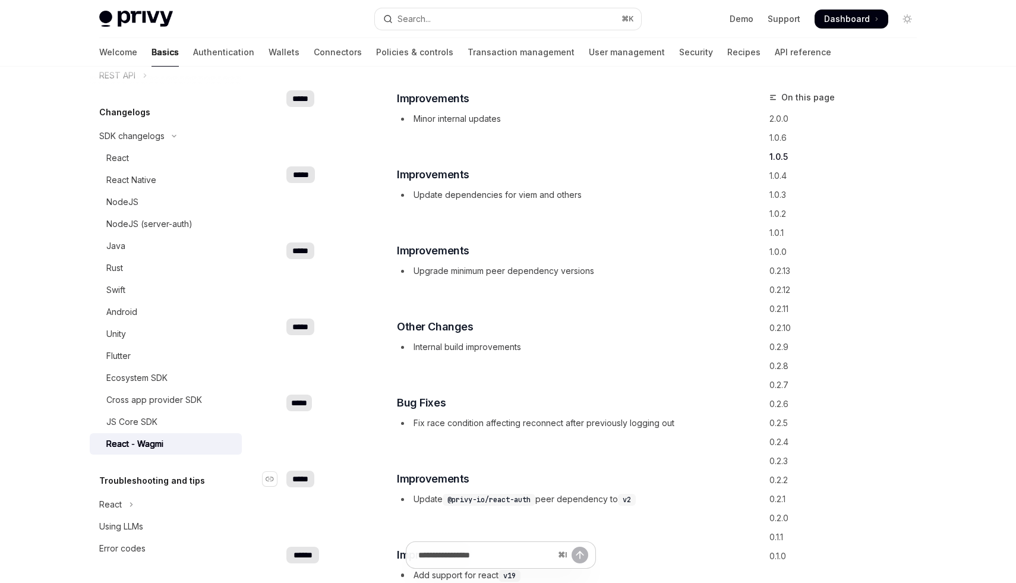
click at [301, 481] on div "*****" at bounding box center [301, 479] width 28 height 17
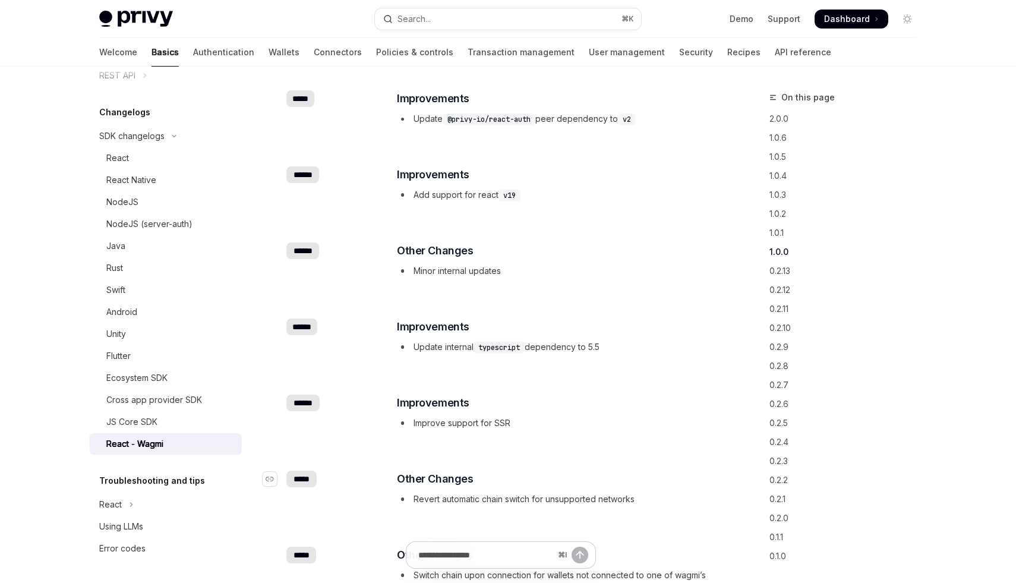
click at [309, 475] on div "*****" at bounding box center [302, 479] width 30 height 17
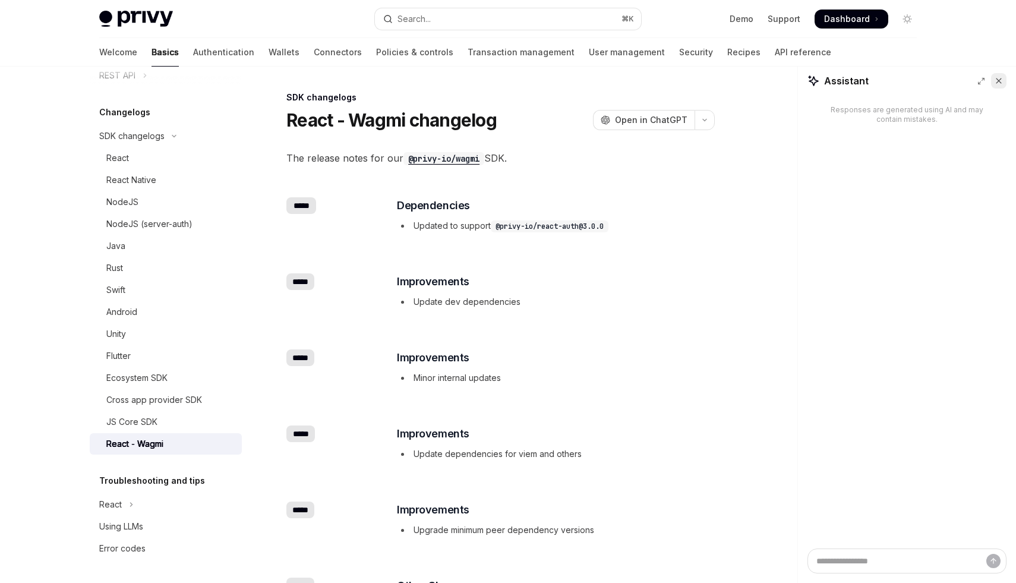
click at [996, 75] on button at bounding box center [999, 80] width 15 height 15
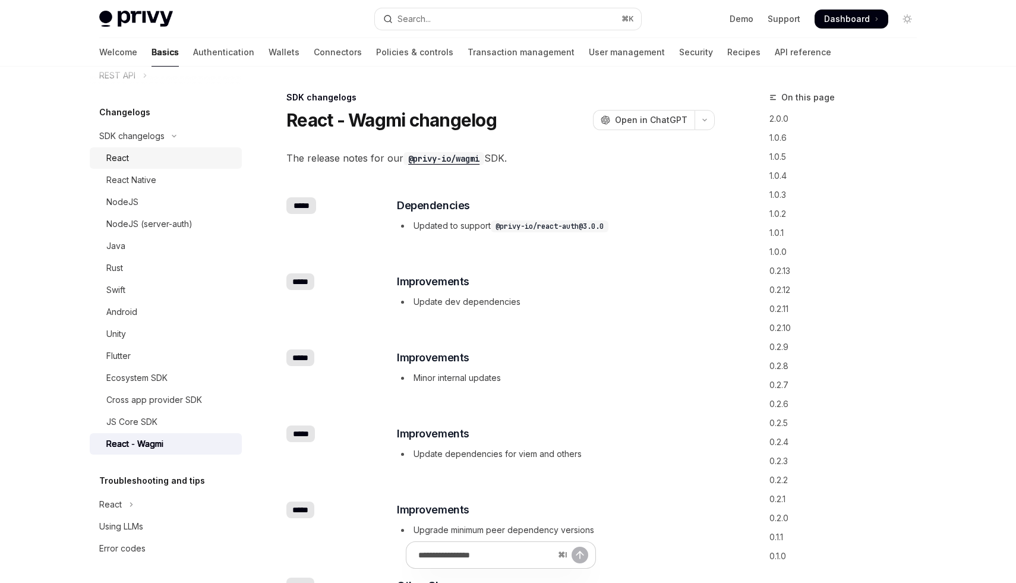
click at [150, 160] on div "React" at bounding box center [170, 158] width 128 height 14
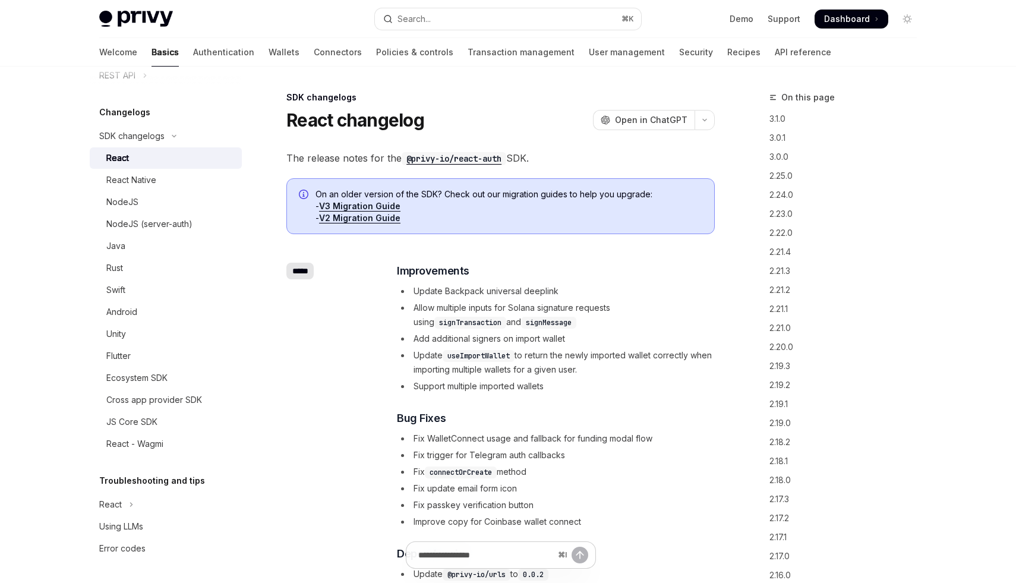
type textarea "*"
